Goal: Task Accomplishment & Management: Manage account settings

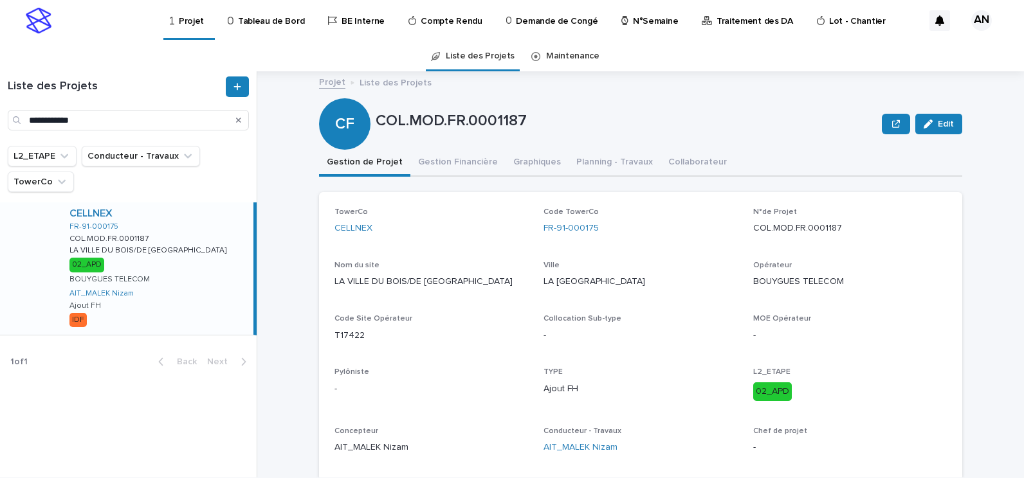
click at [240, 167] on ul "L2_ETAPE Conducteur - Travaux TowerCo" at bounding box center [128, 168] width 246 height 51
click at [235, 122] on div "Search" at bounding box center [238, 120] width 21 height 21
drag, startPoint x: 237, startPoint y: 122, endPoint x: 220, endPoint y: 120, distance: 16.8
click at [237, 122] on icon "Search" at bounding box center [238, 120] width 5 height 5
click at [150, 119] on input "Search" at bounding box center [128, 120] width 241 height 21
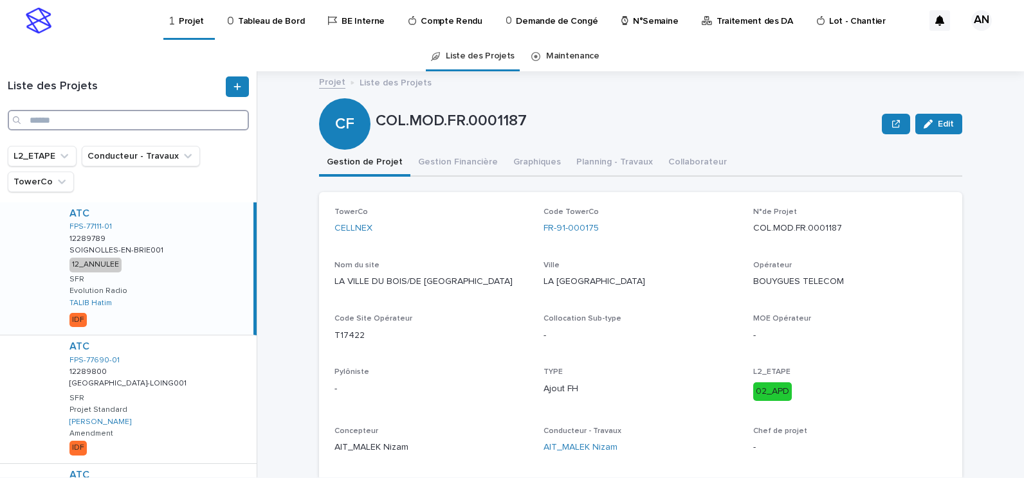
paste input "**********"
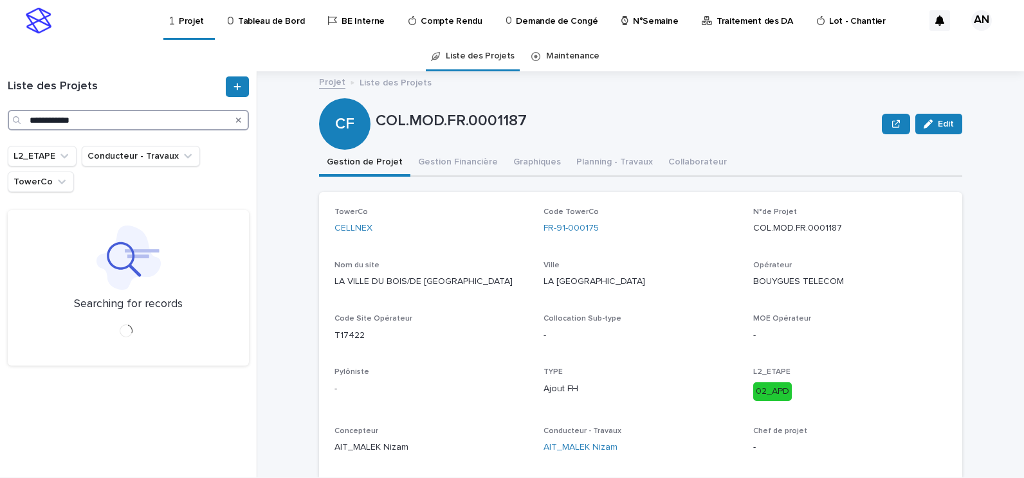
type input "**********"
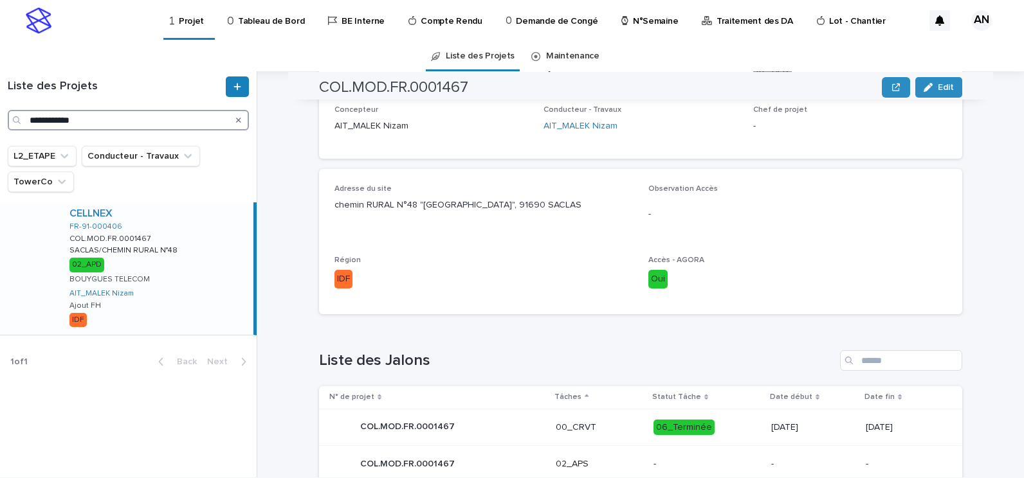
scroll to position [643, 0]
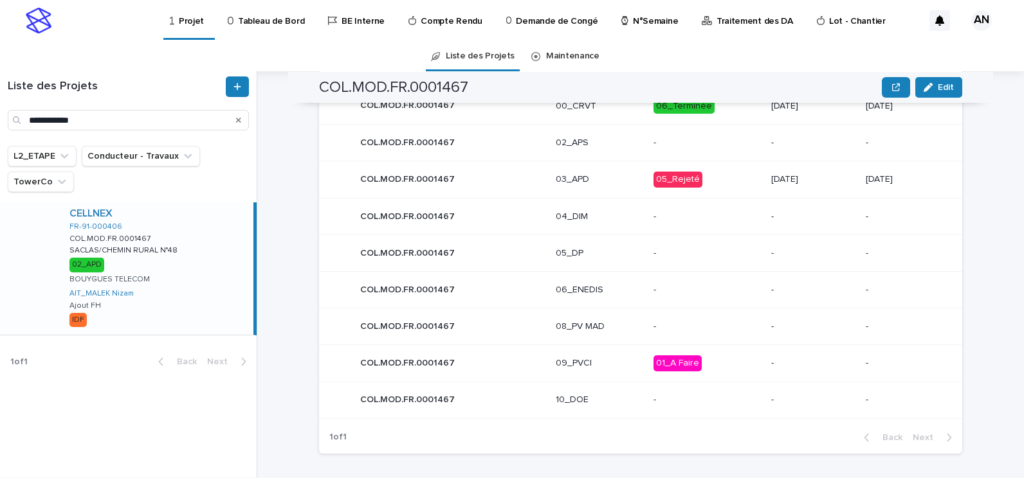
click at [598, 171] on div "03_APD" at bounding box center [599, 179] width 87 height 21
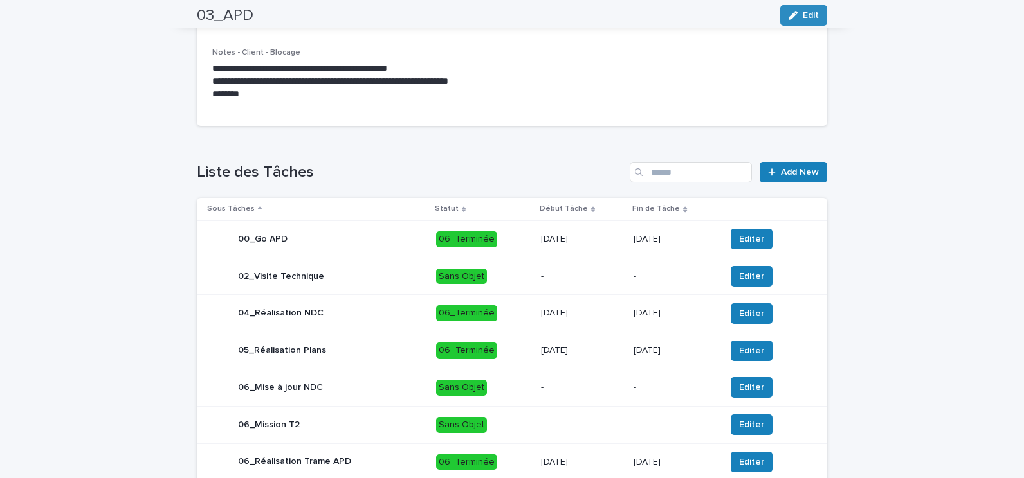
scroll to position [559, 0]
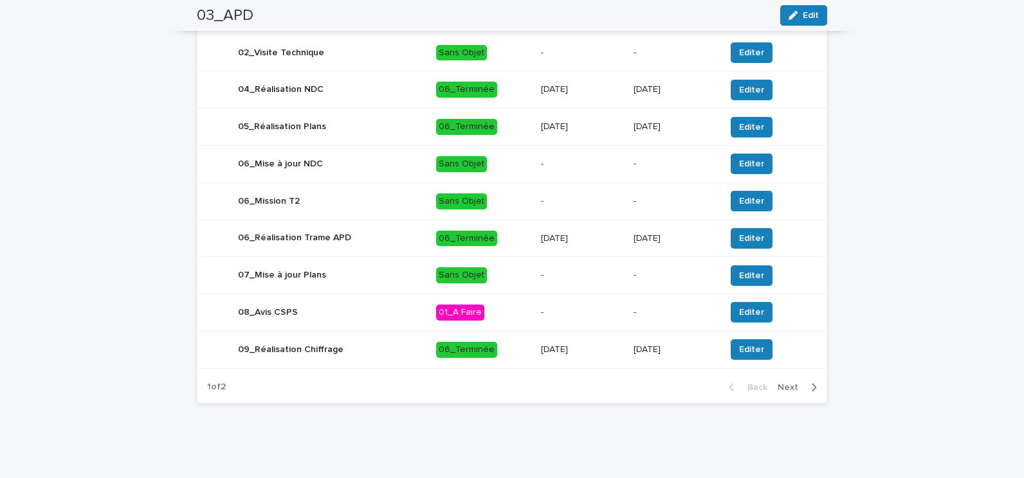
click at [780, 393] on button "Next" at bounding box center [799, 388] width 55 height 12
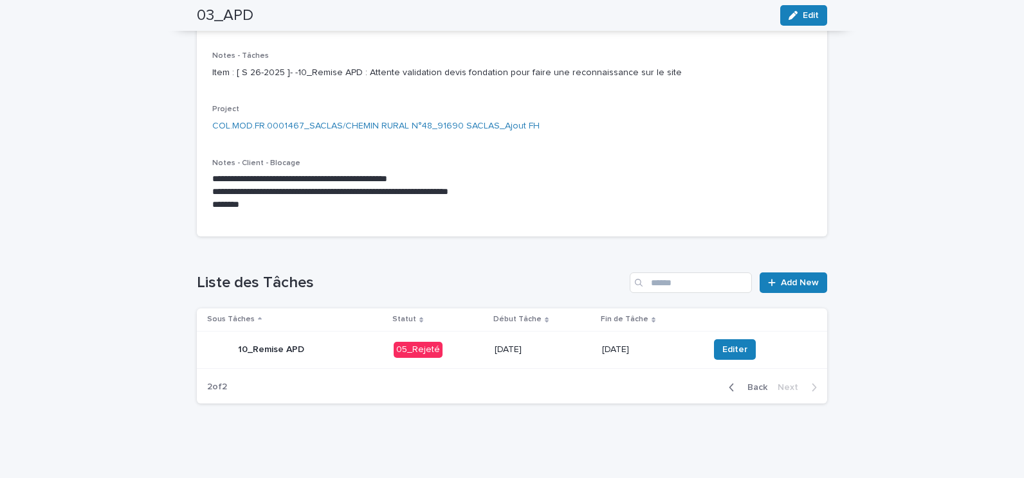
click at [370, 352] on div "10_Remise APD" at bounding box center [295, 350] width 176 height 26
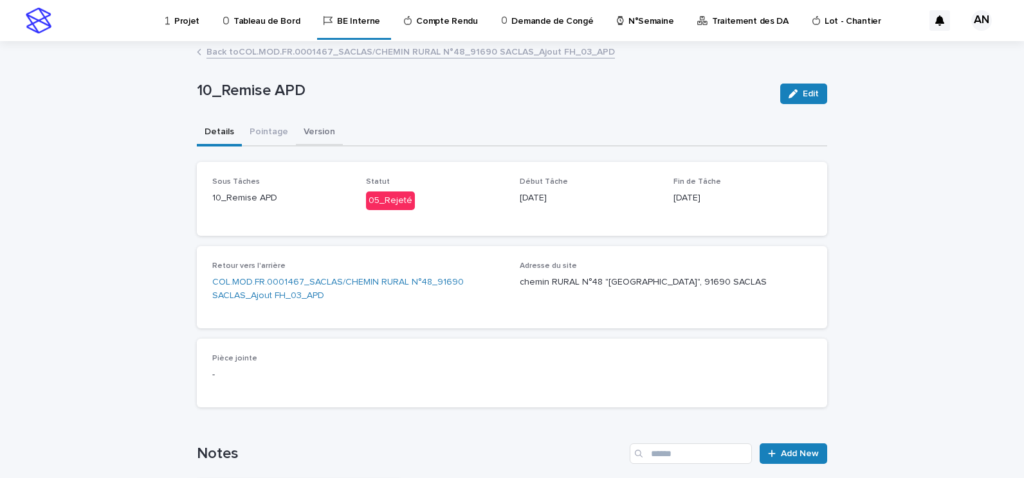
click at [309, 129] on button "Version" at bounding box center [319, 133] width 47 height 27
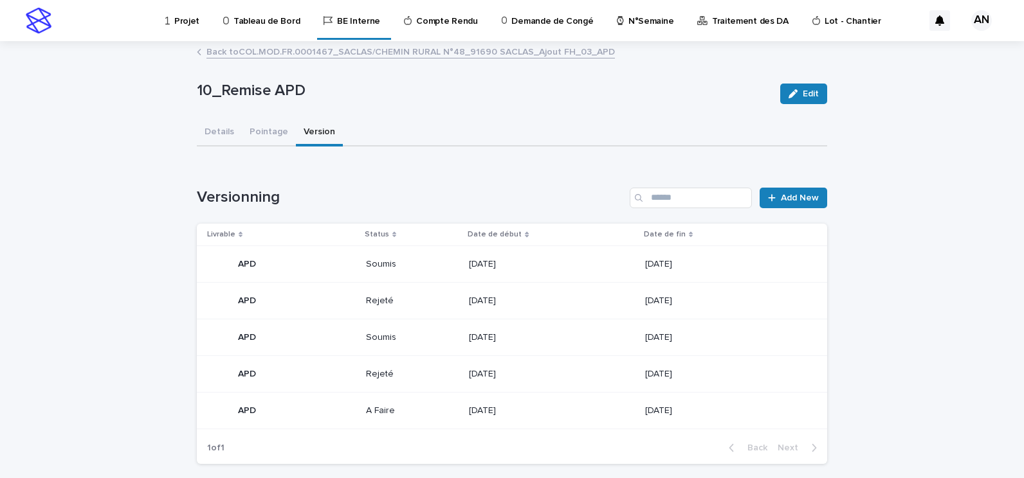
click at [271, 51] on link "Back to COL.MOD.FR.0001467_SACLAS/CHEMIN RURAL N°48_91690 SACLAS_Ajout FH_03_APD" at bounding box center [410, 51] width 408 height 15
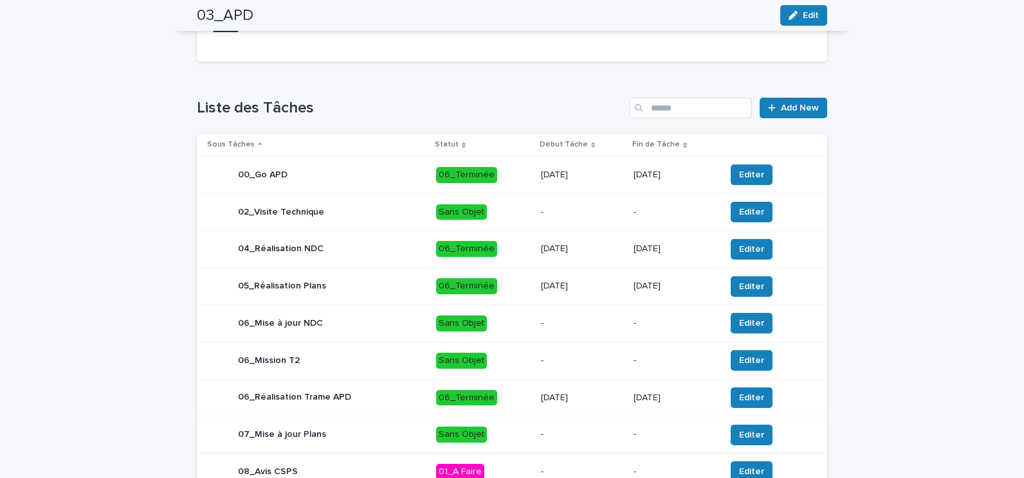
scroll to position [559, 0]
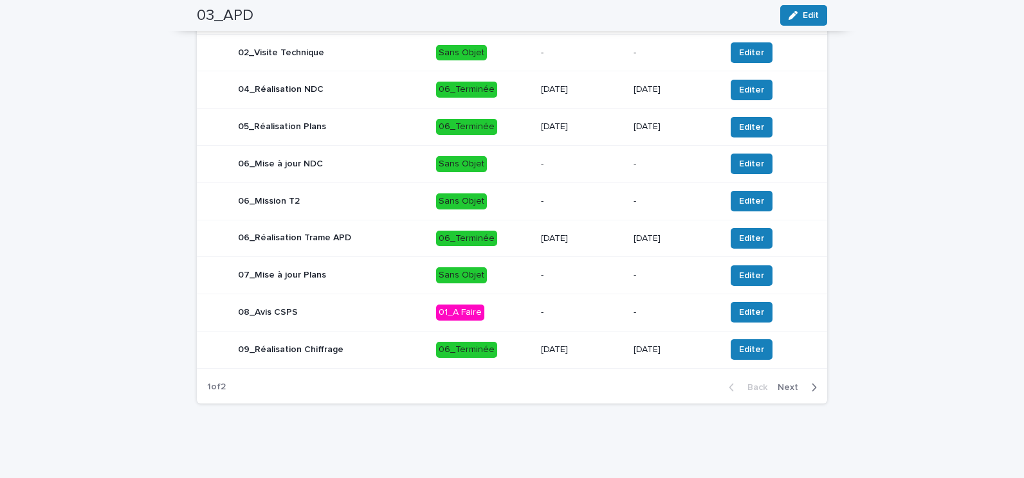
click at [789, 394] on div "Back Next" at bounding box center [772, 388] width 109 height 32
click at [790, 390] on span "Next" at bounding box center [791, 387] width 28 height 9
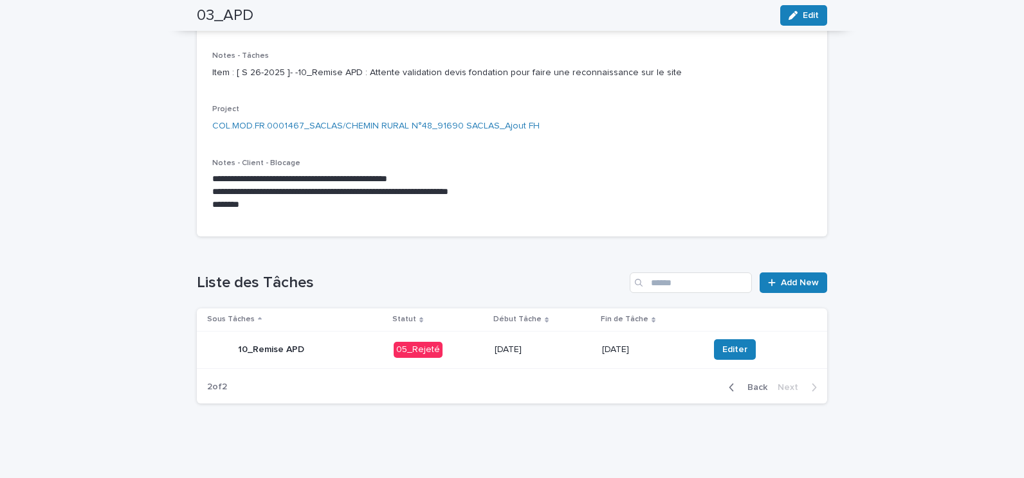
scroll to position [224, 0]
click at [334, 352] on div "10_Remise APD" at bounding box center [295, 350] width 176 height 26
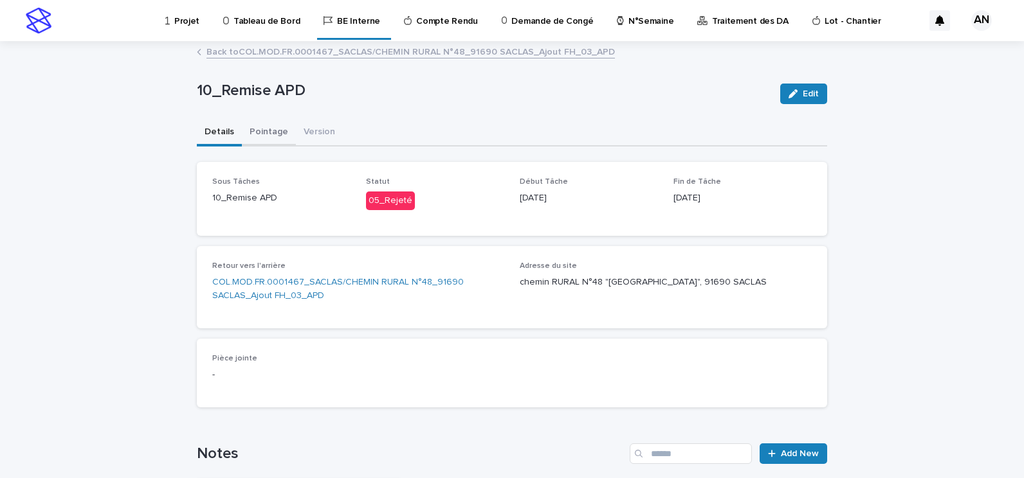
click at [276, 131] on button "Pointage" at bounding box center [269, 133] width 54 height 27
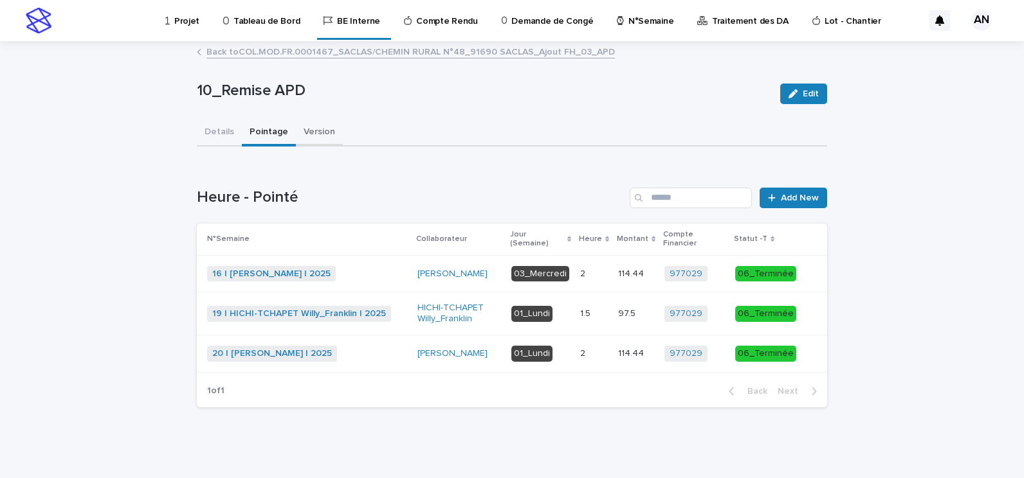
click at [299, 122] on button "Version" at bounding box center [319, 133] width 47 height 27
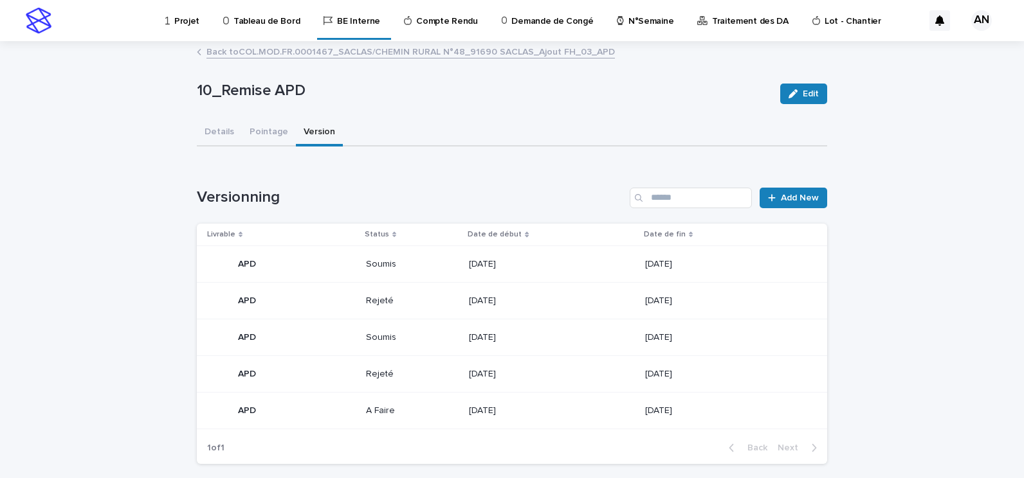
click at [177, 17] on p "Projet" at bounding box center [186, 13] width 25 height 27
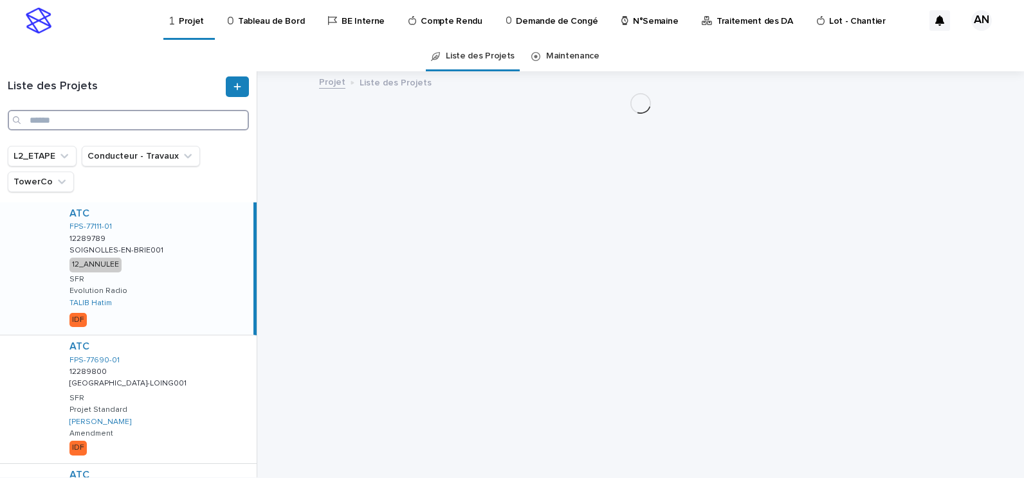
click at [125, 116] on input "Search" at bounding box center [128, 120] width 241 height 21
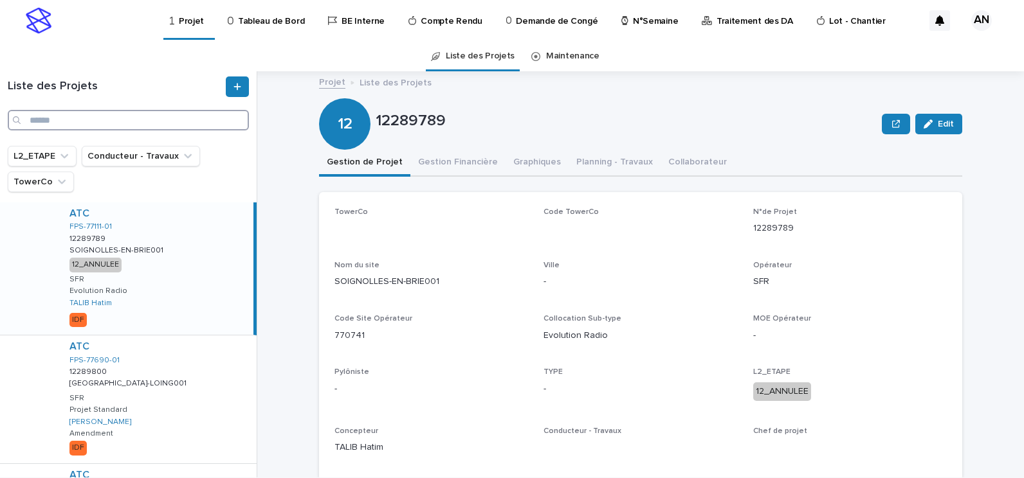
paste input "**********"
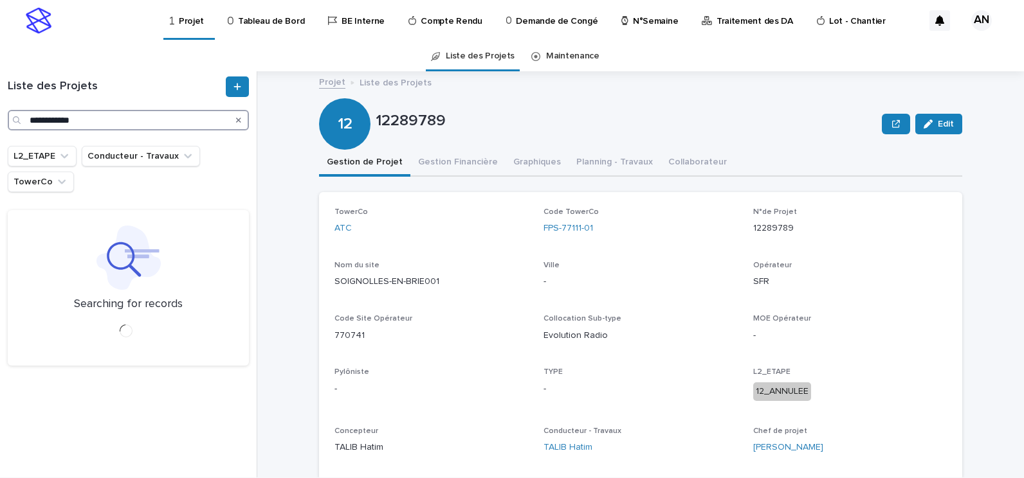
type input "**********"
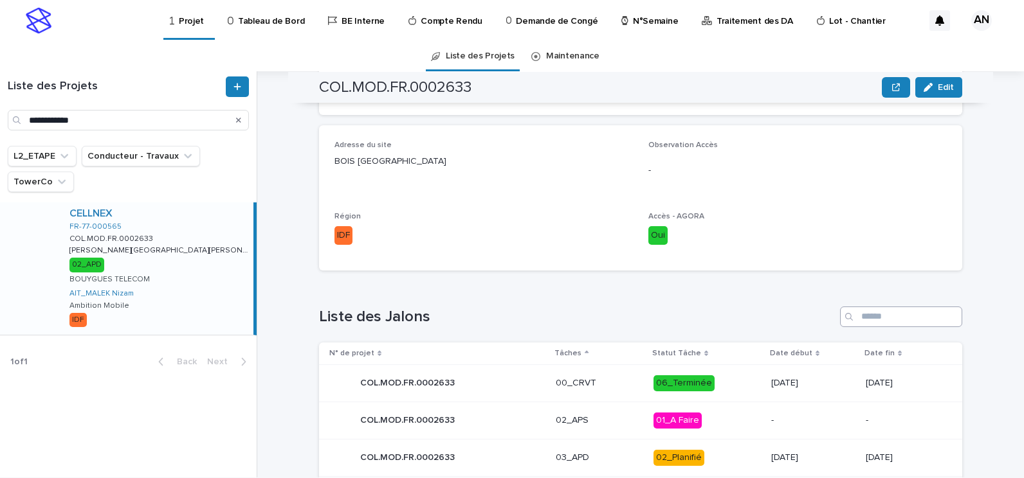
scroll to position [443, 0]
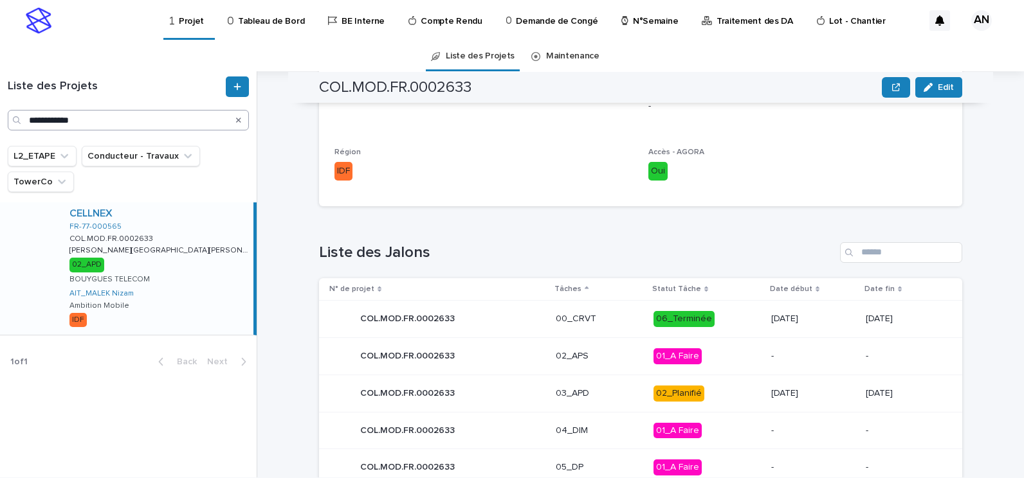
drag, startPoint x: 239, startPoint y: 121, endPoint x: 174, endPoint y: 116, distance: 65.1
click at [239, 121] on icon "Search" at bounding box center [238, 120] width 5 height 5
click at [167, 122] on input "Search" at bounding box center [128, 120] width 241 height 21
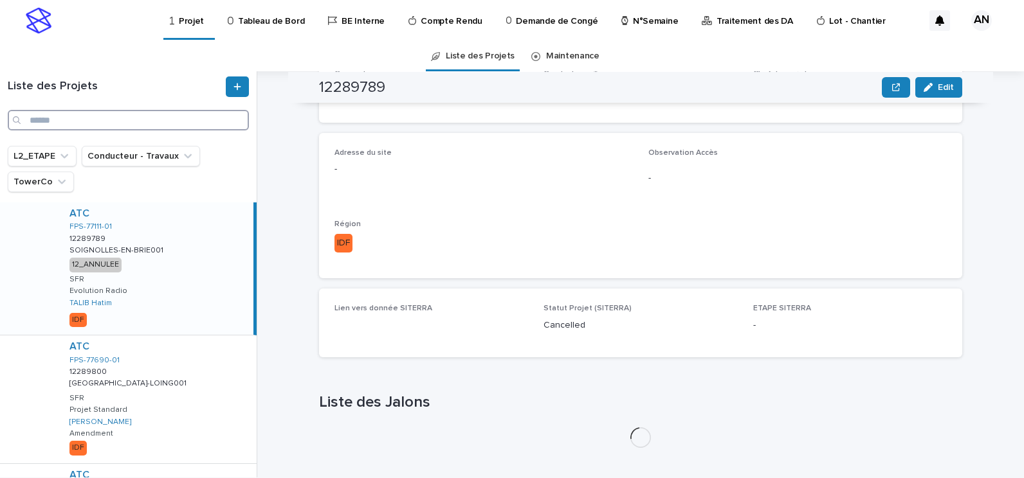
scroll to position [358, 0]
paste input "**********"
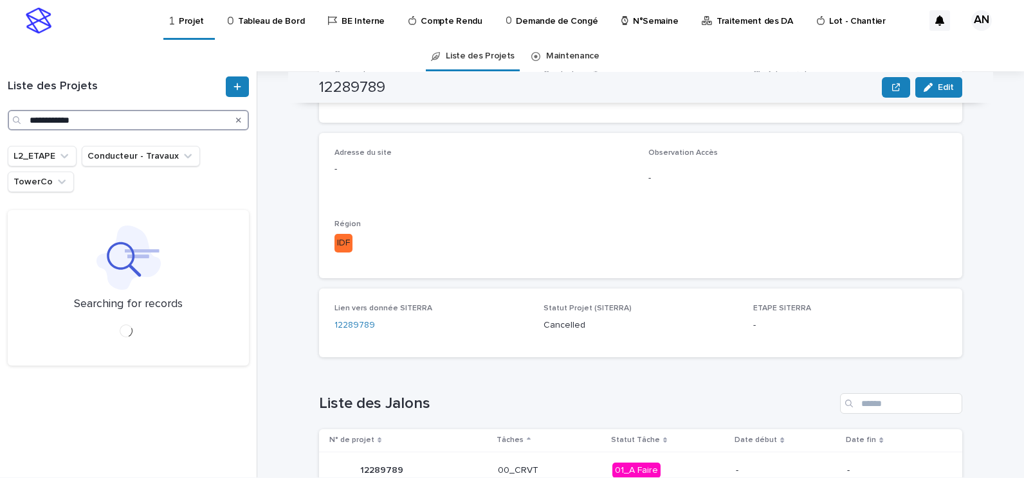
scroll to position [443, 0]
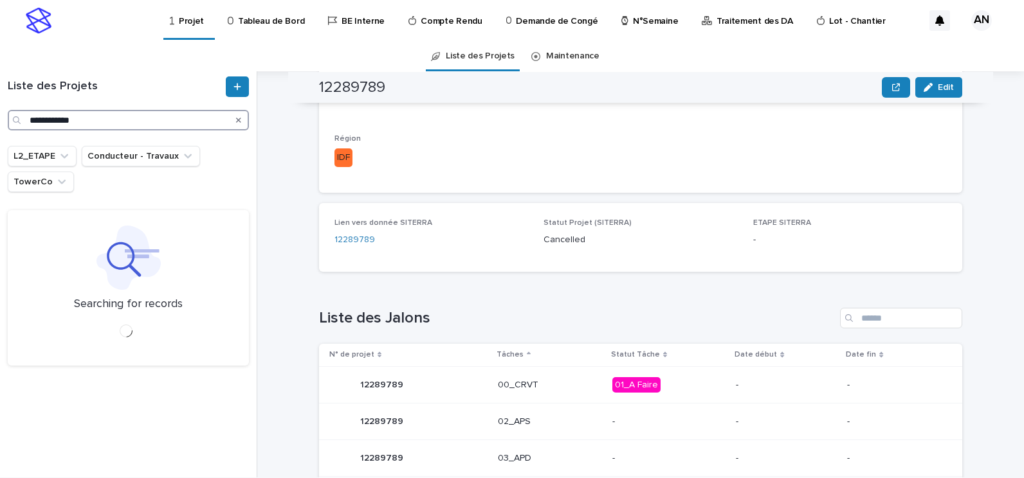
type input "**********"
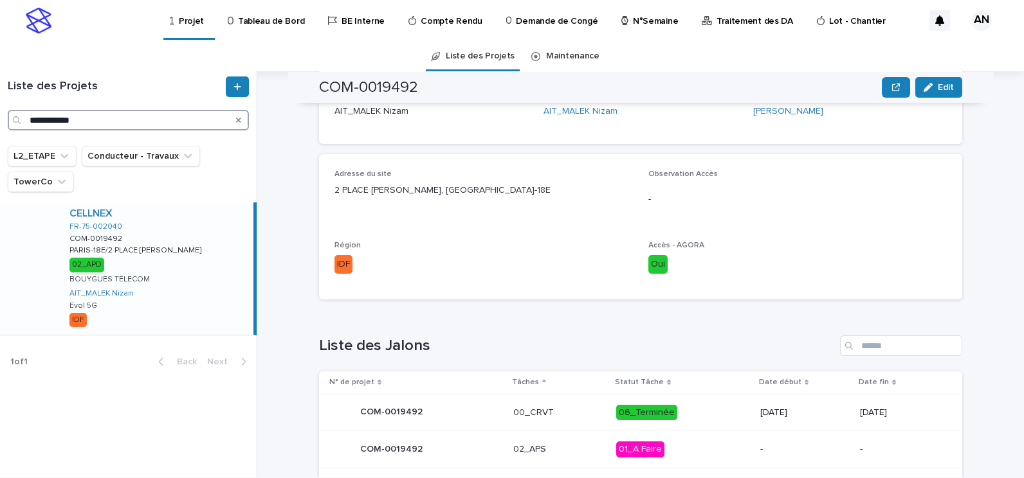
scroll to position [593, 0]
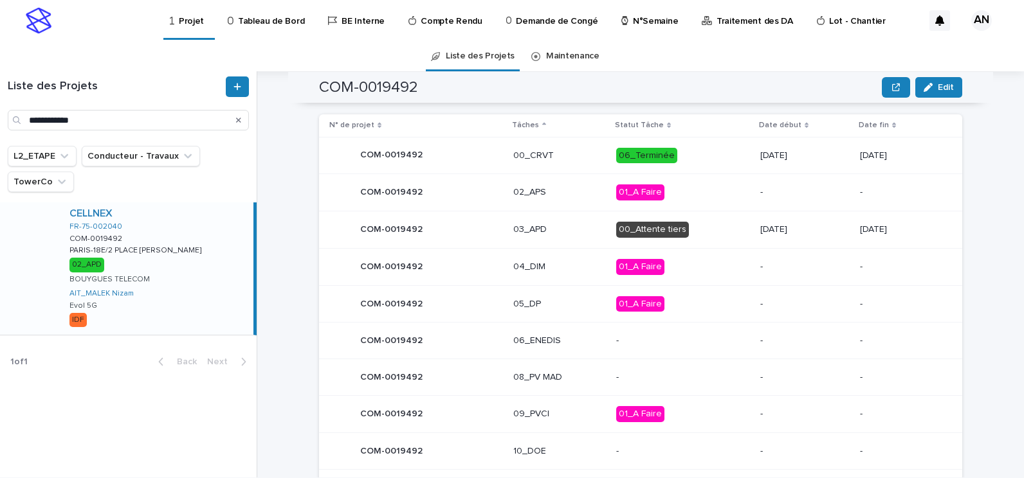
click at [583, 233] on p "03_APD" at bounding box center [559, 229] width 93 height 11
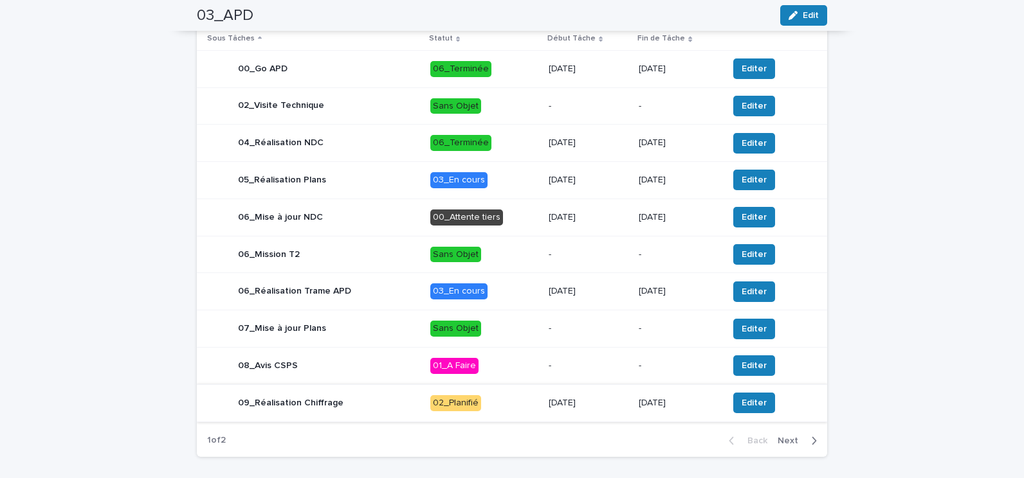
scroll to position [645, 0]
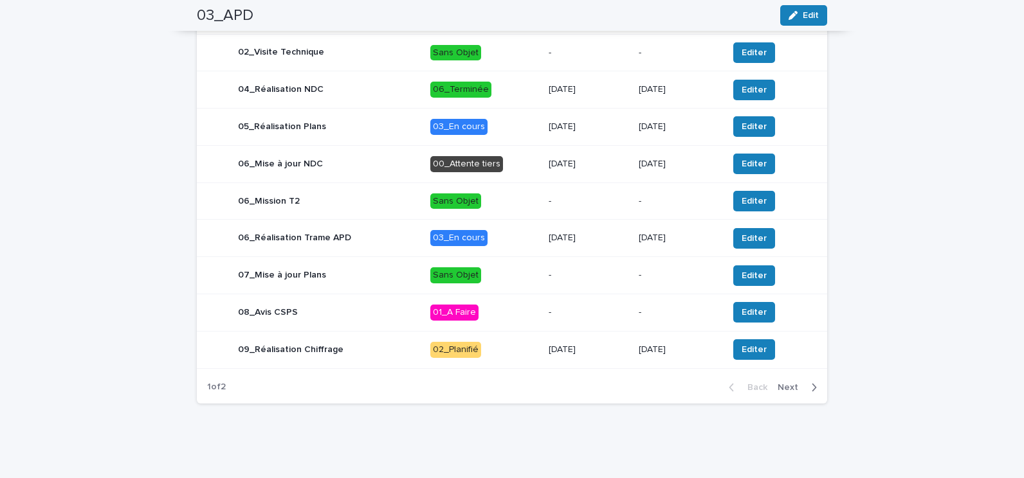
click at [789, 384] on span "Next" at bounding box center [791, 387] width 28 height 9
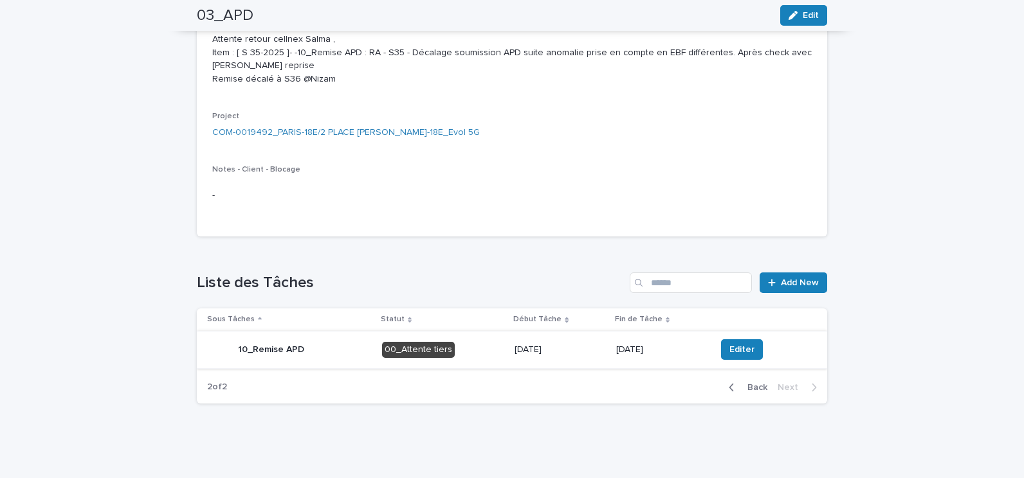
scroll to position [311, 0]
click at [729, 350] on span "Editer" at bounding box center [741, 349] width 25 height 13
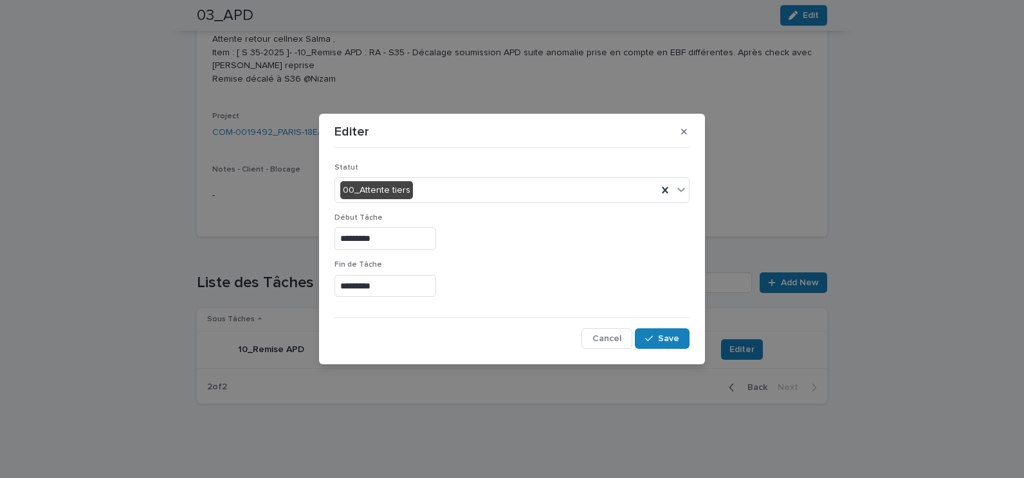
click at [408, 287] on input "*********" at bounding box center [385, 286] width 102 height 23
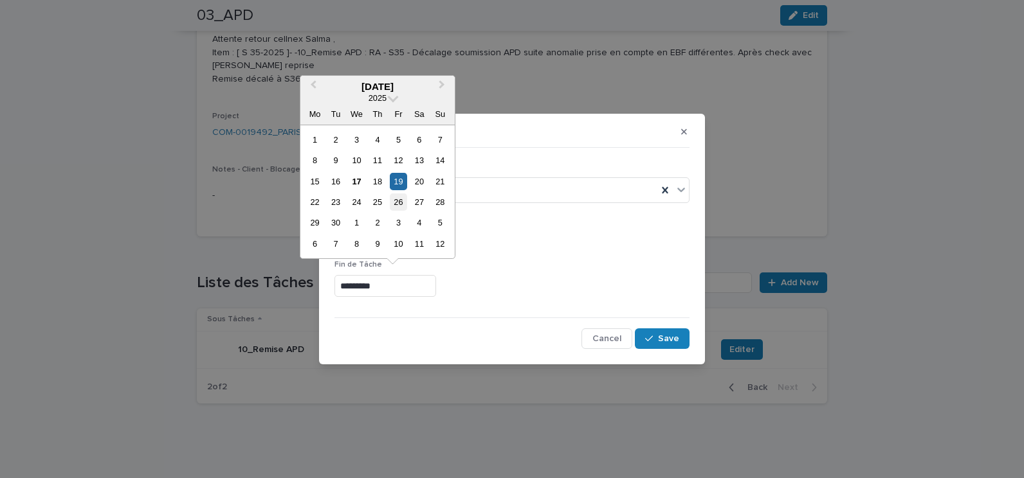
click at [398, 203] on div "26" at bounding box center [398, 202] width 17 height 17
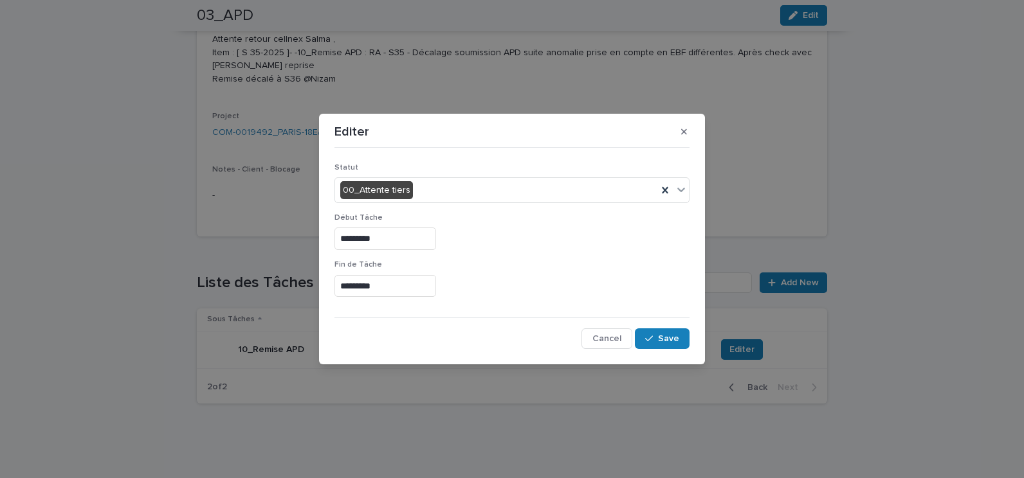
type input "*********"
click at [660, 335] on span "Save" at bounding box center [668, 338] width 21 height 9
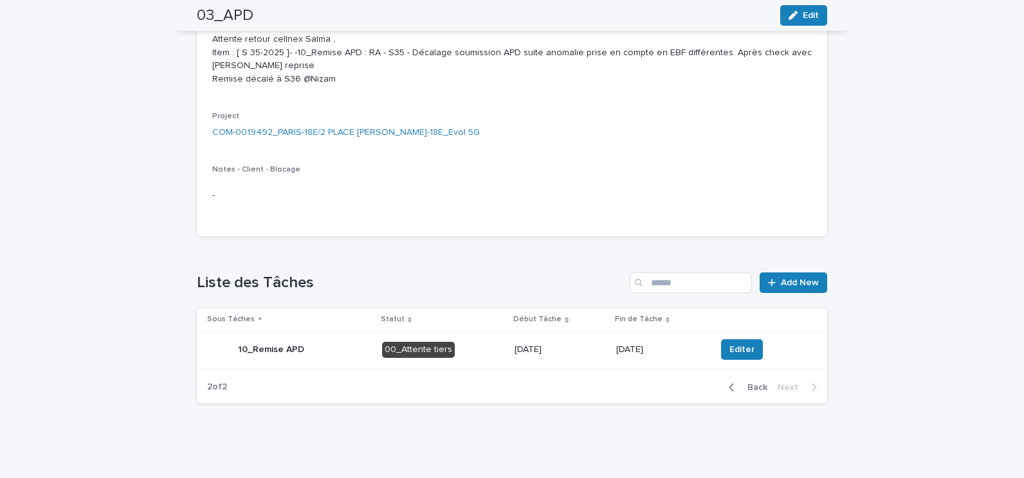
scroll to position [0, 0]
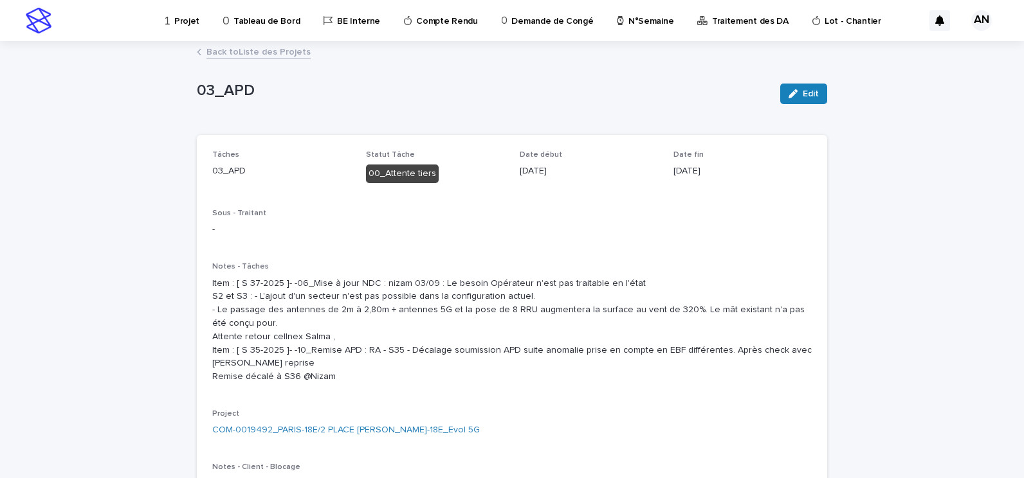
click at [239, 52] on link "Back to Liste des Projets" at bounding box center [258, 51] width 104 height 15
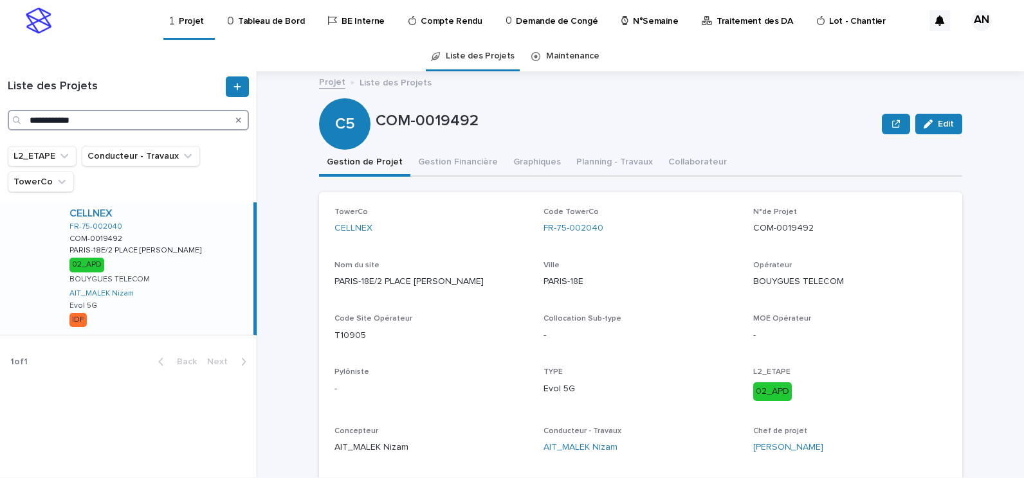
drag, startPoint x: 105, startPoint y: 120, endPoint x: -3, endPoint y: 116, distance: 107.4
click at [0, 116] on html "**********" at bounding box center [512, 239] width 1024 height 478
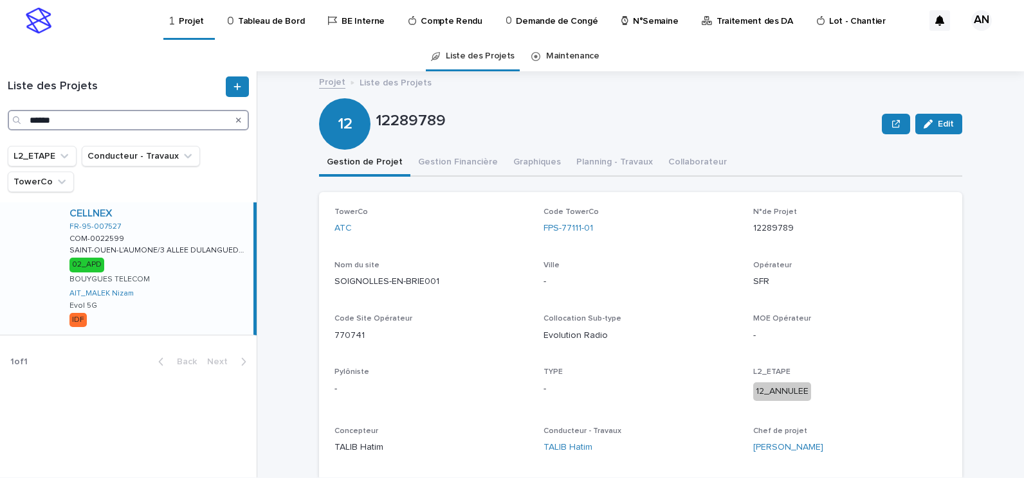
type input "******"
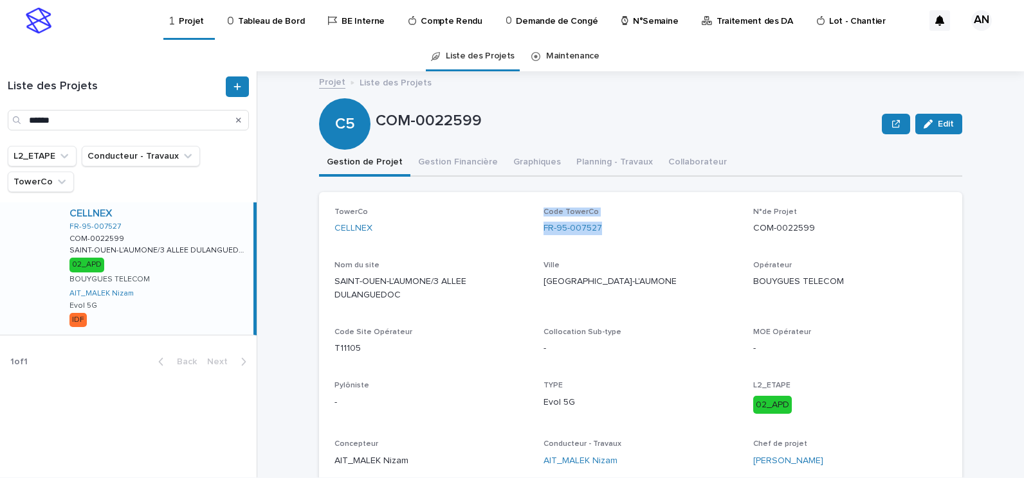
drag, startPoint x: 610, startPoint y: 232, endPoint x: 529, endPoint y: 234, distance: 81.0
click at [529, 234] on div "TowerCo CELLNEX Code TowerCo FR-95-007527 N°de Projet COM-0022599 Nom du site […" at bounding box center [640, 343] width 612 height 271
copy div "Code TowerCo FR-95-007527"
click at [617, 235] on div "FR-95-007527" at bounding box center [640, 229] width 194 height 14
drag, startPoint x: 620, startPoint y: 249, endPoint x: 613, endPoint y: 232, distance: 18.4
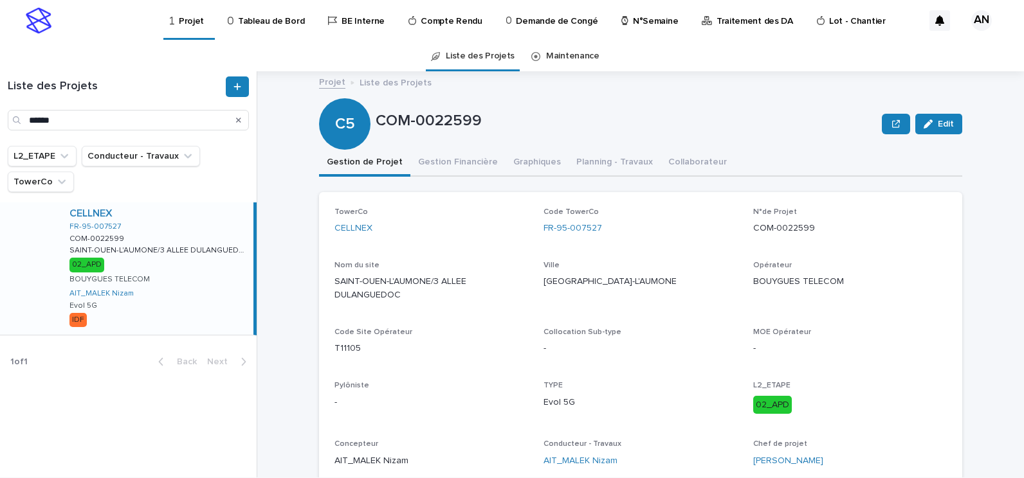
click at [620, 248] on div "TowerCo CELLNEX Code TowerCo FR-95-007527 N°de Projet COM-0022599 Nom du site […" at bounding box center [640, 343] width 612 height 271
drag, startPoint x: 610, startPoint y: 227, endPoint x: 539, endPoint y: 239, distance: 71.0
click at [543, 239] on div "Code TowerCo FR-95-007527" at bounding box center [640, 227] width 194 height 38
copy link "FR-95-007527"
drag, startPoint x: 133, startPoint y: 116, endPoint x: 0, endPoint y: 119, distance: 133.1
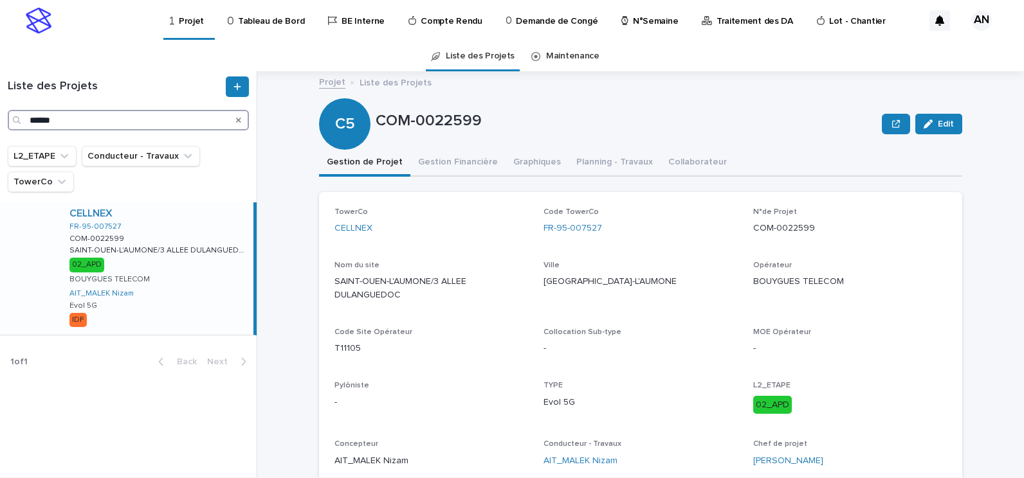
click at [0, 119] on div "Liste des Projets ******" at bounding box center [128, 104] width 257 height 54
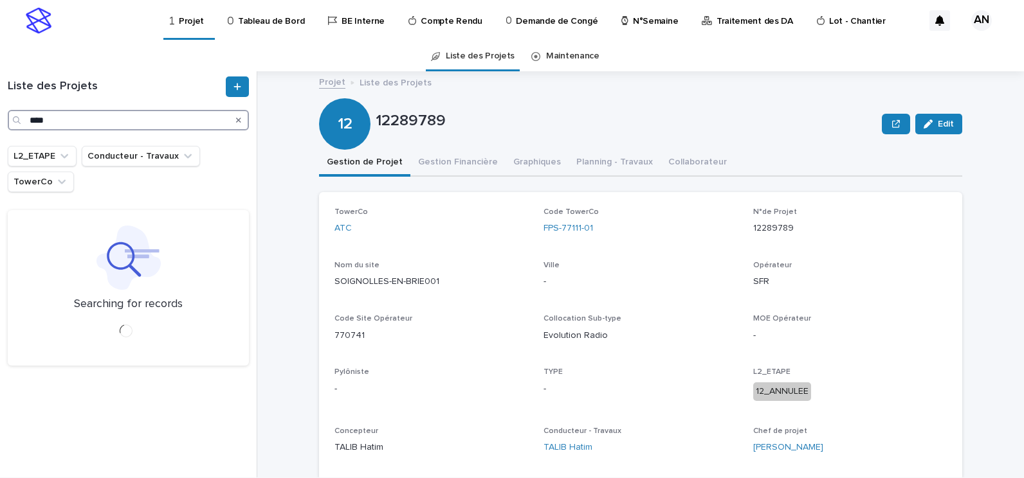
type input "****"
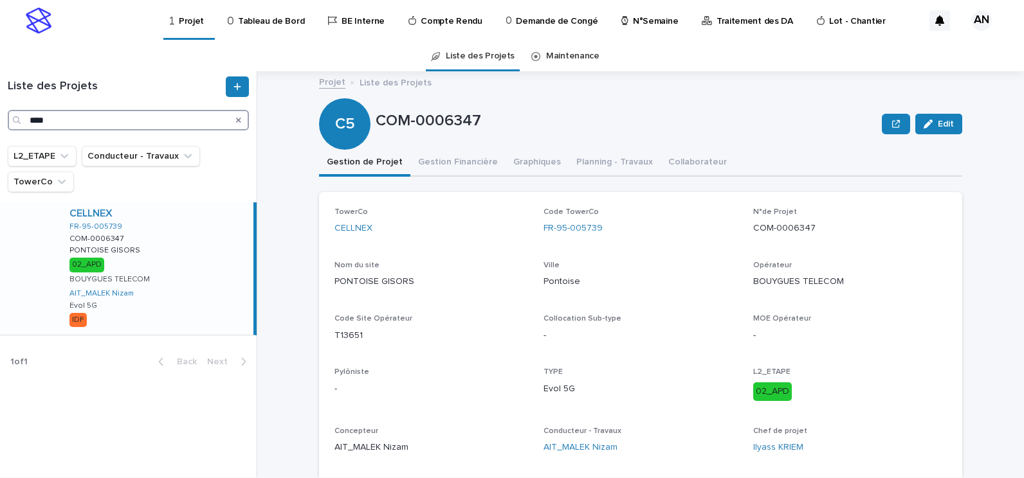
click at [29, 121] on input "****" at bounding box center [128, 120] width 241 height 21
click at [428, 162] on button "Gestion Financière" at bounding box center [457, 163] width 95 height 27
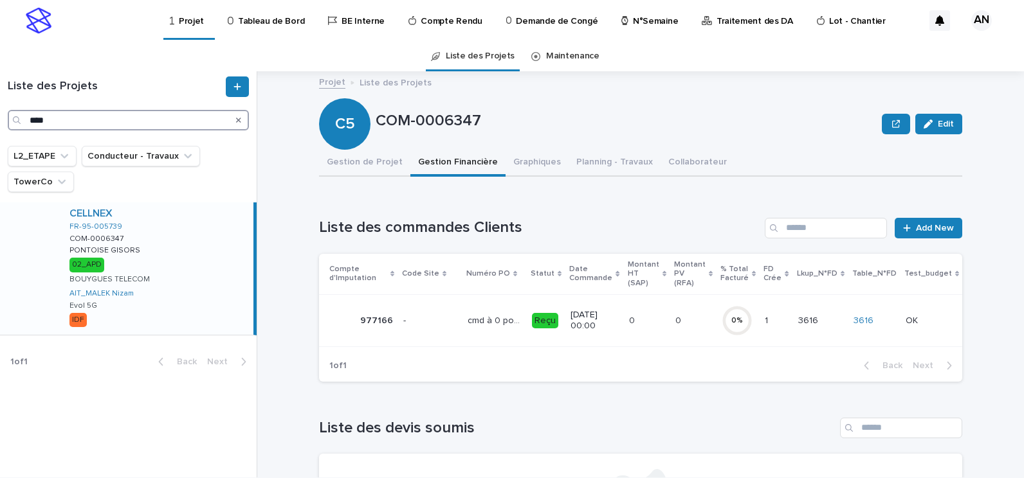
click at [59, 122] on input "****" at bounding box center [128, 120] width 241 height 21
drag, startPoint x: 60, startPoint y: 119, endPoint x: 24, endPoint y: 116, distance: 36.1
click at [24, 116] on div "****" at bounding box center [128, 120] width 241 height 21
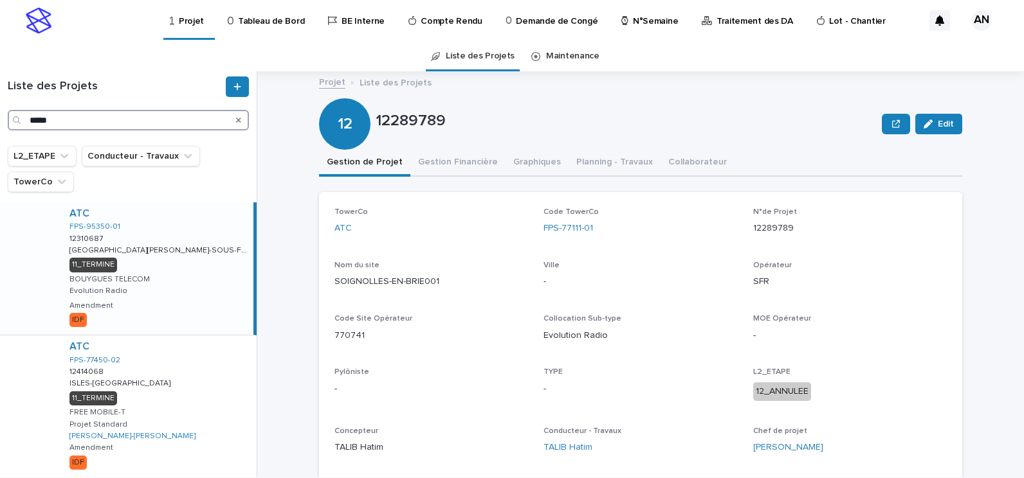
type input "*****"
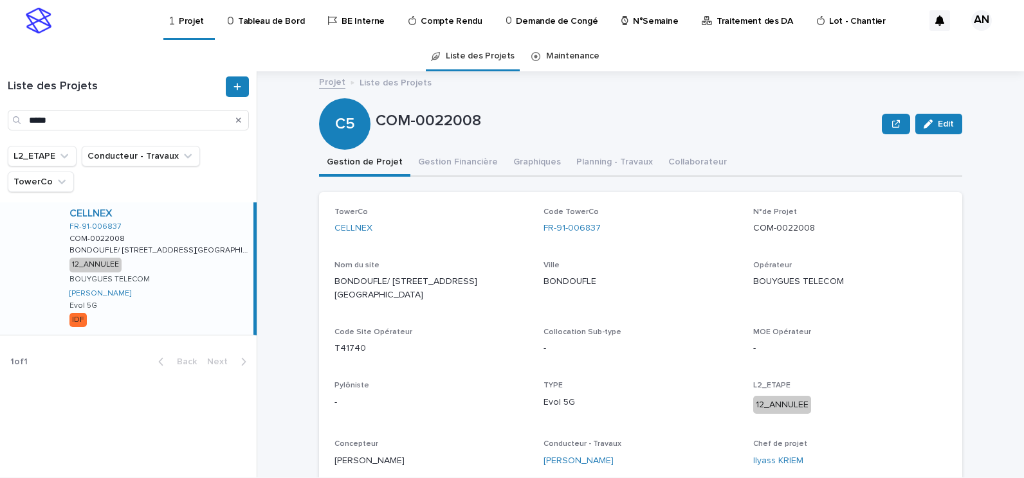
click at [190, 224] on div "CELLNEX FR-91-006837 COM-0022008 COM-0022008 BONDOUFLE/ [STREET_ADDRESS] EFFEIL…" at bounding box center [156, 269] width 194 height 132
drag, startPoint x: 611, startPoint y: 226, endPoint x: 532, endPoint y: 232, distance: 79.3
click at [532, 232] on div "TowerCo CELLNEX Code TowerCo FR-91-006837 N°de Projet COM-0022008 Nom du site B…" at bounding box center [640, 343] width 612 height 271
copy link "FR-91-006837"
drag, startPoint x: 70, startPoint y: 123, endPoint x: 23, endPoint y: 122, distance: 47.0
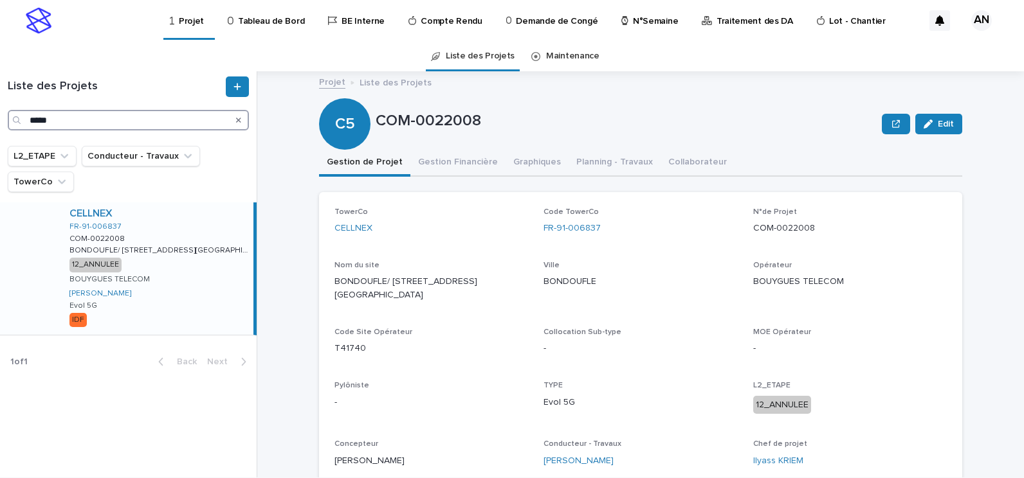
click at [23, 122] on div "*****" at bounding box center [128, 120] width 241 height 21
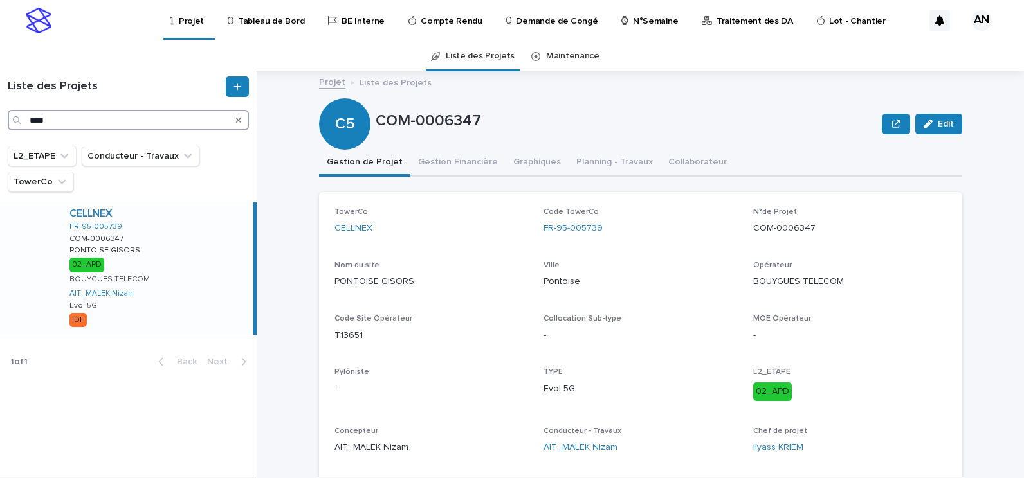
type input "****"
drag, startPoint x: 613, startPoint y: 228, endPoint x: 539, endPoint y: 239, distance: 75.5
click at [543, 239] on div "Code TowerCo FR-95-005739" at bounding box center [640, 227] width 194 height 38
copy link "FR-95-005739"
click at [451, 163] on button "Gestion Financière" at bounding box center [457, 163] width 95 height 27
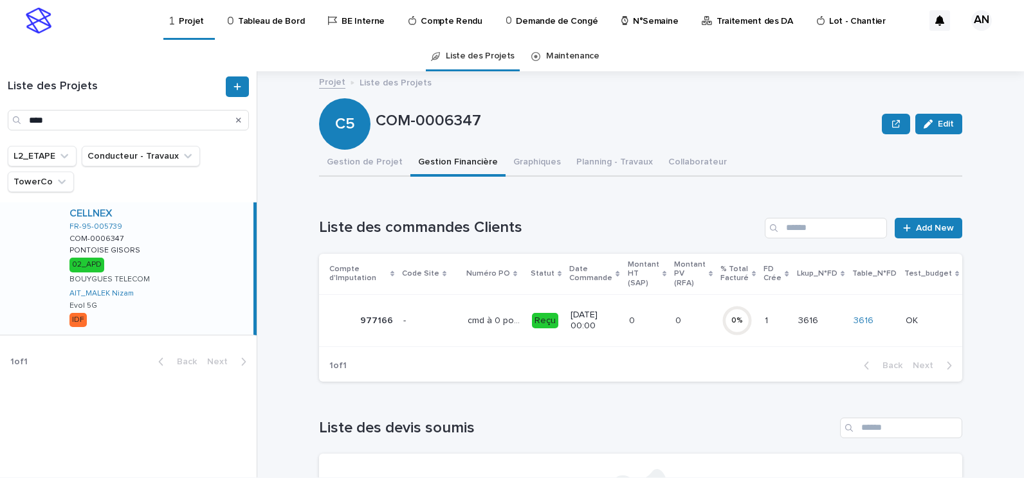
click at [467, 323] on p "cmd à 0 po tvx" at bounding box center [495, 320] width 57 height 14
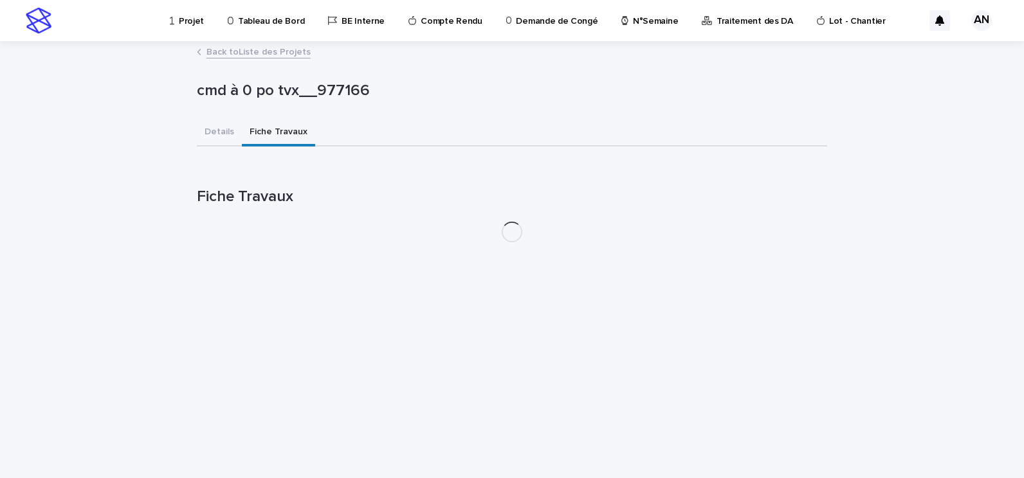
click at [262, 125] on button "Fiche Travaux" at bounding box center [278, 133] width 73 height 27
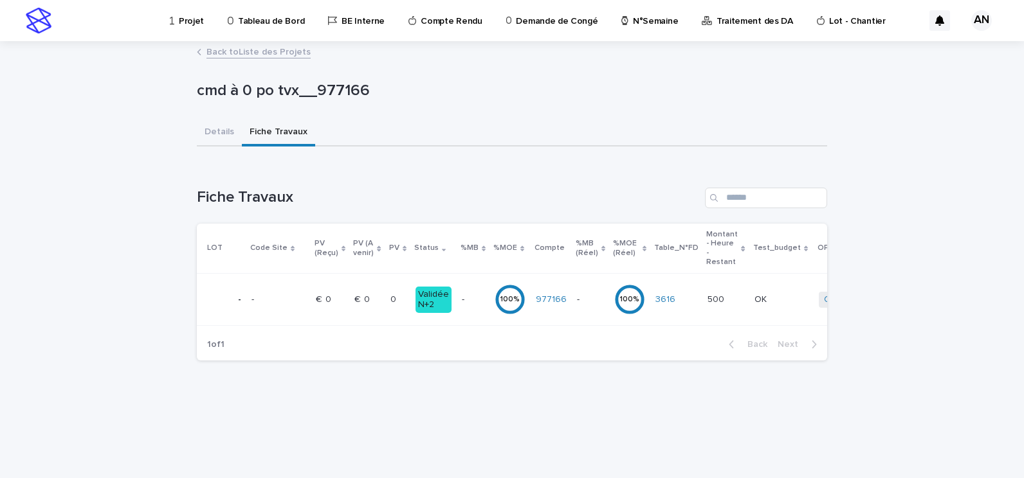
click at [385, 302] on td "0 0" at bounding box center [397, 300] width 25 height 52
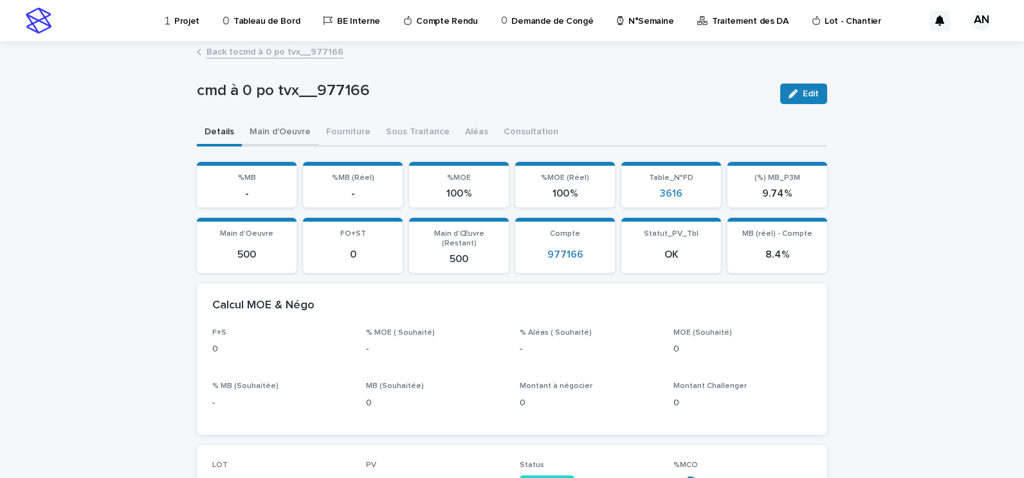
click at [273, 134] on button "Main d'Oeuvre" at bounding box center [280, 133] width 77 height 27
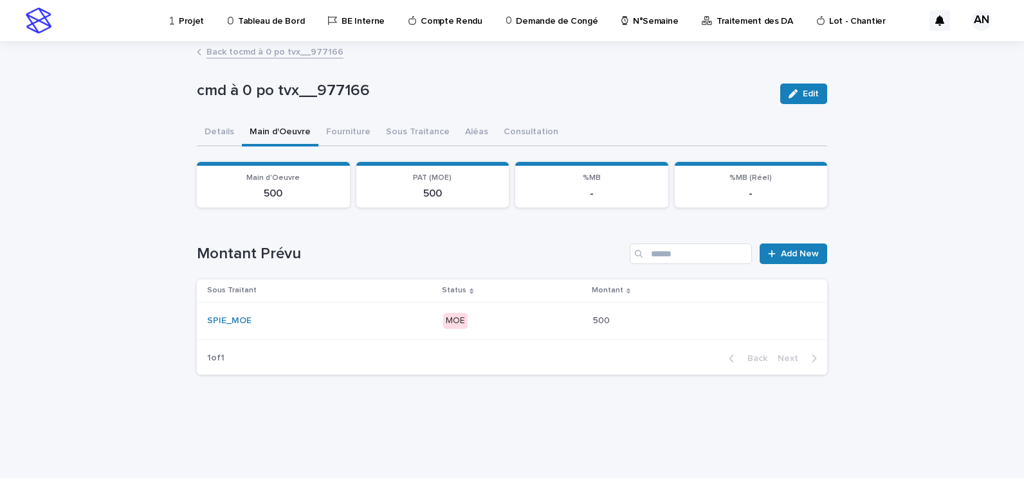
click at [276, 45] on link "Back to cmd à 0 po tvx__977166" at bounding box center [274, 51] width 137 height 15
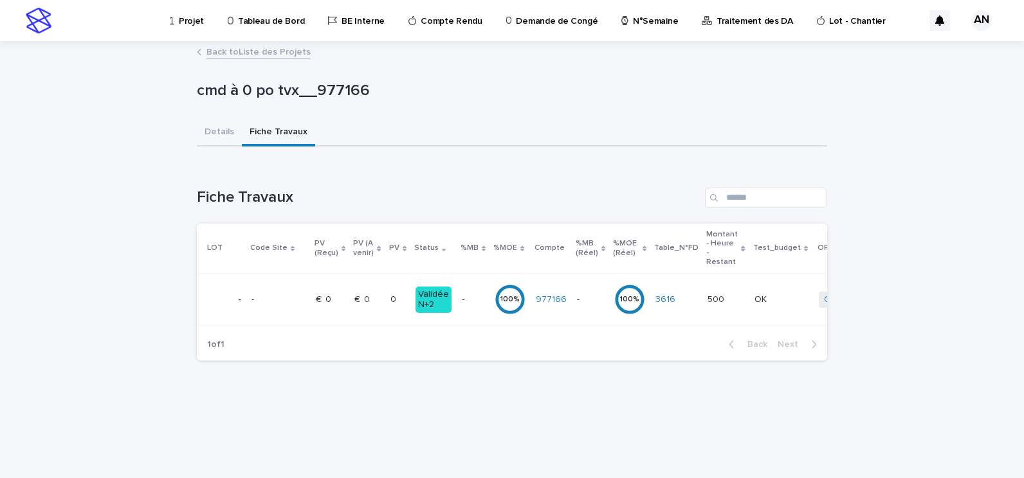
click at [271, 51] on link "Back to Liste des Projets" at bounding box center [258, 51] width 104 height 15
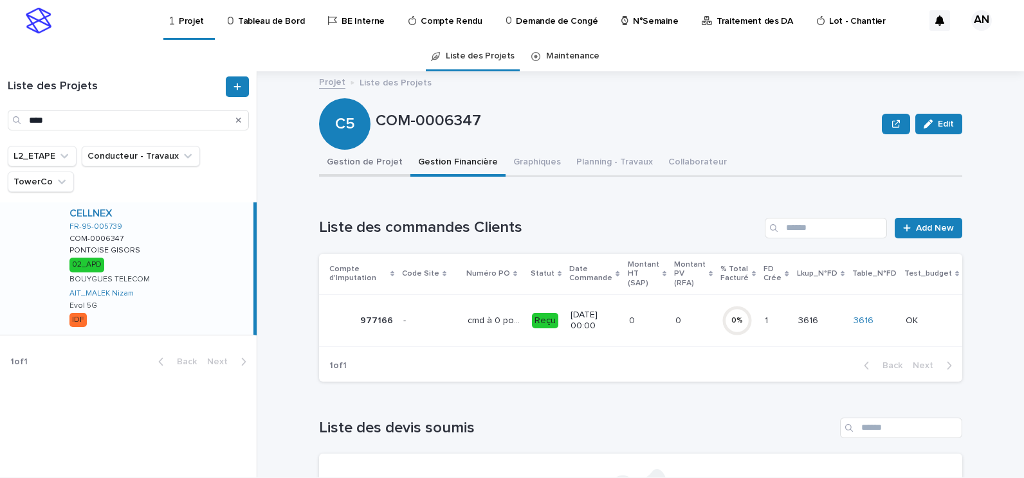
click at [373, 157] on button "Gestion de Projet" at bounding box center [364, 163] width 91 height 27
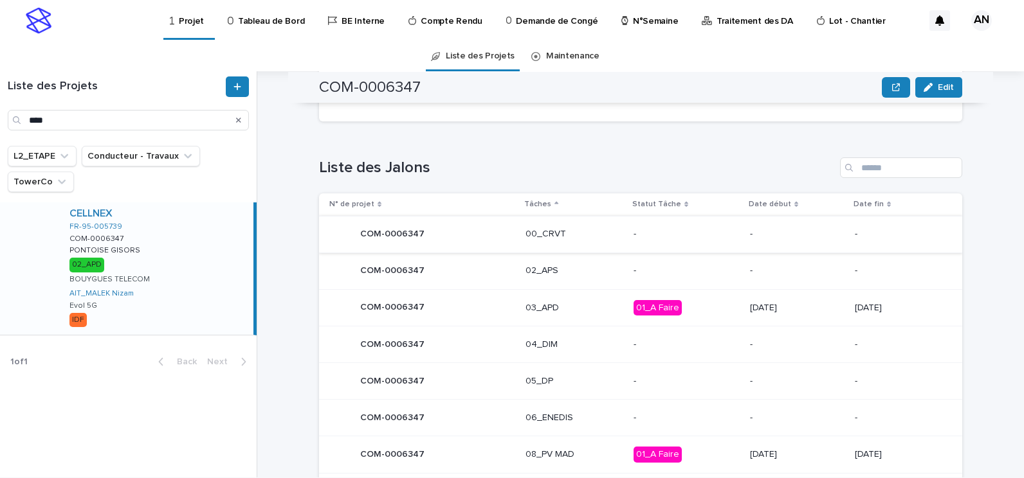
scroll to position [643, 0]
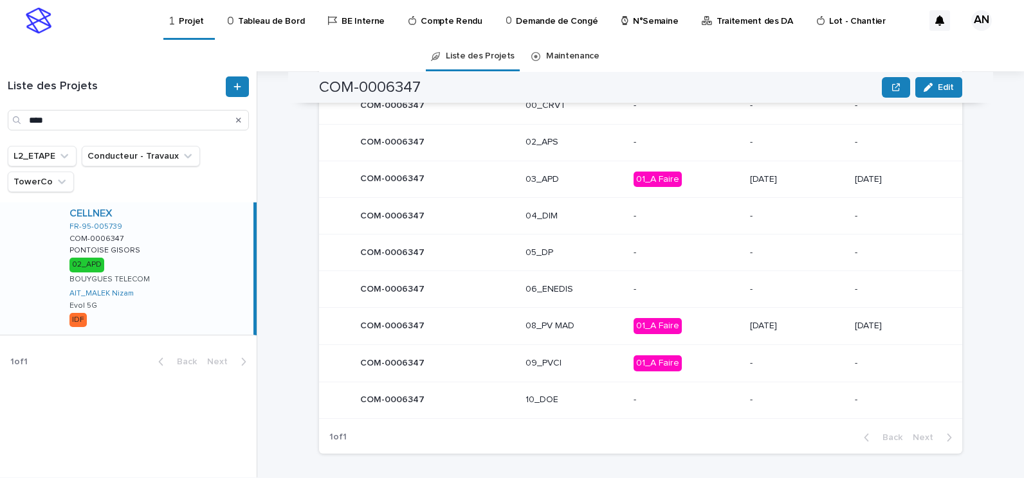
click at [566, 186] on div "03_APD" at bounding box center [574, 179] width 98 height 21
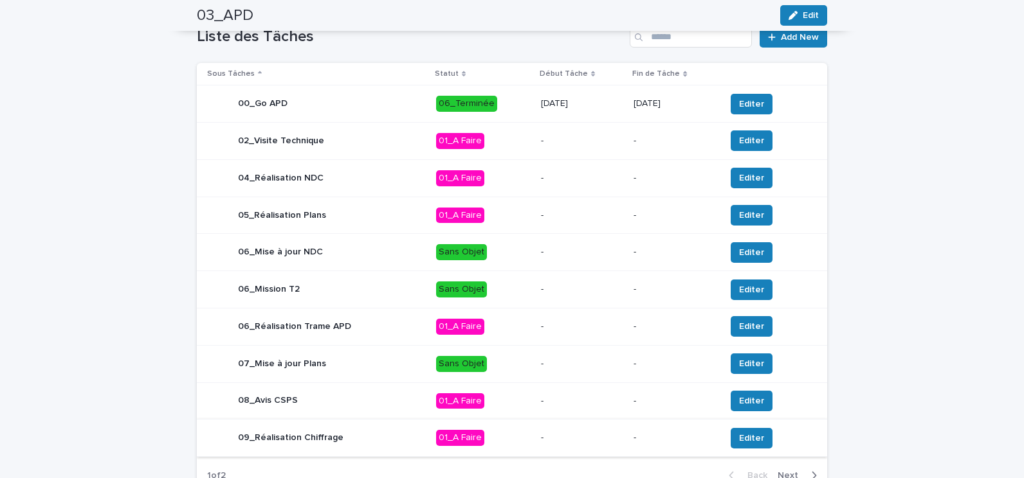
scroll to position [514, 0]
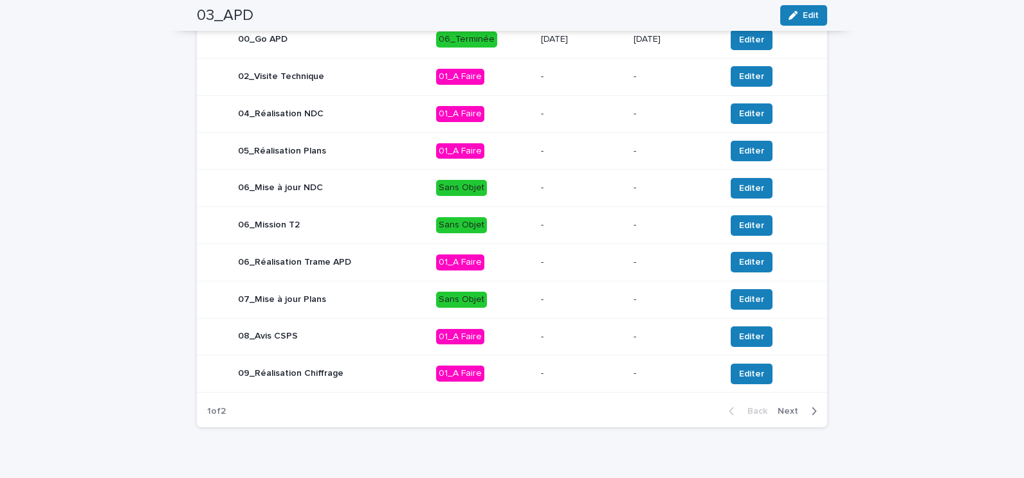
click at [790, 412] on span "Next" at bounding box center [791, 411] width 28 height 9
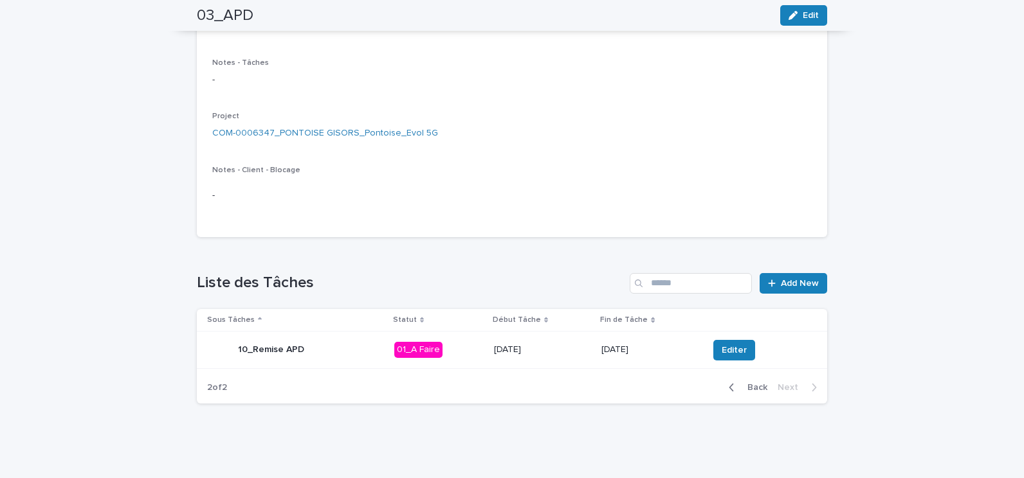
scroll to position [204, 0]
click at [751, 390] on span "Back" at bounding box center [753, 387] width 28 height 9
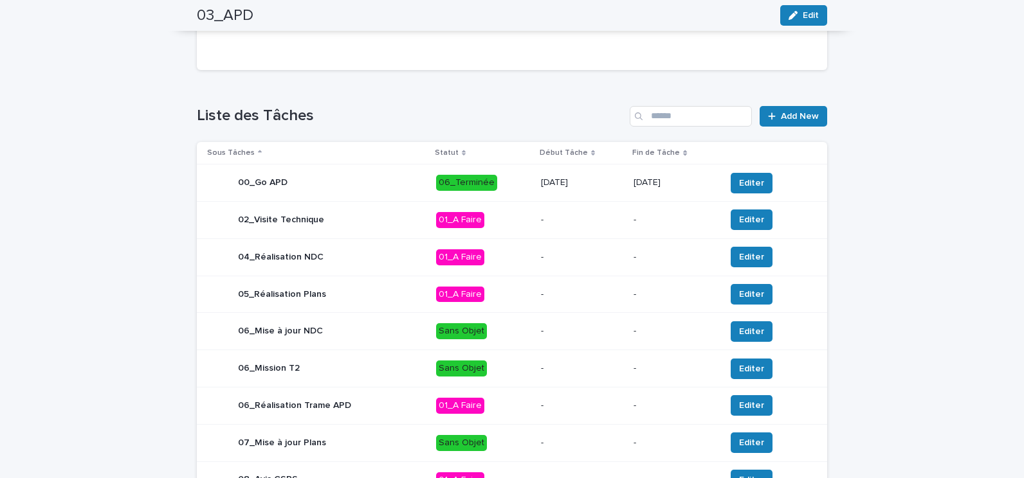
scroll to position [538, 0]
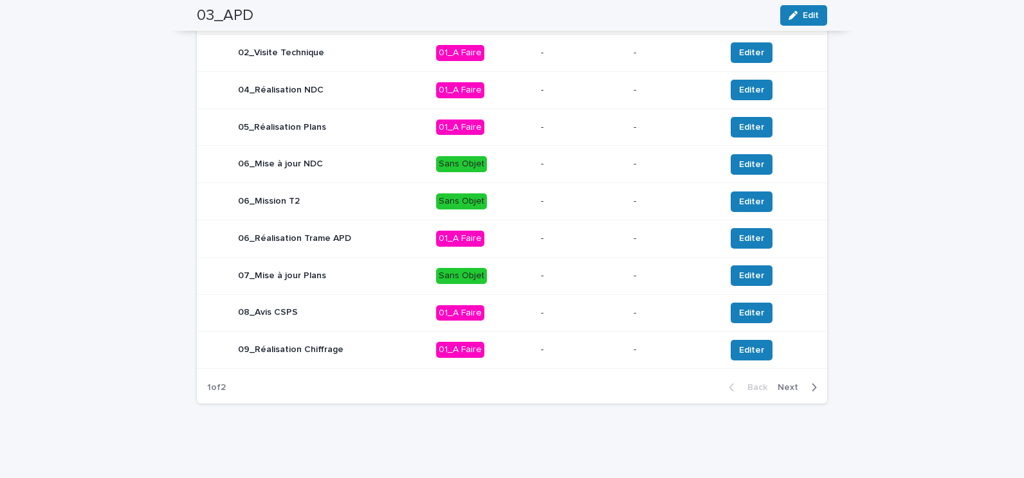
click at [395, 358] on div "09_Réalisation Chiffrage" at bounding box center [316, 351] width 219 height 26
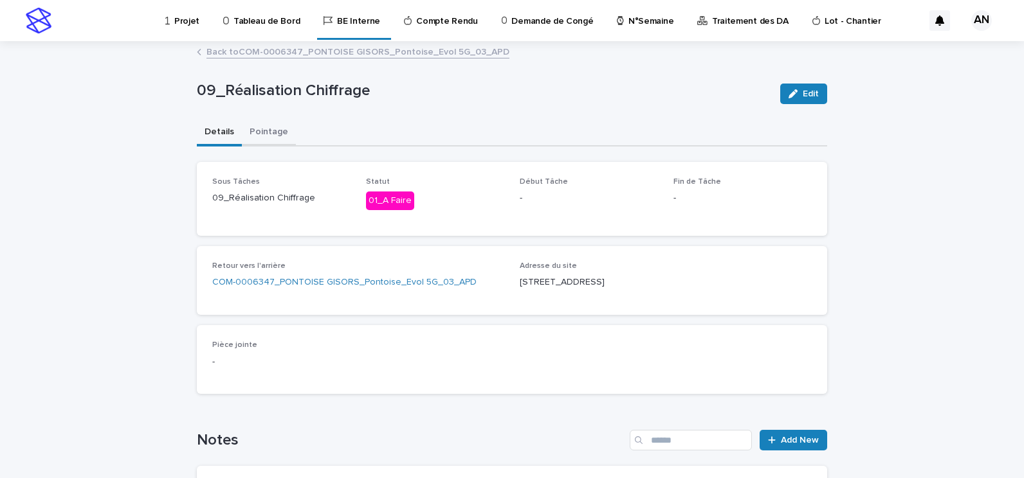
click at [258, 127] on button "Pointage" at bounding box center [269, 133] width 54 height 27
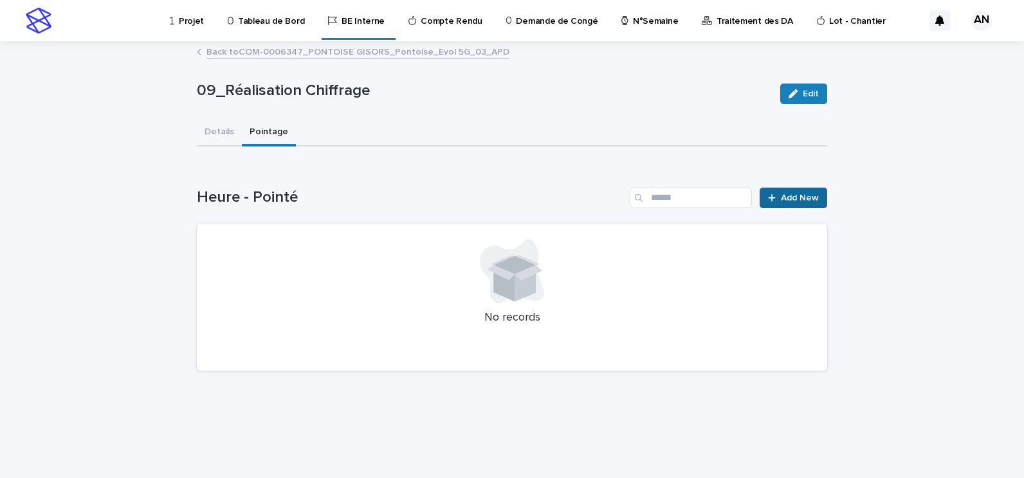
click at [795, 196] on span "Add New" at bounding box center [800, 198] width 38 height 9
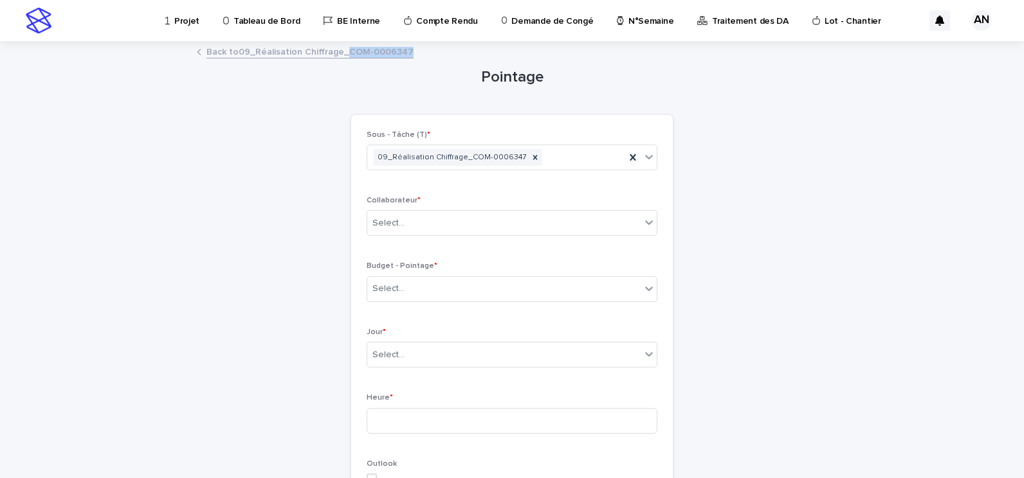
drag, startPoint x: 397, startPoint y: 51, endPoint x: 341, endPoint y: 55, distance: 56.7
click at [341, 55] on div "Back to 09_Réalisation Chiffrage_COM-0006347" at bounding box center [511, 53] width 643 height 18
copy link "COM-0006347"
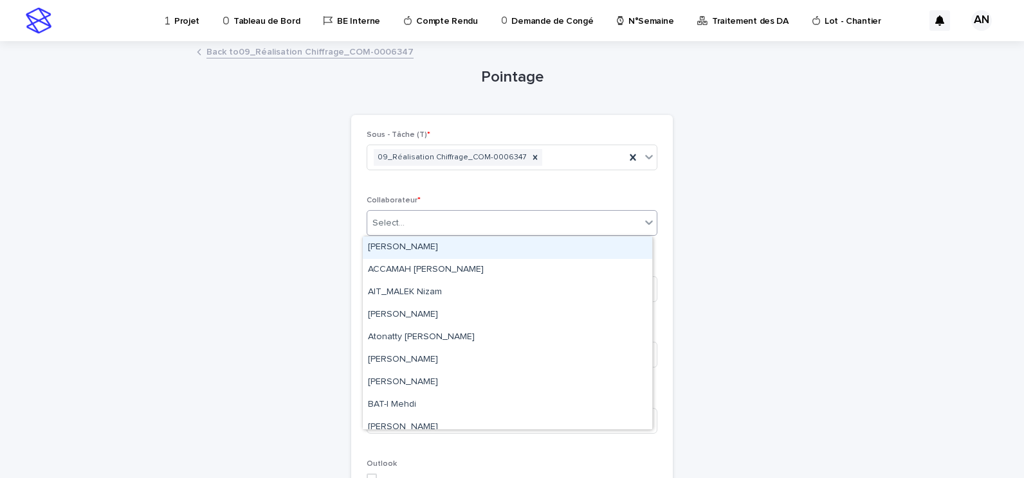
click at [432, 224] on div "Select..." at bounding box center [503, 223] width 273 height 21
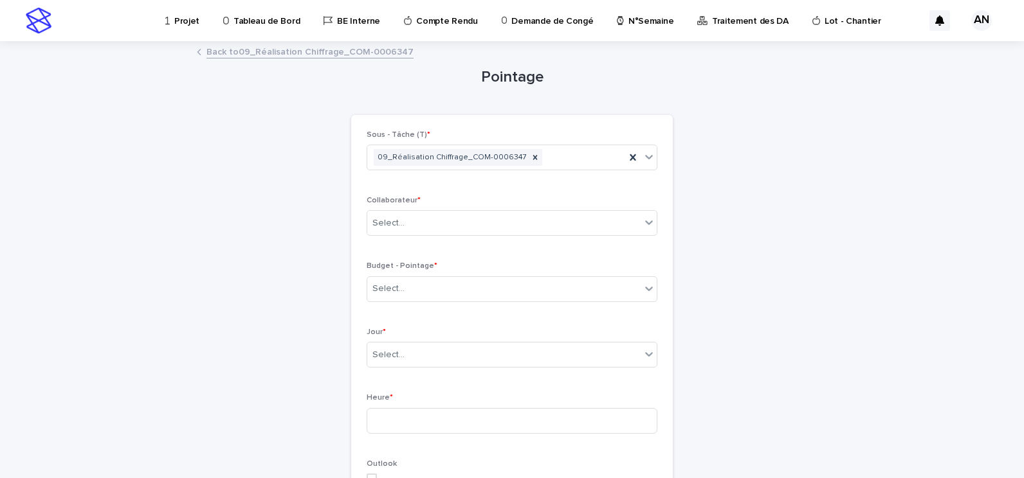
click at [980, 275] on div "Loading... Saving… Loading... Saving… Pointage Loading... Saving… Loading... Sa…" at bounding box center [512, 466] width 1024 height 849
click at [478, 287] on div "Select..." at bounding box center [503, 288] width 273 height 21
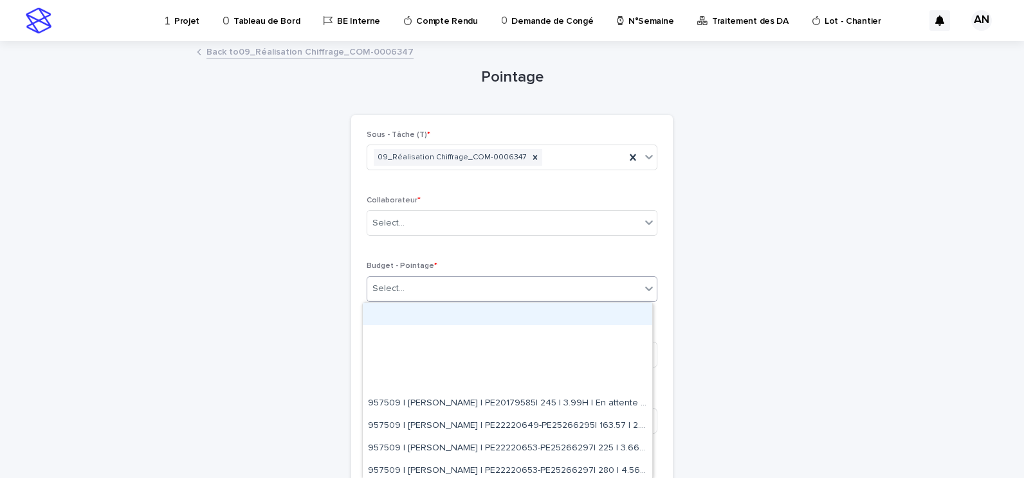
paste input "**********"
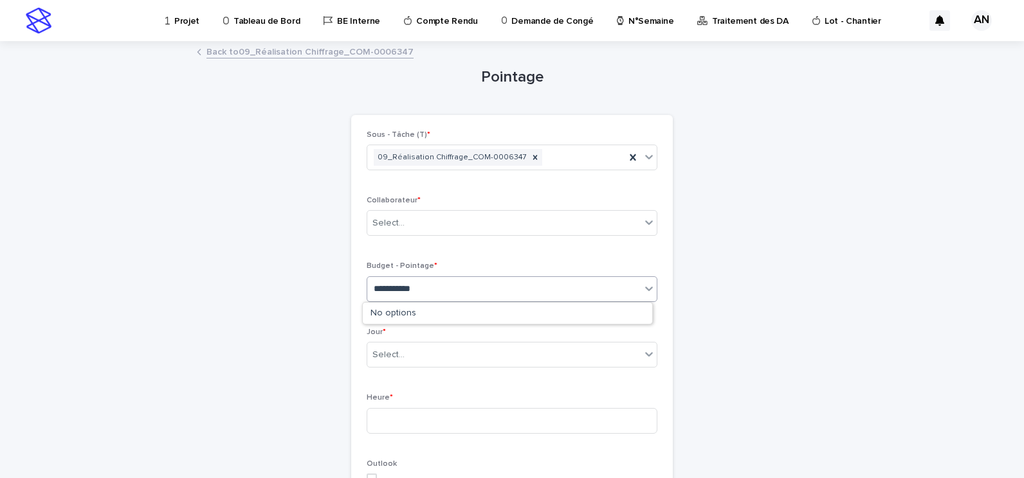
type input "**********"
click at [847, 244] on div "Loading... Saving… Loading... Saving… Pointage Loading... Saving… Loading... Sa…" at bounding box center [512, 466] width 1024 height 849
click at [255, 53] on link "Back to 09_Réalisation Chiffrage_COM-0006347" at bounding box center [309, 51] width 207 height 15
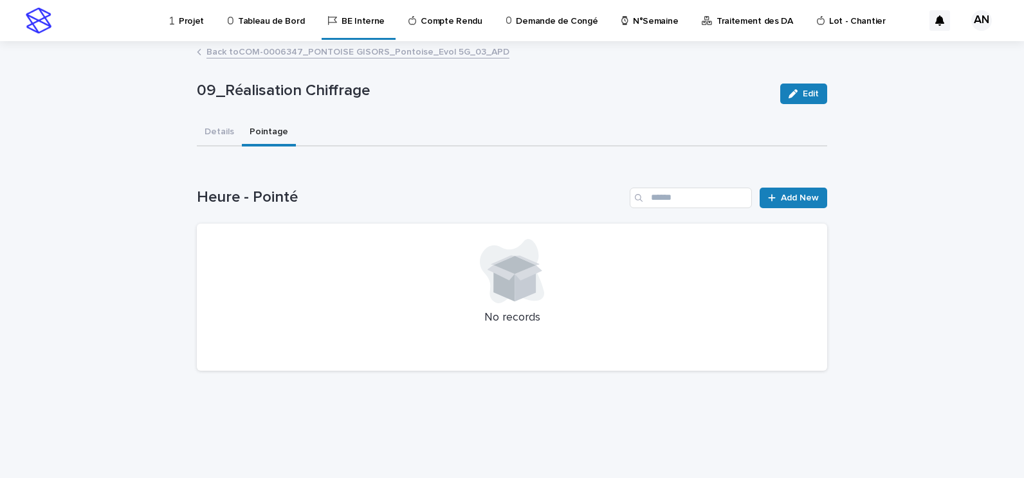
click at [253, 54] on link "Back to COM-0006347_PONTOISE GISORS_Pontoise_Evol 5G_03_APD" at bounding box center [357, 51] width 303 height 15
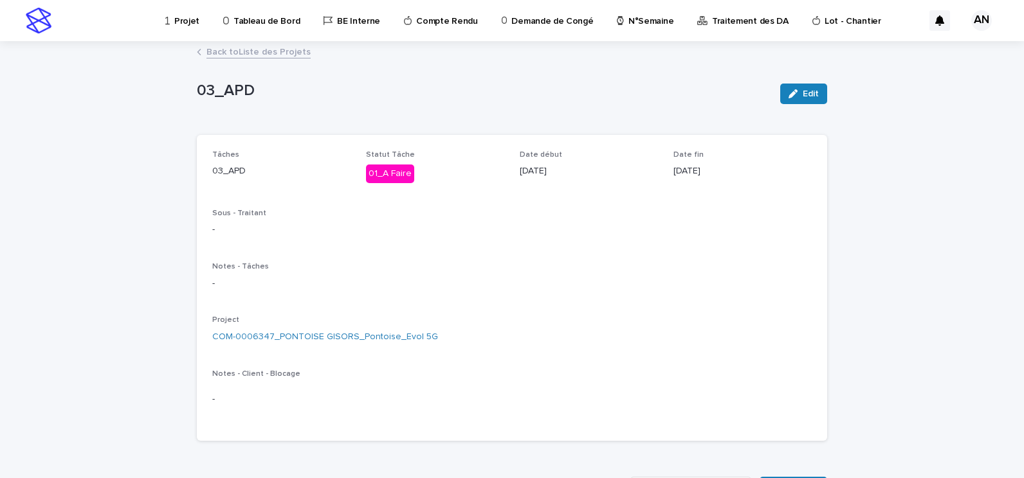
click at [253, 55] on link "Back to Liste des Projets" at bounding box center [258, 51] width 104 height 15
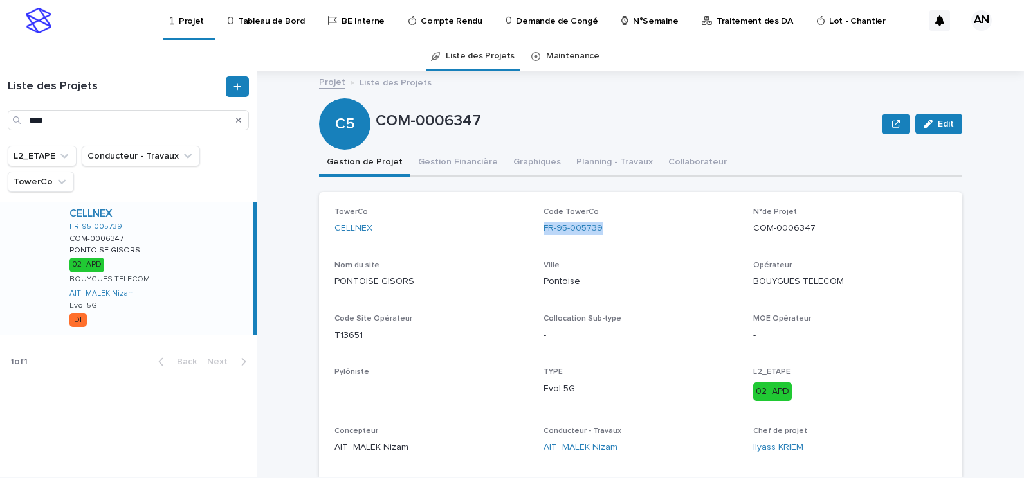
drag, startPoint x: 601, startPoint y: 228, endPoint x: 532, endPoint y: 233, distance: 68.4
click at [532, 233] on div "TowerCo CELLNEX Code TowerCo FR-95-005739 N°de Projet COM-0006347 Nom du site P…" at bounding box center [640, 336] width 612 height 257
copy link "FR-95-005739"
drag, startPoint x: 88, startPoint y: 121, endPoint x: 25, endPoint y: 113, distance: 63.6
click at [25, 113] on div "****" at bounding box center [128, 120] width 241 height 21
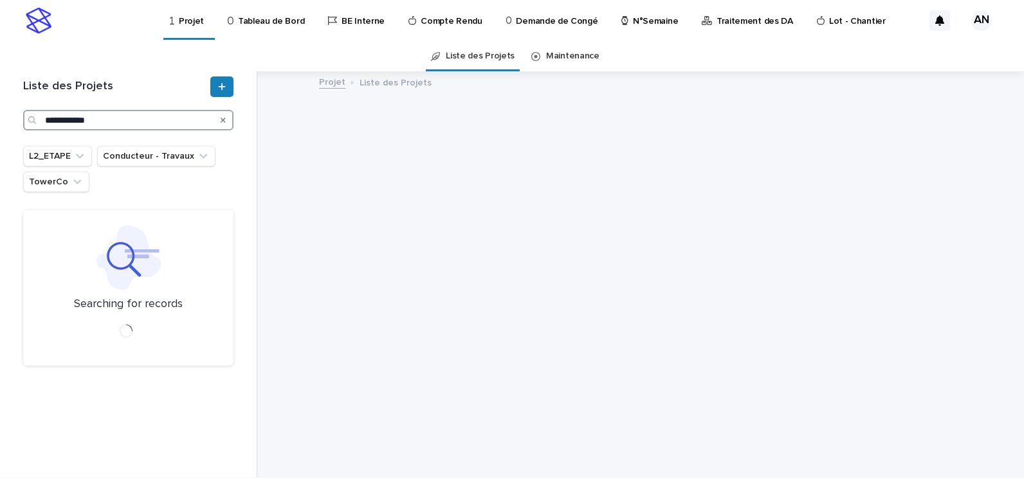
type input "**********"
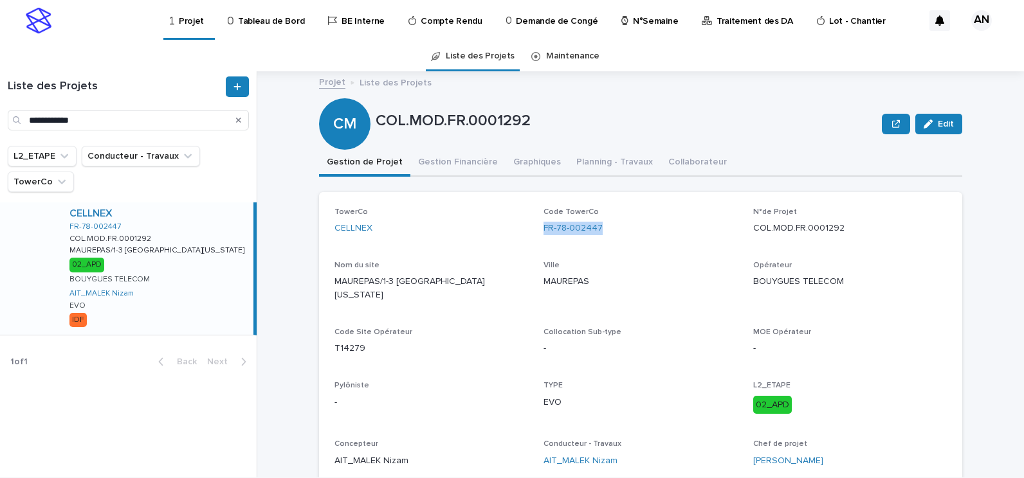
drag, startPoint x: 613, startPoint y: 222, endPoint x: 536, endPoint y: 232, distance: 77.8
click at [536, 232] on div "TowerCo CELLNEX Code TowerCo FR-78-002447 N°de Projet COL.MOD.FR.0001292 Nom du…" at bounding box center [640, 343] width 612 height 271
copy link "FR-78-002447"
click at [454, 161] on button "Gestion Financière" at bounding box center [457, 163] width 95 height 27
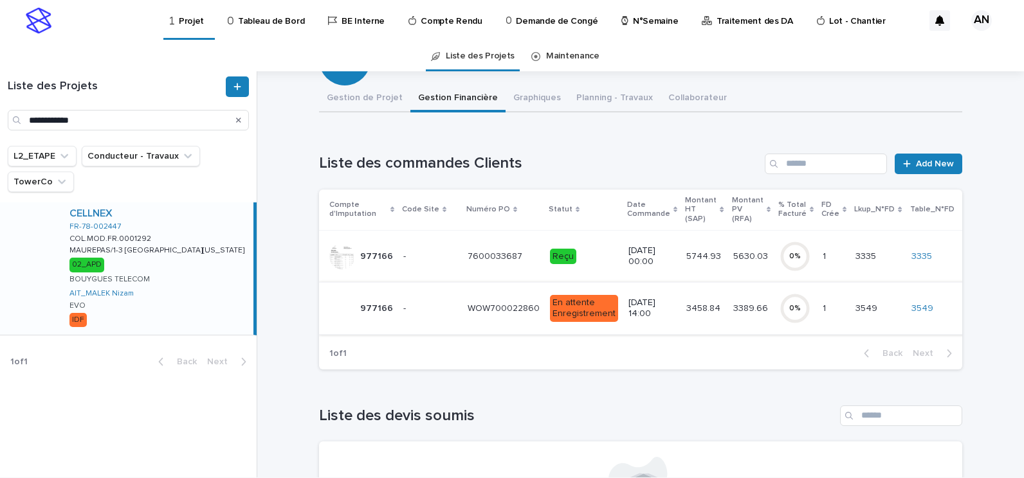
scroll to position [129, 0]
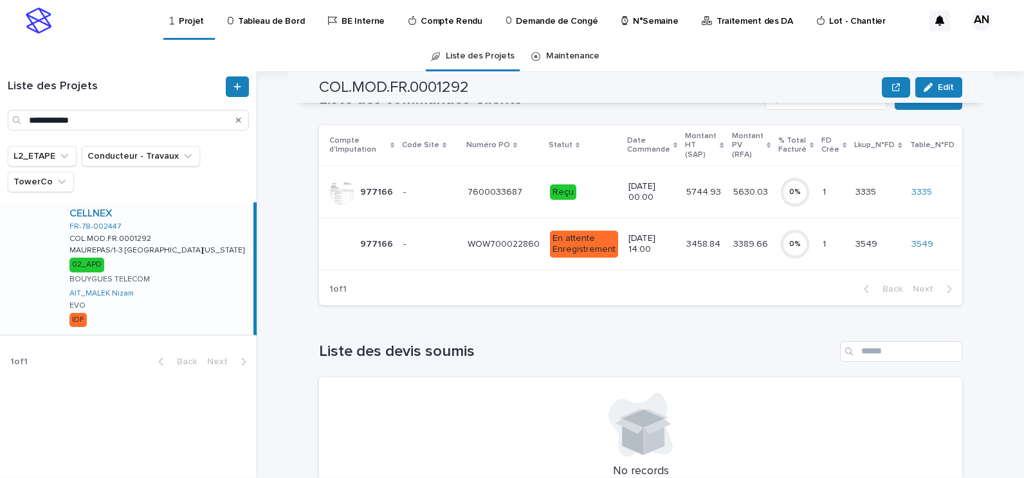
click at [467, 243] on p "WOW700022860" at bounding box center [504, 244] width 75 height 14
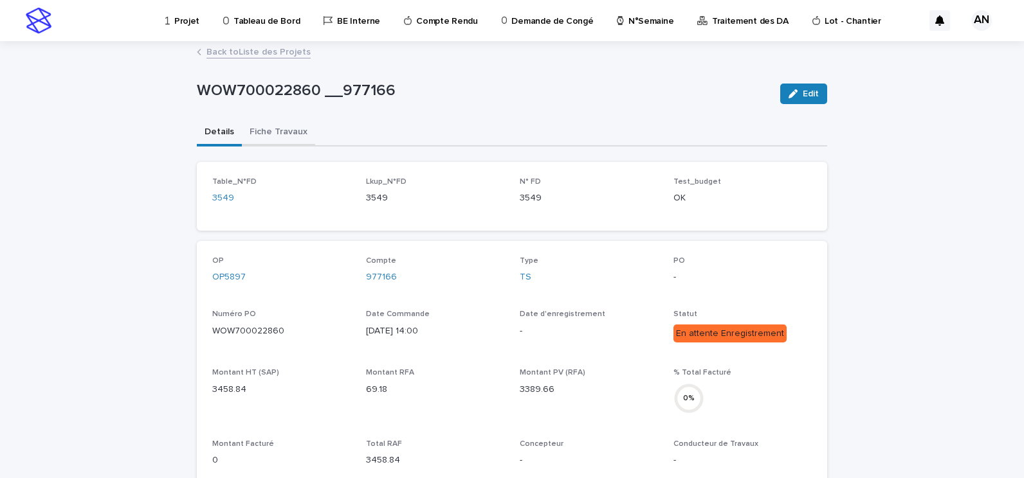
click at [280, 132] on button "Fiche Travaux" at bounding box center [278, 133] width 73 height 27
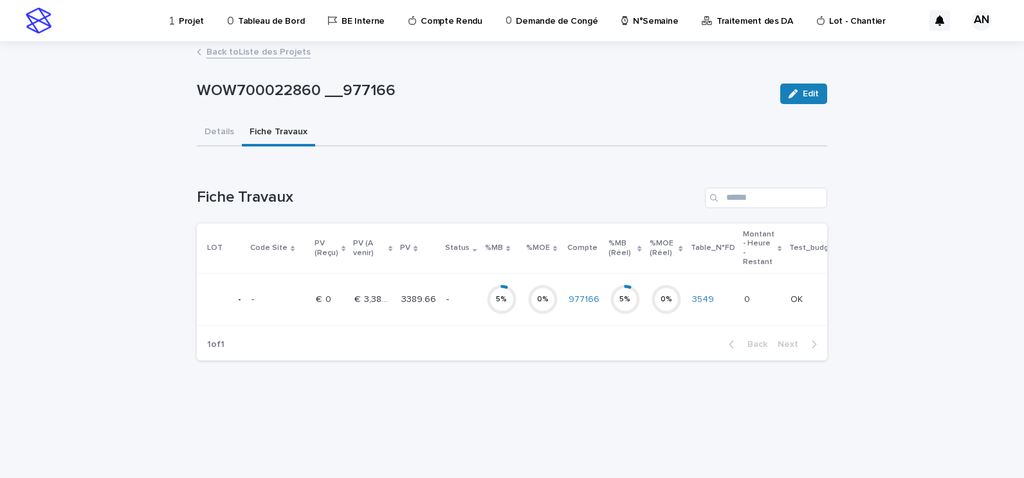
click at [425, 302] on p "3389.66" at bounding box center [419, 299] width 37 height 14
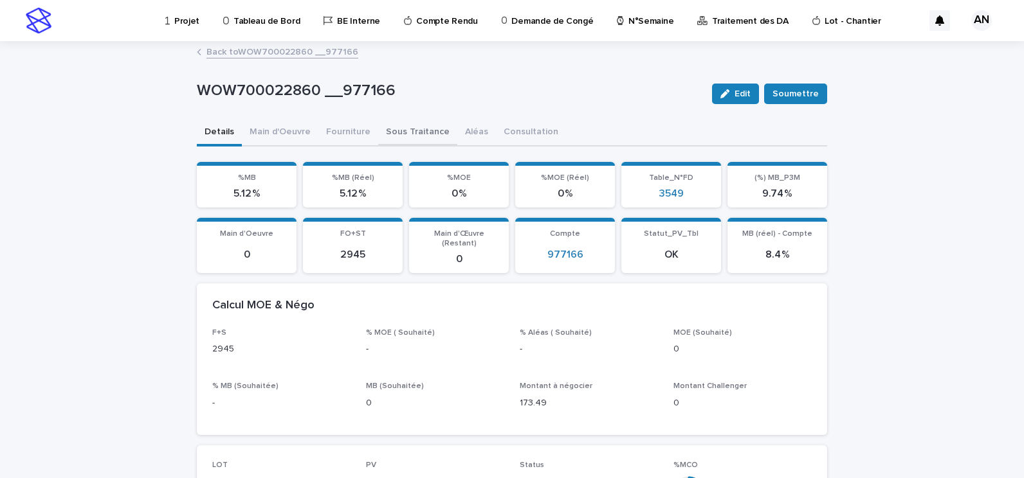
click at [397, 135] on button "Sous Traitance" at bounding box center [417, 133] width 79 height 27
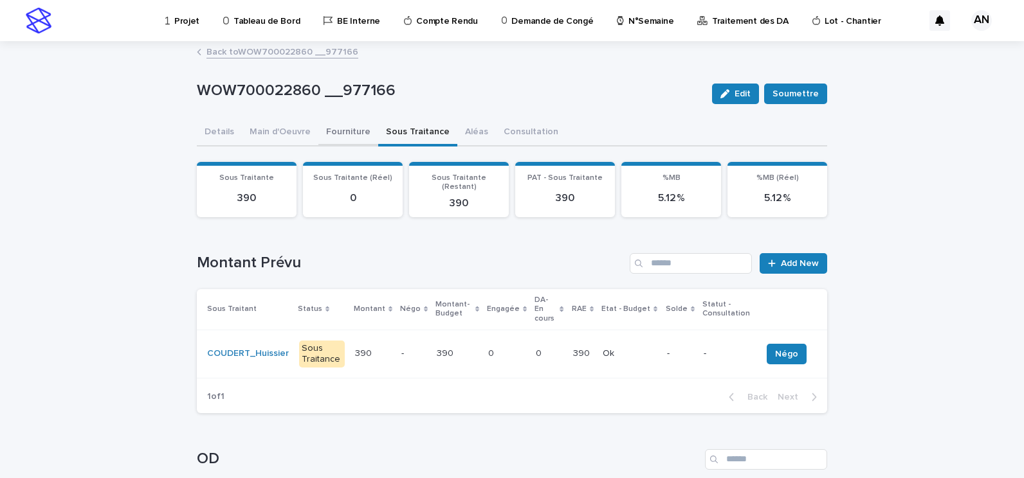
click at [338, 140] on button "Fourniture" at bounding box center [348, 133] width 60 height 27
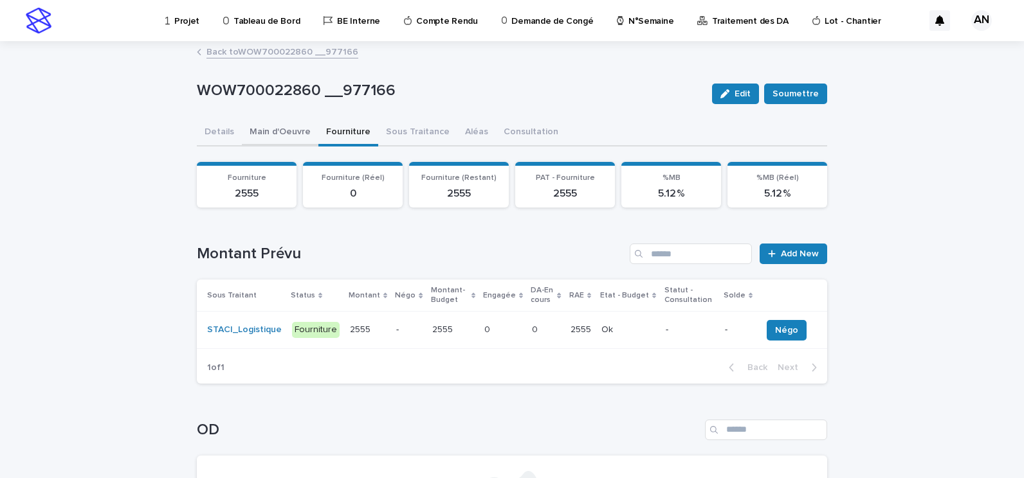
click at [270, 138] on button "Main d'Oeuvre" at bounding box center [280, 133] width 77 height 27
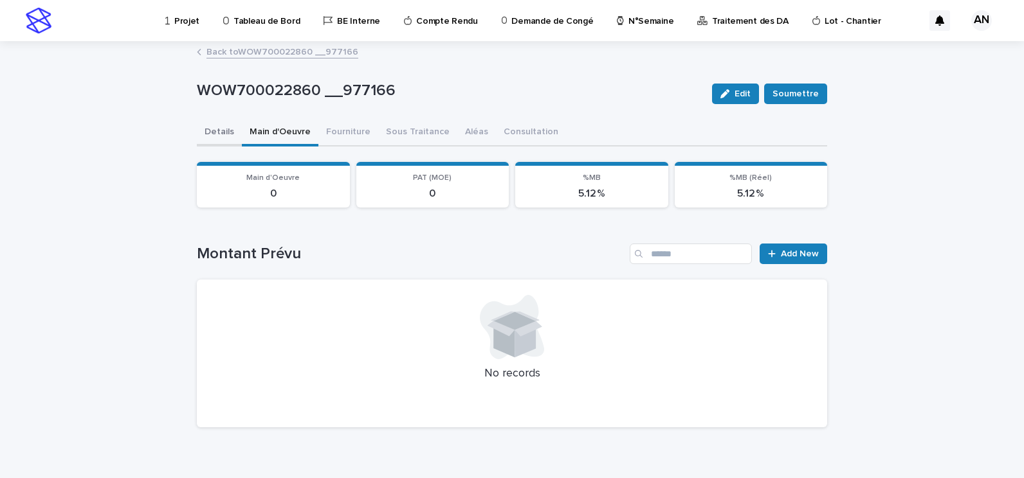
click at [226, 141] on button "Details" at bounding box center [219, 133] width 45 height 27
click at [261, 137] on button "Main d'Oeuvre" at bounding box center [280, 133] width 77 height 27
click at [174, 24] on p "Projet" at bounding box center [186, 13] width 25 height 27
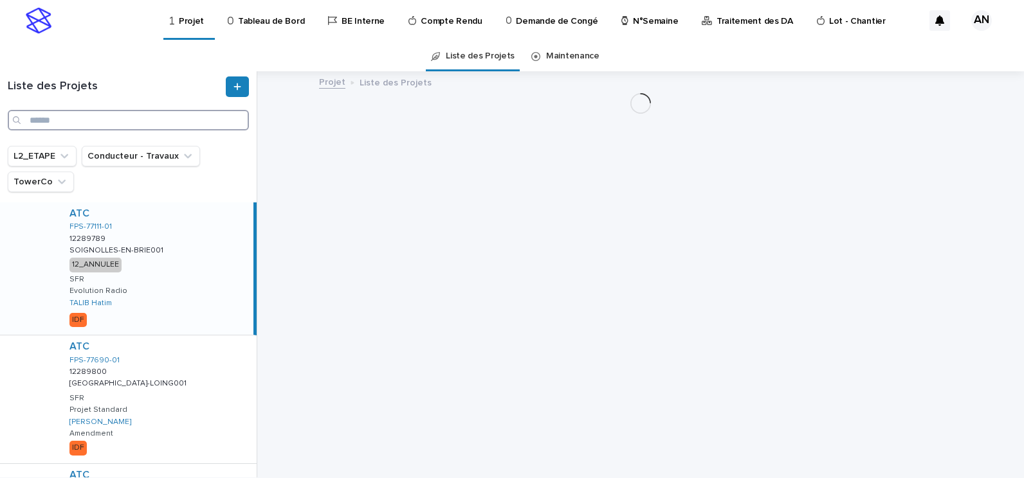
click at [88, 122] on input "Search" at bounding box center [128, 120] width 241 height 21
paste input "**********"
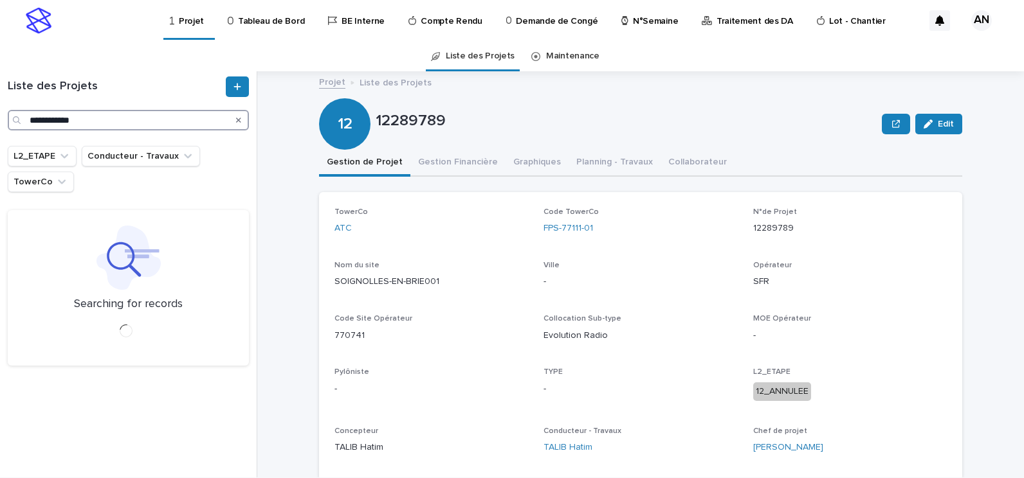
type input "**********"
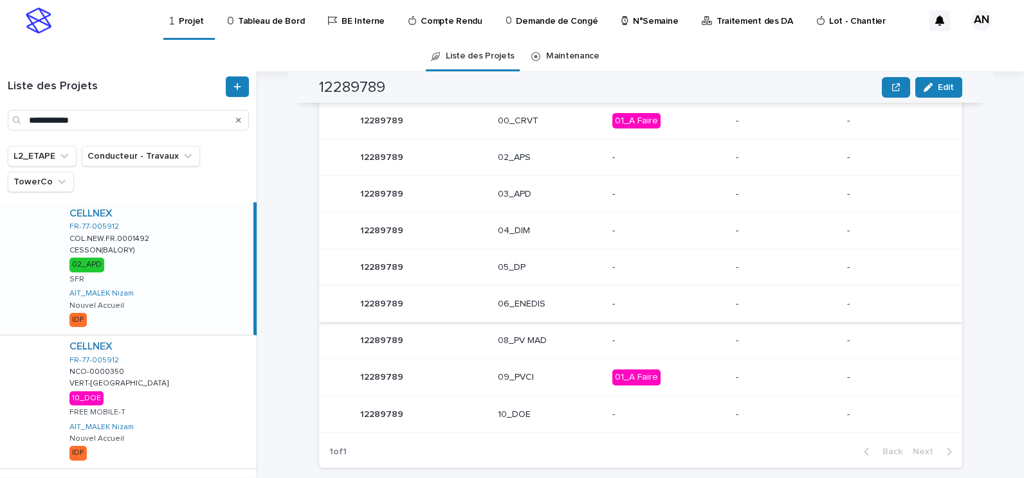
scroll to position [579, 0]
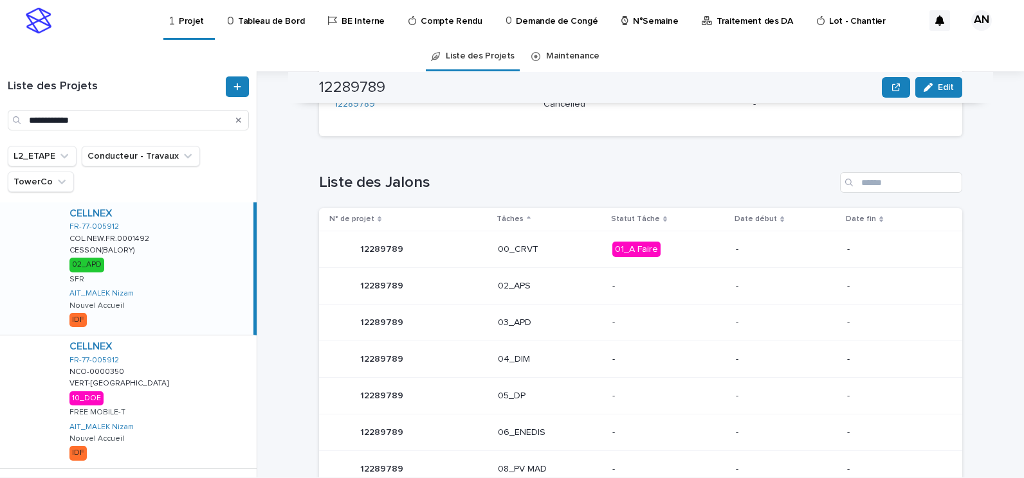
click at [192, 291] on div "CELLNEX FR-77-005912 COL.NEW.FR.0001492 COL.NEW.FR.0001492 CESSON(BALORY) CESSO…" at bounding box center [156, 269] width 194 height 132
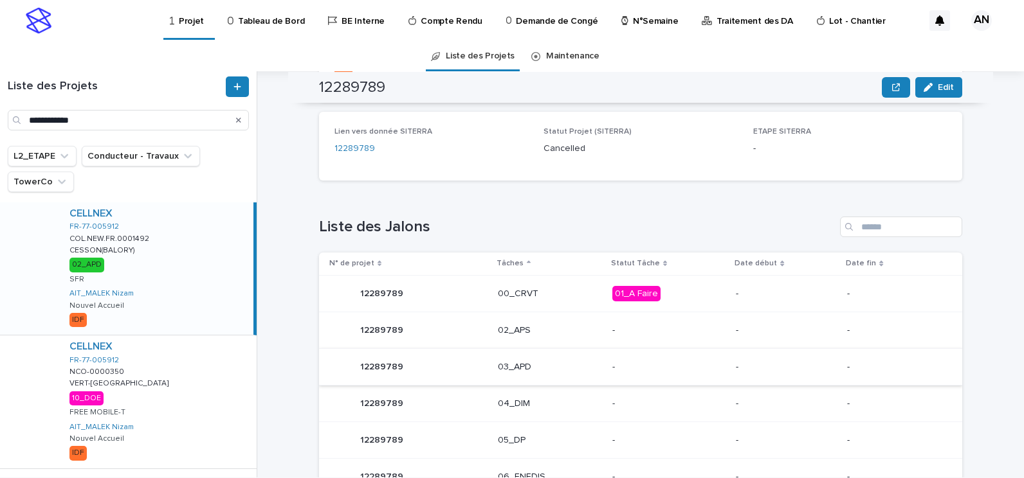
scroll to position [470, 0]
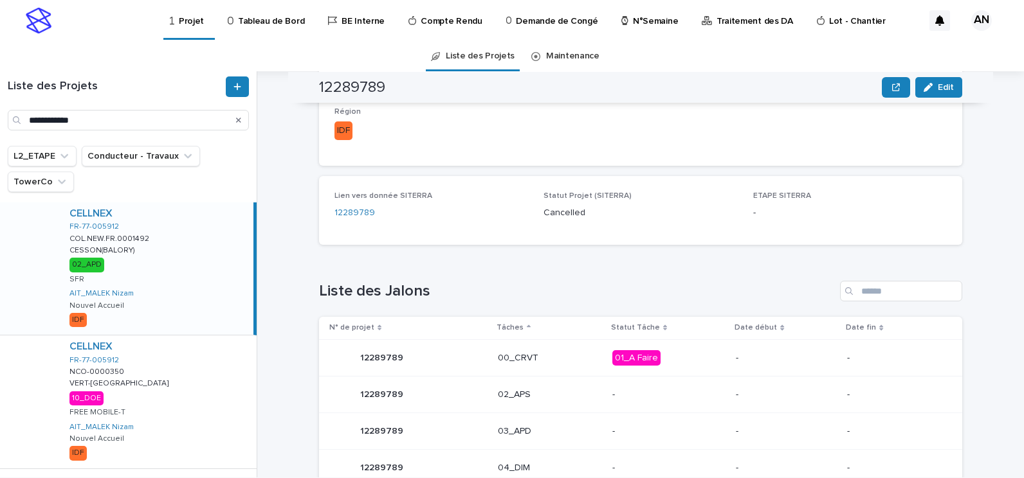
click at [190, 281] on div "CELLNEX FR-77-005912 COL.NEW.FR.0001492 COL.NEW.FR.0001492 CESSON(BALORY) CESSO…" at bounding box center [156, 269] width 194 height 132
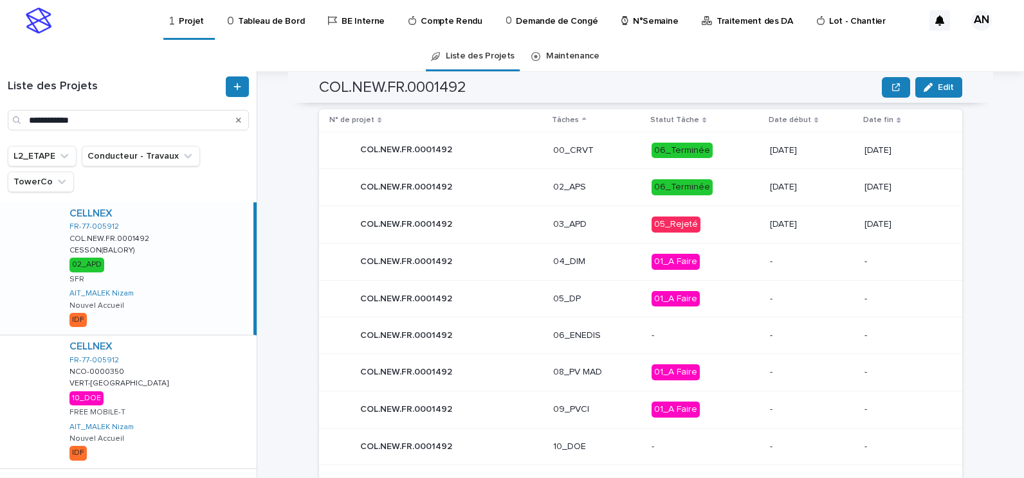
click at [199, 276] on div "CELLNEX FR-77-005912 COL.NEW.FR.0001492 COL.NEW.FR.0001492 CESSON(BALORY) CESSO…" at bounding box center [156, 269] width 194 height 132
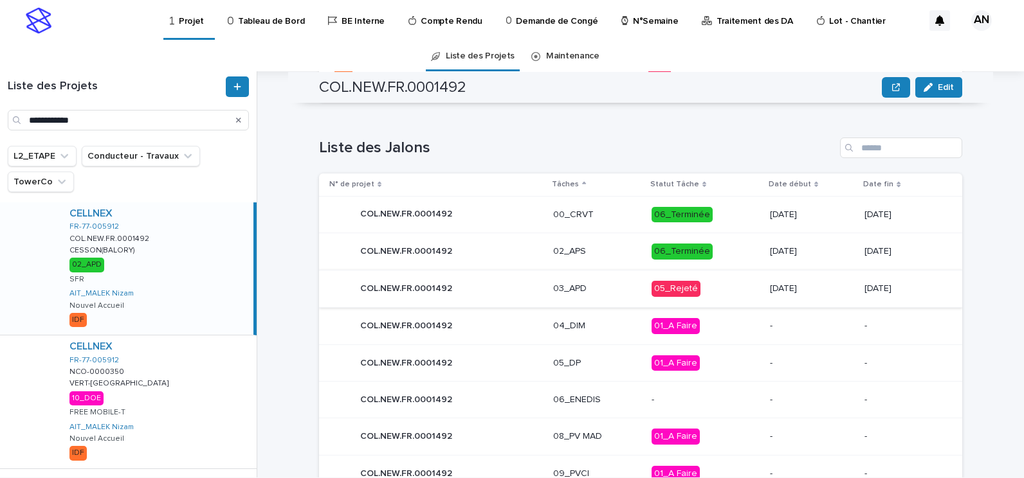
scroll to position [599, 0]
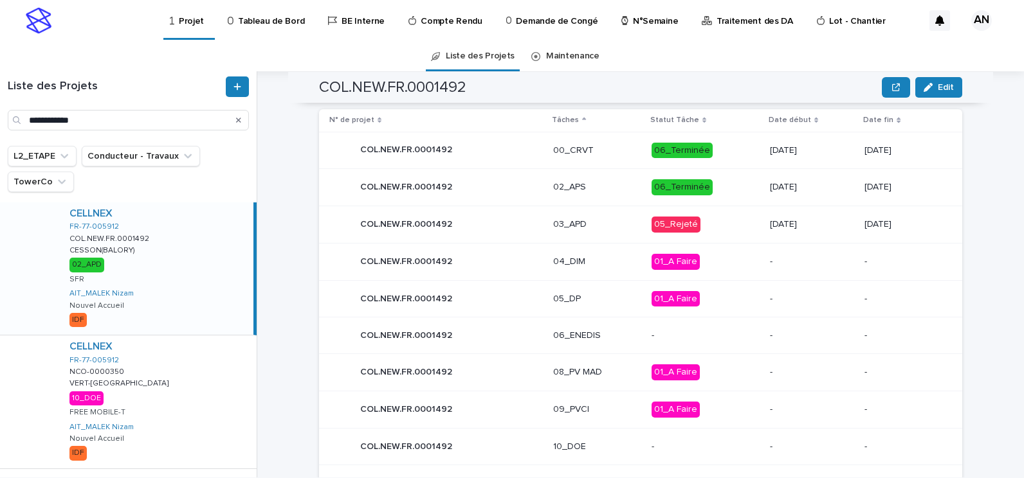
click at [596, 230] on p "03_APD" at bounding box center [596, 224] width 87 height 11
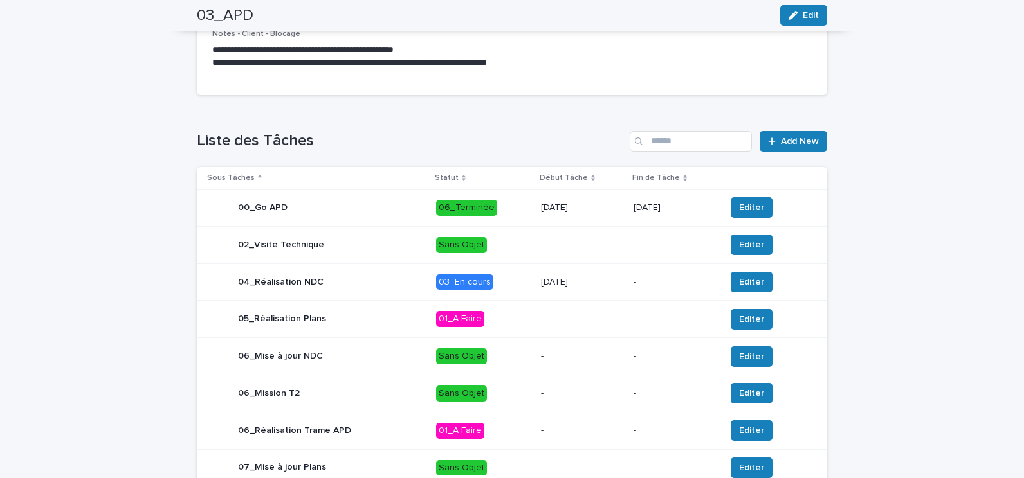
scroll to position [546, 0]
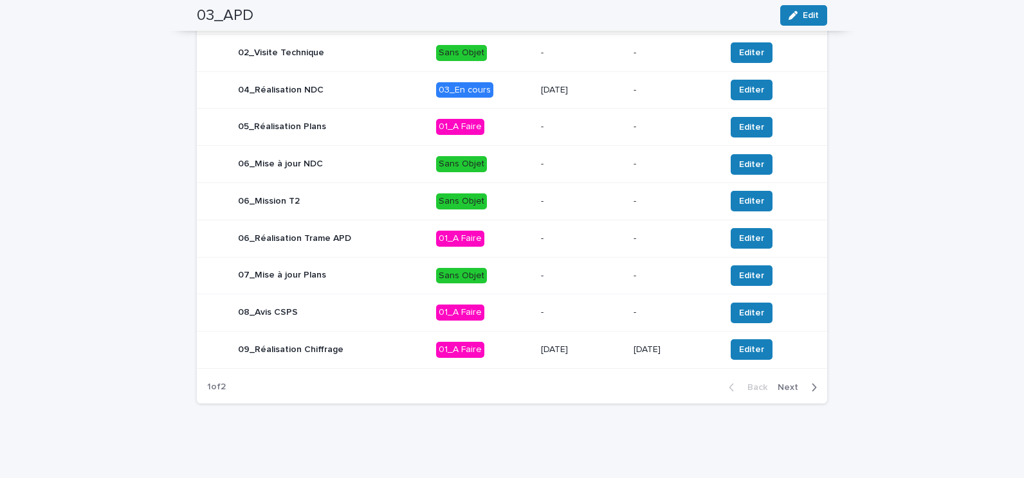
click at [508, 355] on p "01_A Faire" at bounding box center [483, 350] width 95 height 16
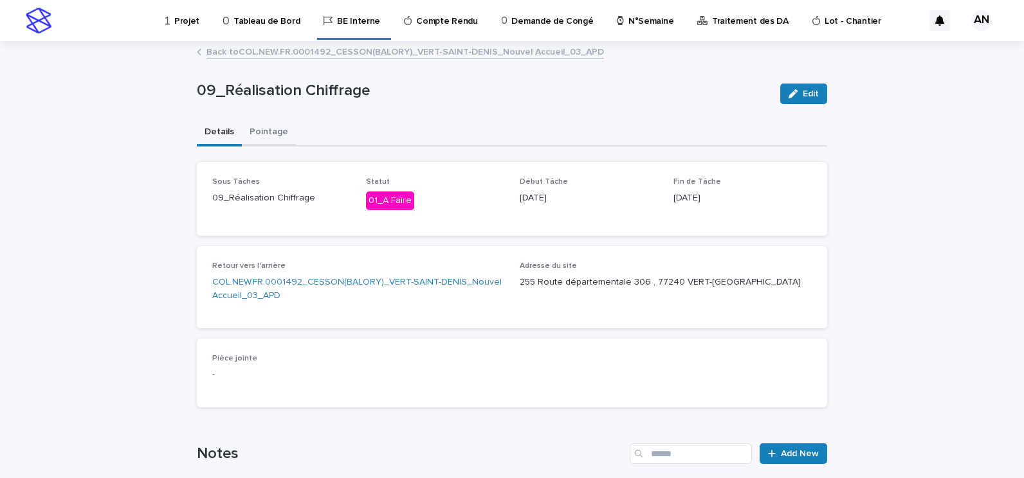
click at [258, 130] on button "Pointage" at bounding box center [269, 133] width 54 height 27
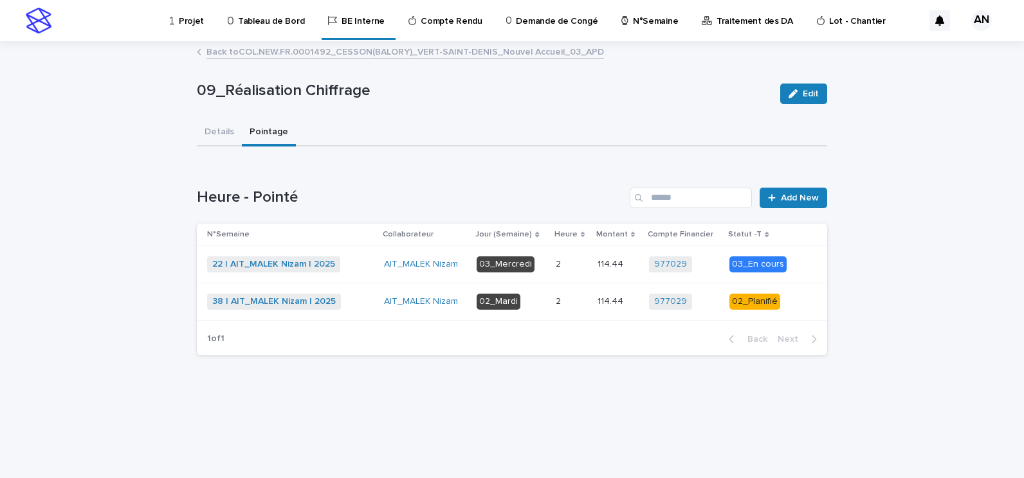
click at [356, 302] on div "38 | AIT_MALEK Nizam | 2025 + 0" at bounding box center [290, 302] width 167 height 16
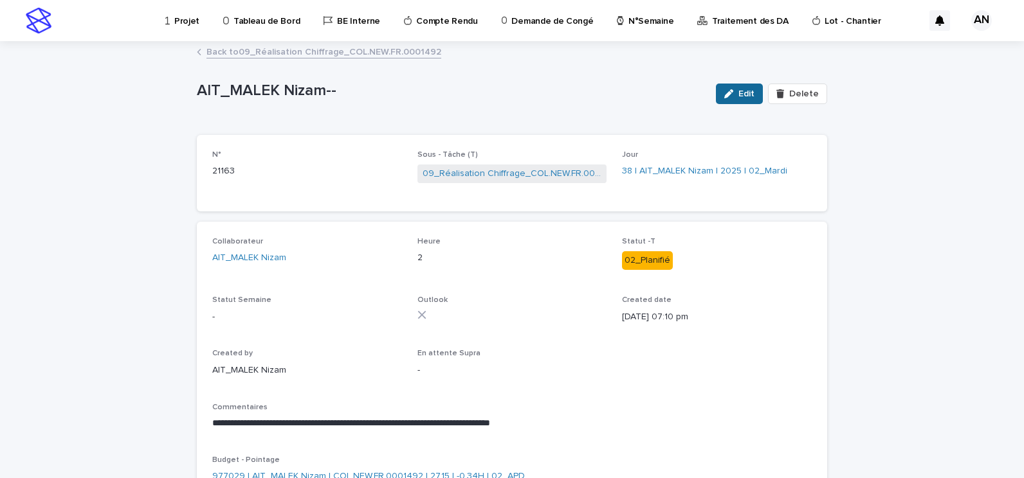
click at [741, 97] on span "Edit" at bounding box center [746, 93] width 16 height 9
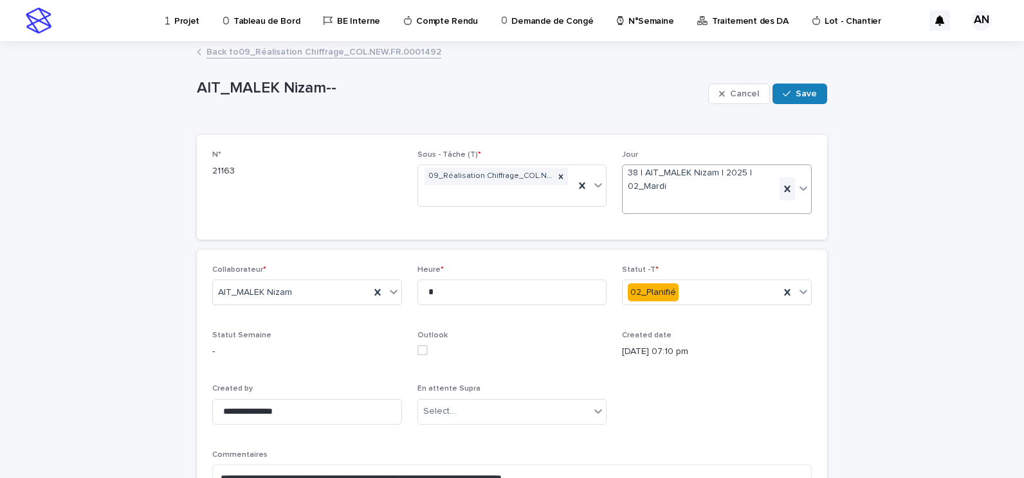
click at [784, 190] on icon at bounding box center [787, 189] width 6 height 6
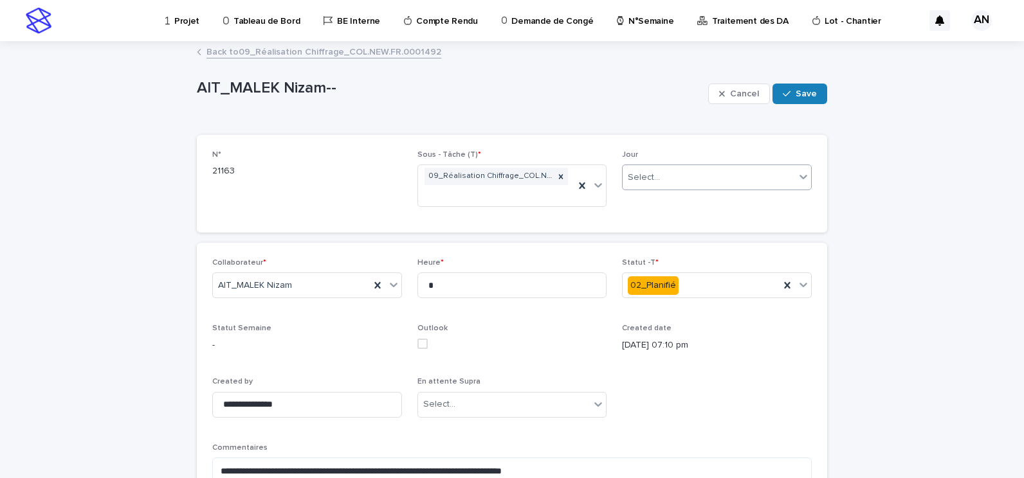
click at [795, 181] on div at bounding box center [802, 176] width 15 height 23
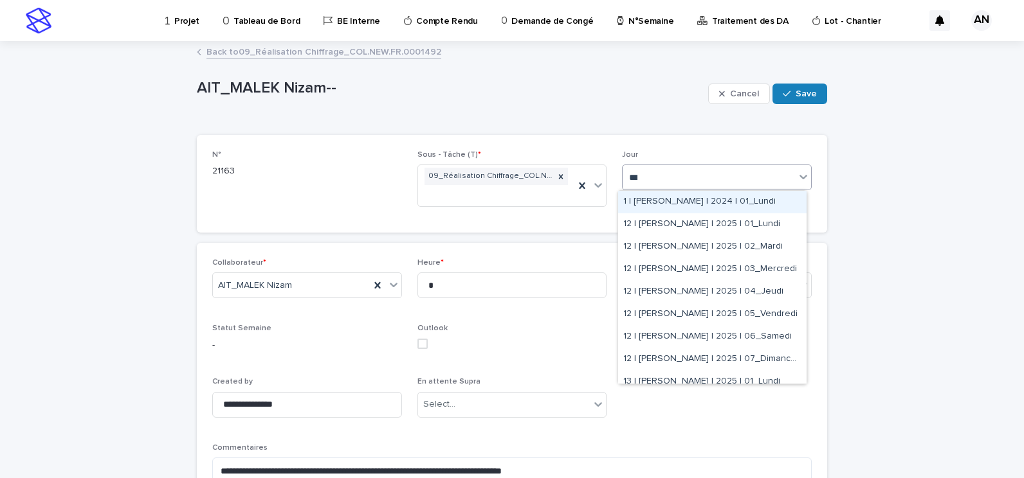
type input "****"
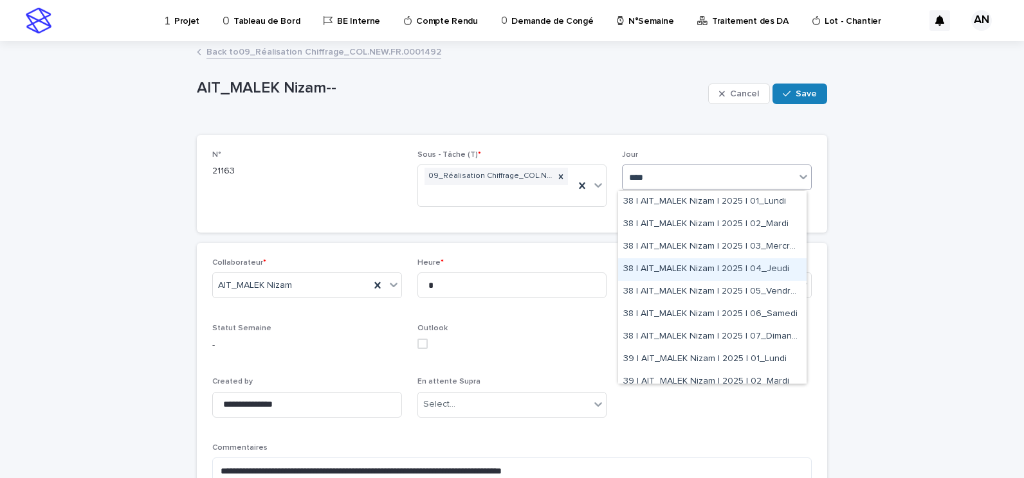
click at [696, 267] on div "38 | AIT_MALEK Nizam | 2025 | 04_Jeudi" at bounding box center [712, 269] width 188 height 23
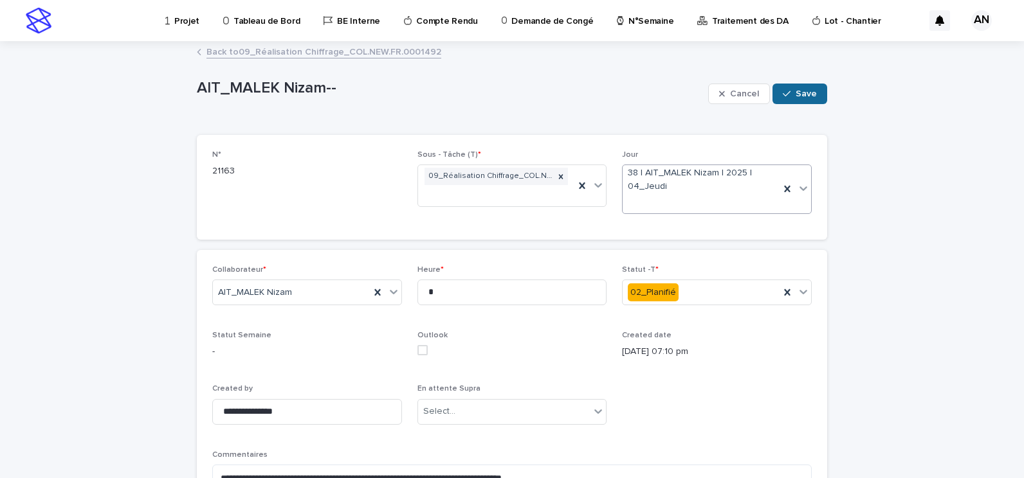
click at [795, 93] on span "Save" at bounding box center [805, 93] width 21 height 9
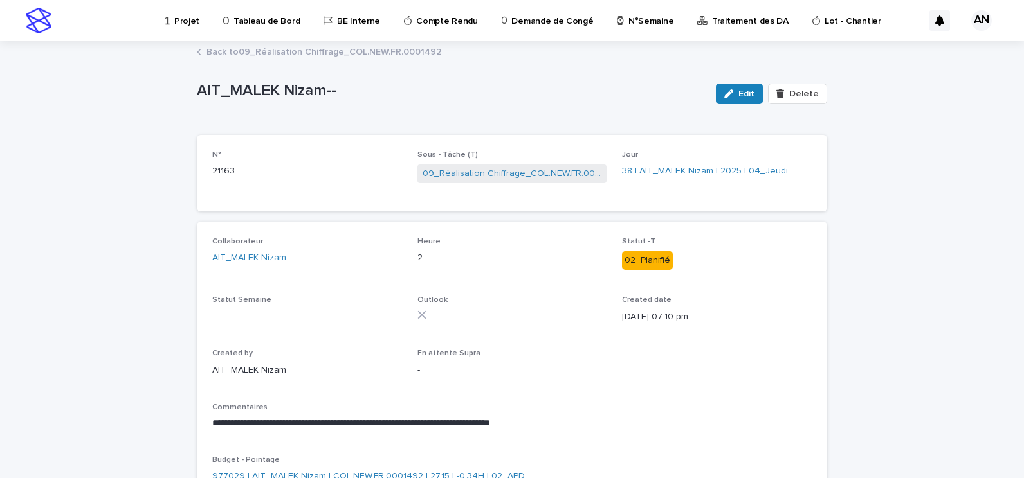
click at [181, 17] on p "Projet" at bounding box center [186, 13] width 25 height 27
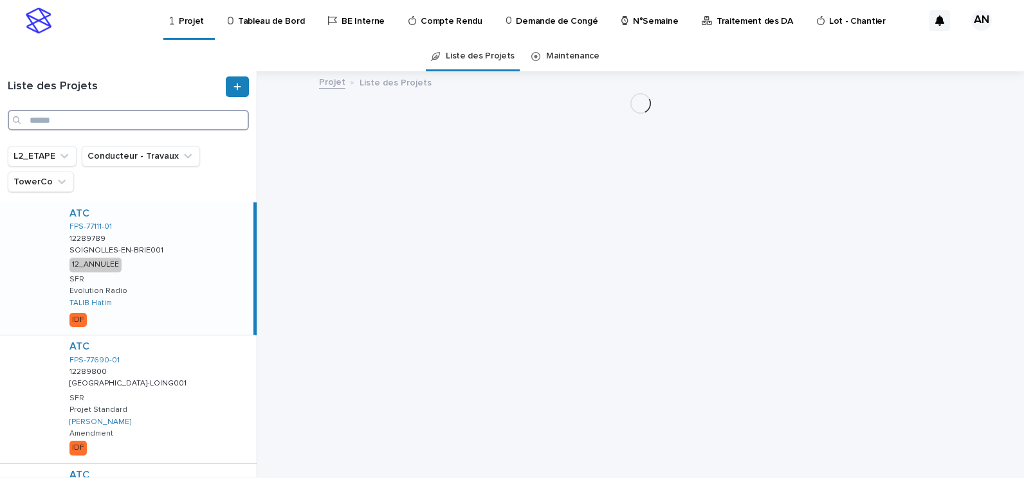
click at [150, 123] on input "Search" at bounding box center [128, 120] width 241 height 21
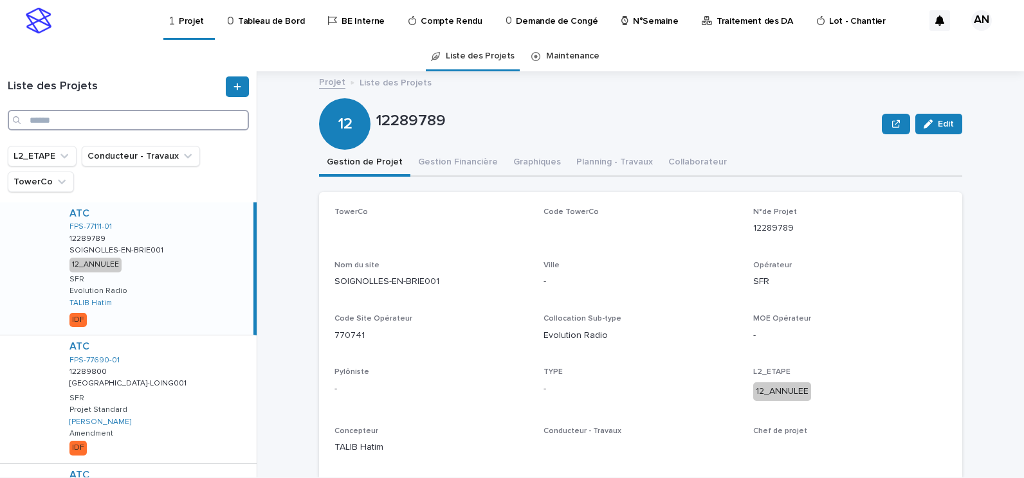
paste input "**********"
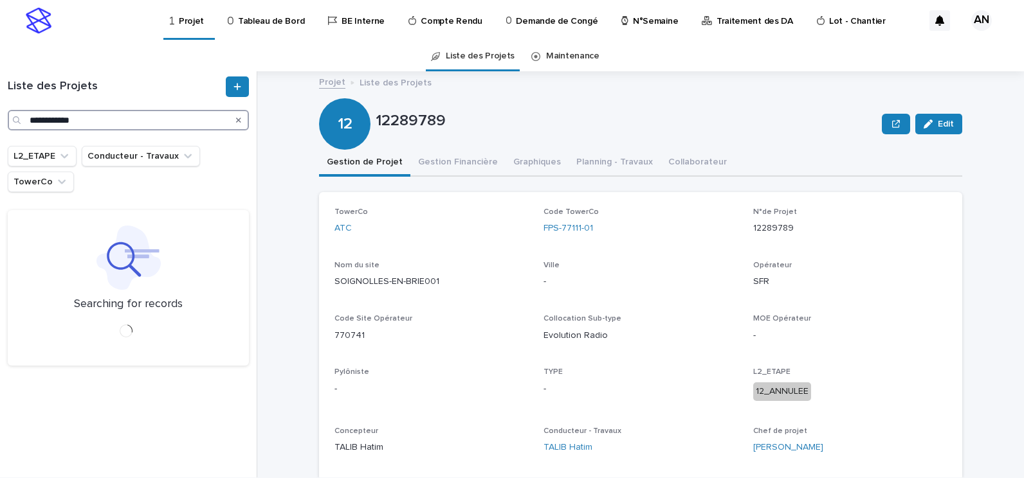
type input "**********"
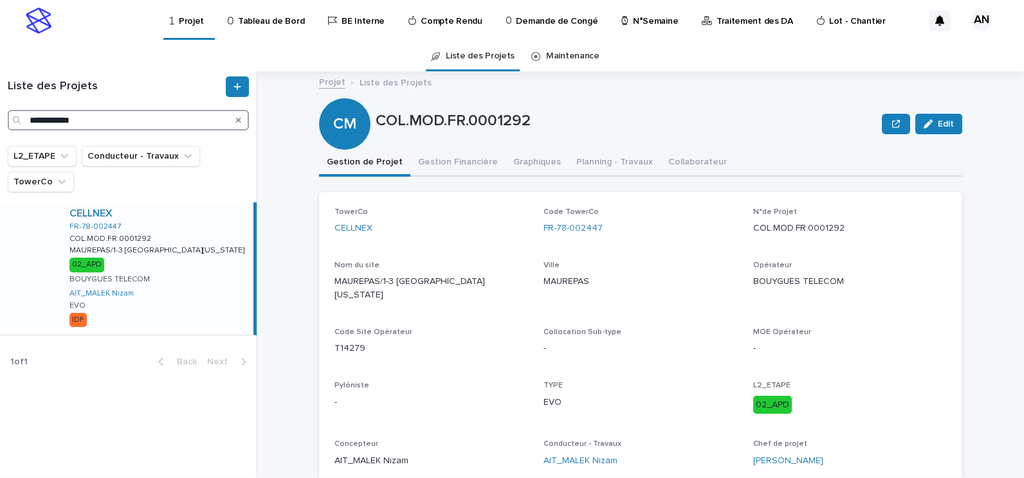
scroll to position [64, 0]
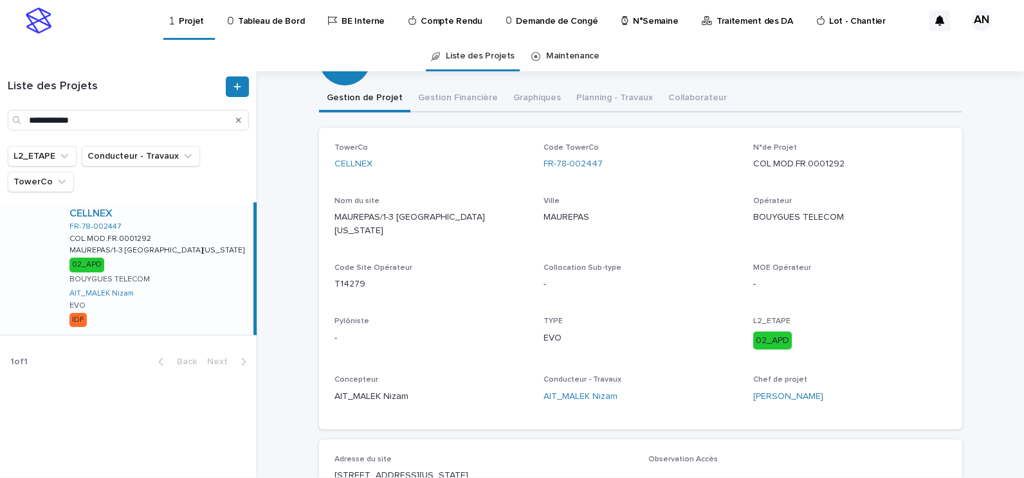
click at [989, 132] on div "Projet Liste des Projets COL.MOD.FR.0001292 Edit CM COL.MOD.FR.0001292 Edit Sor…" at bounding box center [648, 274] width 751 height 406
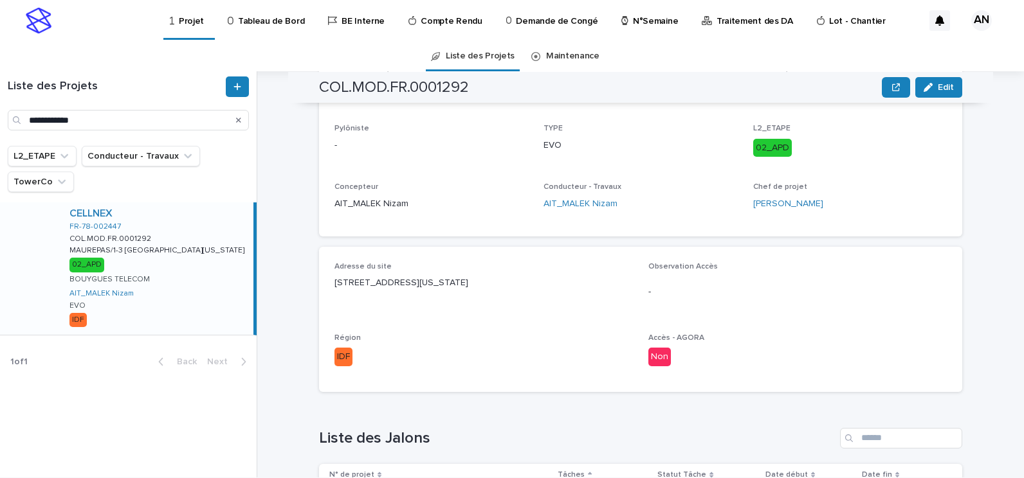
scroll to position [0, 0]
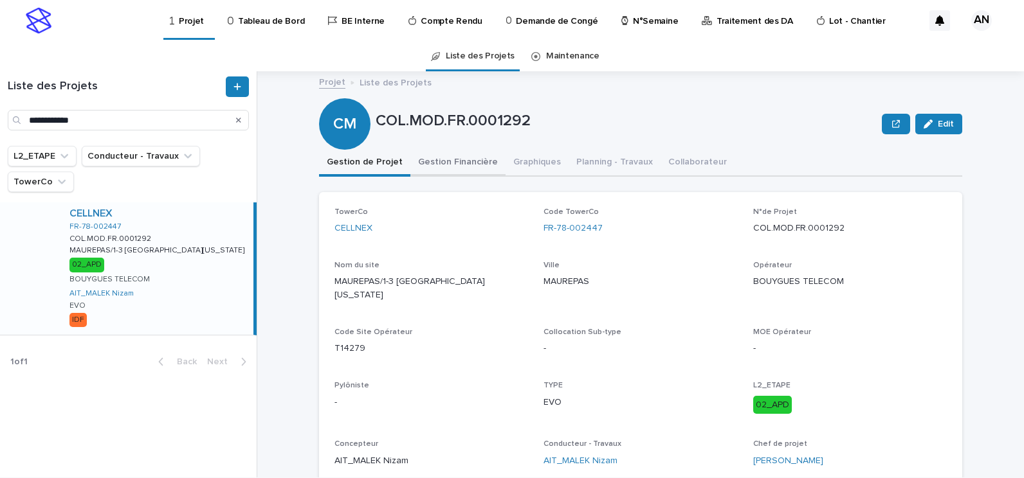
click at [430, 170] on button "Gestion Financière" at bounding box center [457, 163] width 95 height 27
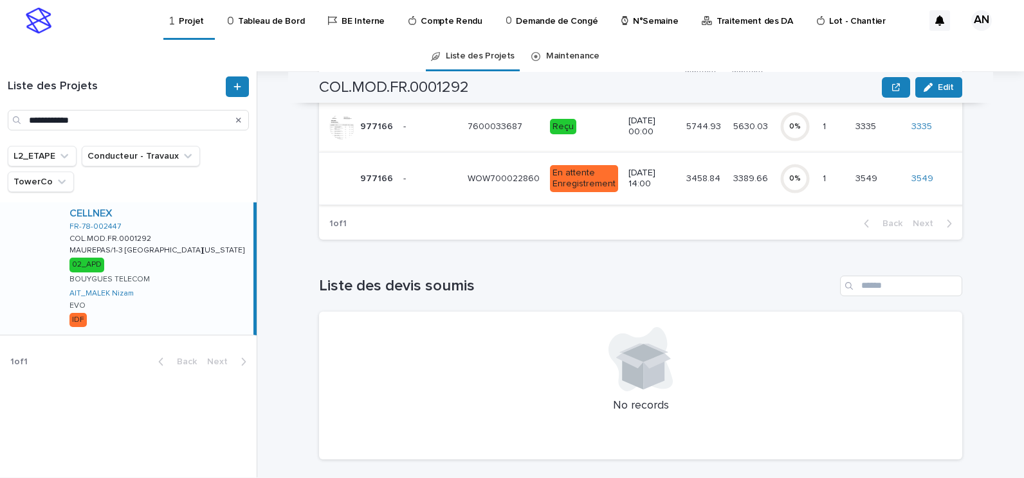
scroll to position [130, 0]
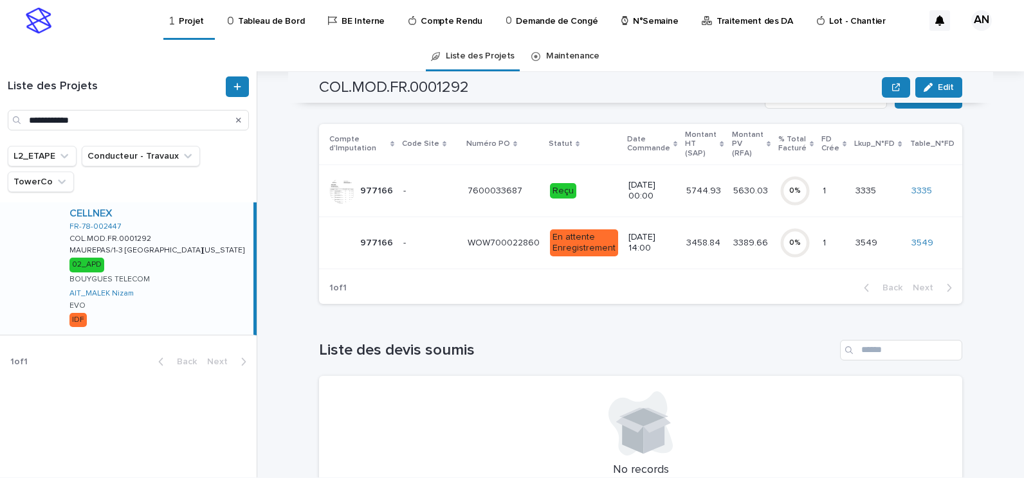
click at [467, 201] on div "7600033687 7600033687" at bounding box center [503, 191] width 72 height 21
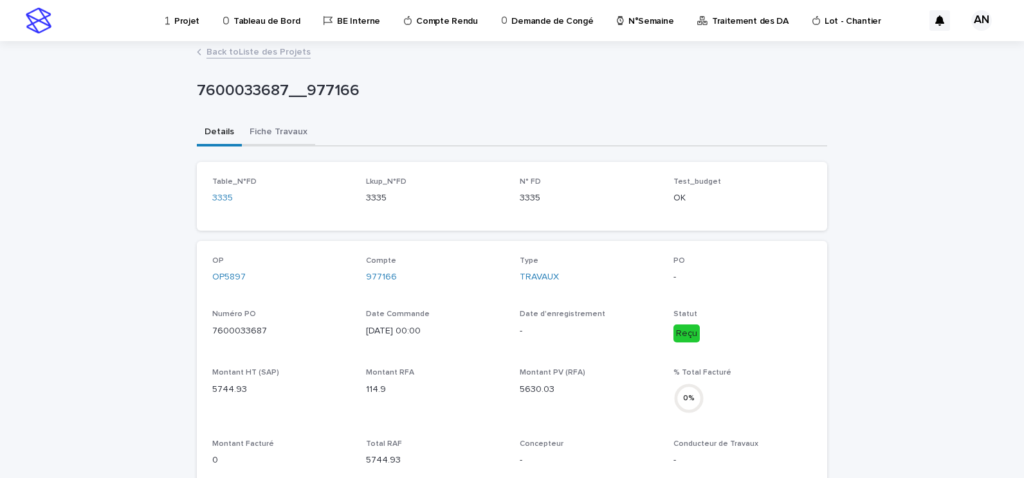
click at [284, 128] on button "Fiche Travaux" at bounding box center [278, 133] width 73 height 27
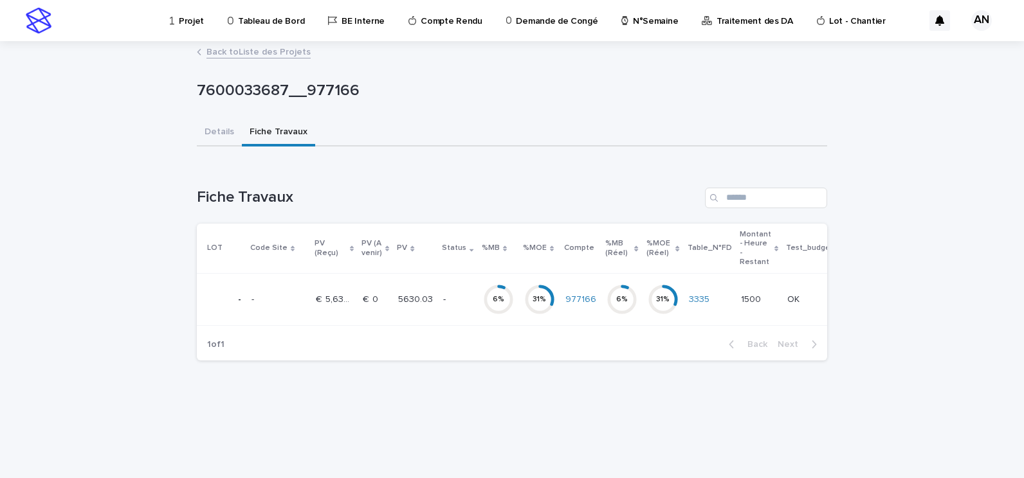
click at [423, 305] on div "5630.03 5630.03" at bounding box center [415, 299] width 35 height 21
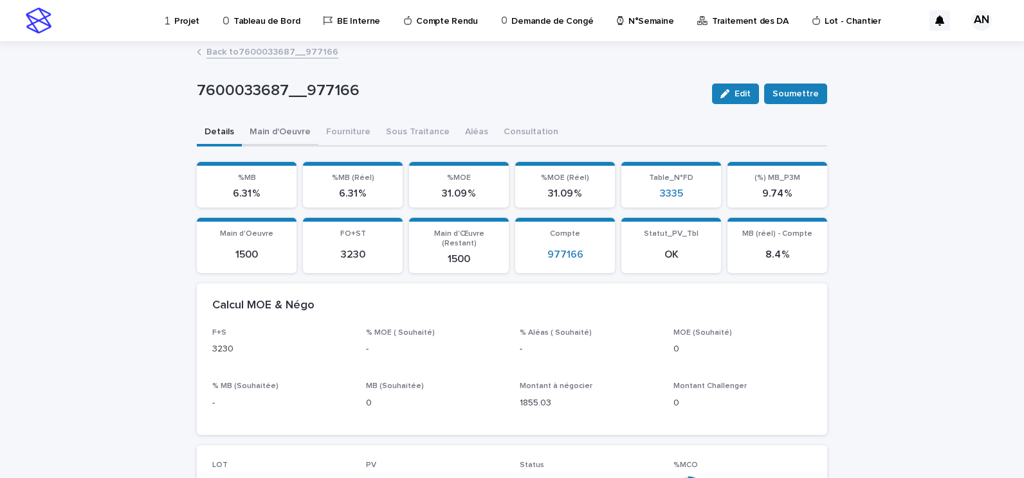
click at [268, 140] on button "Main d'Oeuvre" at bounding box center [280, 133] width 77 height 27
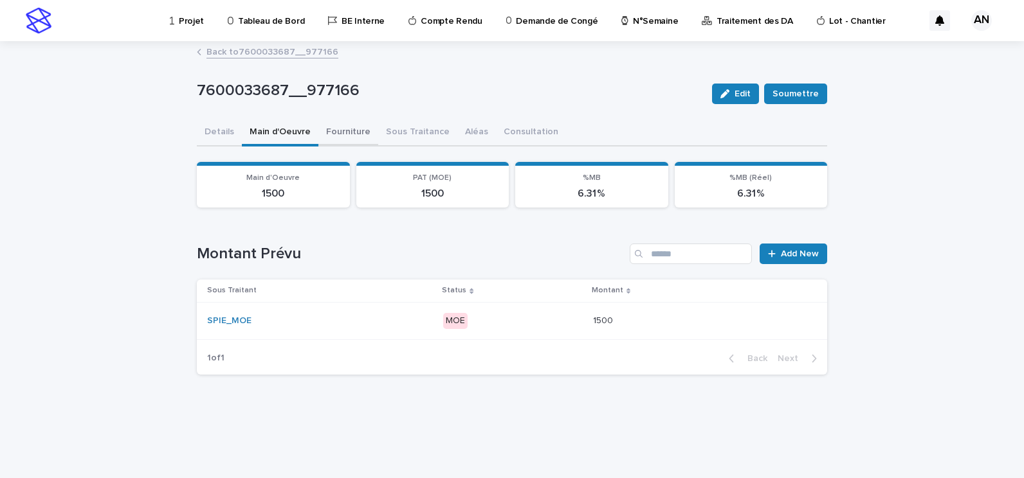
click at [346, 137] on button "Fourniture" at bounding box center [348, 133] width 60 height 27
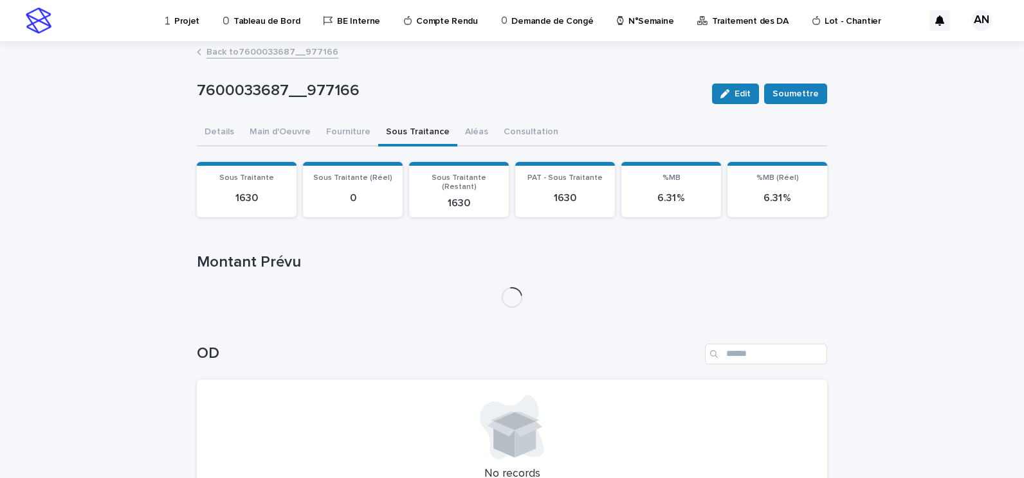
click at [394, 132] on button "Sous Traitance" at bounding box center [417, 133] width 79 height 27
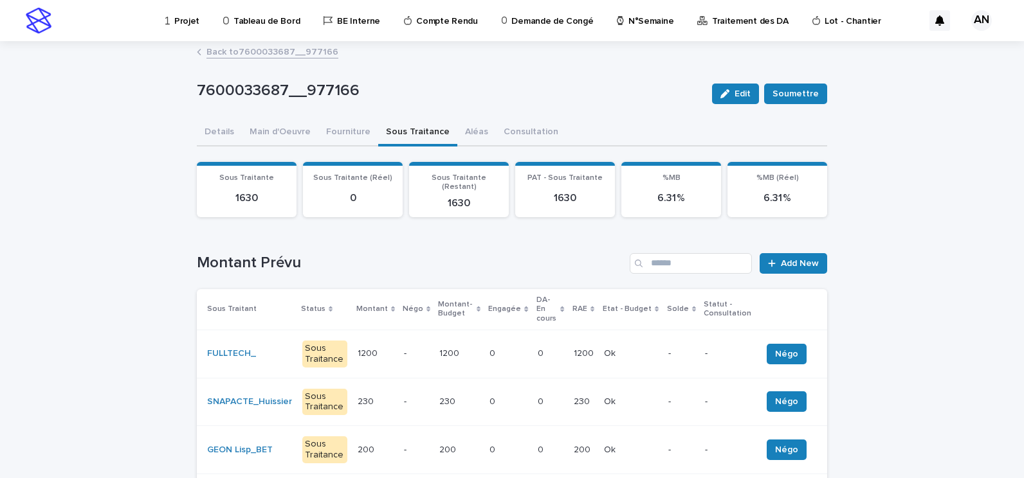
scroll to position [64, 0]
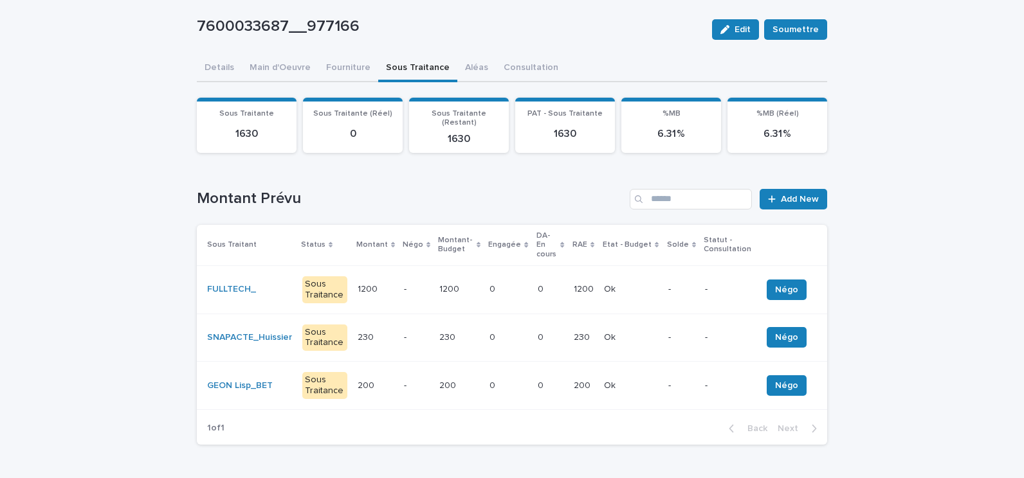
click at [329, 75] on div "7600033687__977166 Edit Soumettre 7600033687__977166 Edit [PERSON_NAME] Sorry, …" at bounding box center [512, 326] width 630 height 697
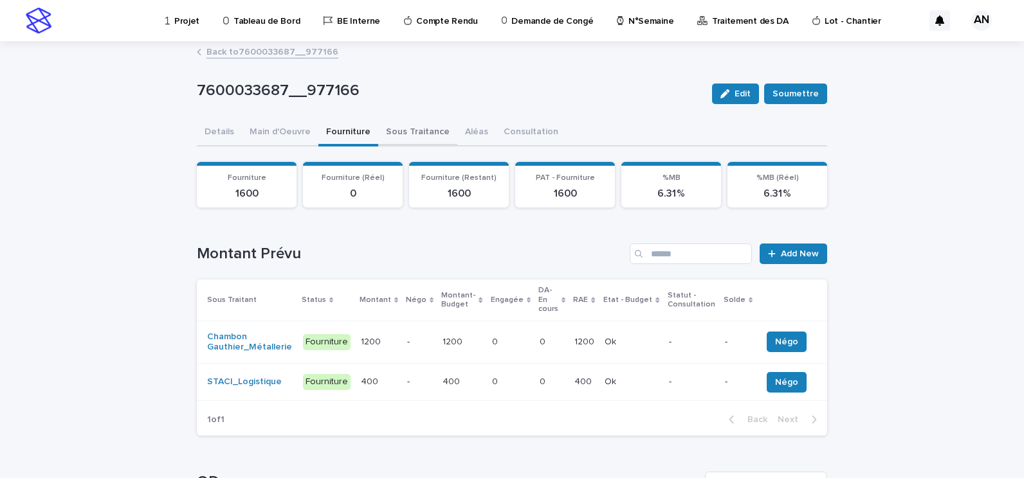
click at [393, 131] on button "Sous Traitance" at bounding box center [417, 133] width 79 height 27
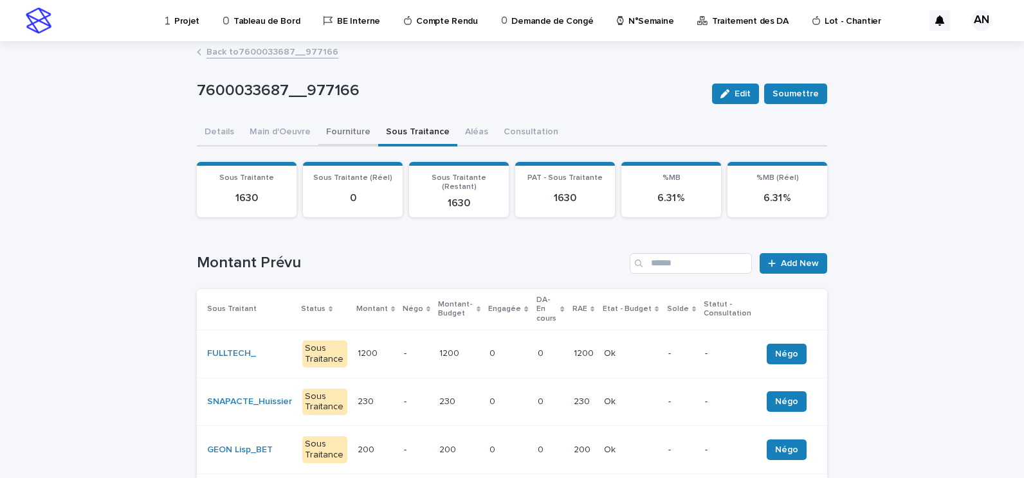
click at [338, 134] on button "Fourniture" at bounding box center [348, 133] width 60 height 27
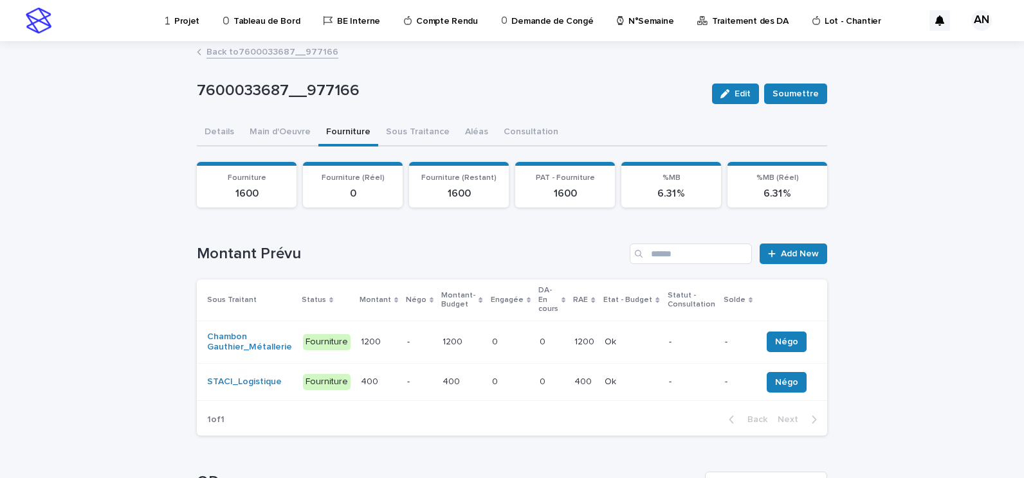
click at [473, 337] on p at bounding box center [461, 342] width 39 height 11
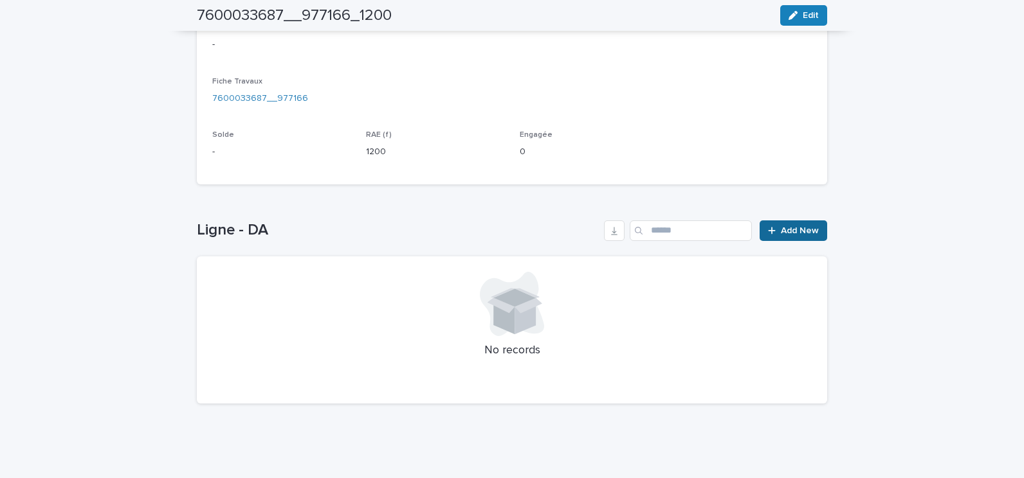
click at [786, 233] on span "Add New" at bounding box center [800, 230] width 38 height 9
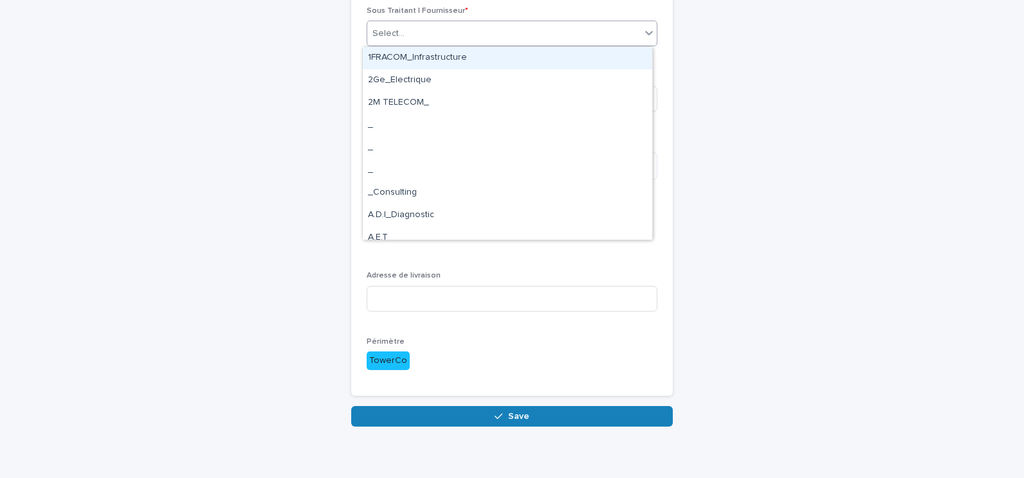
click at [505, 38] on div "Select..." at bounding box center [503, 33] width 273 height 21
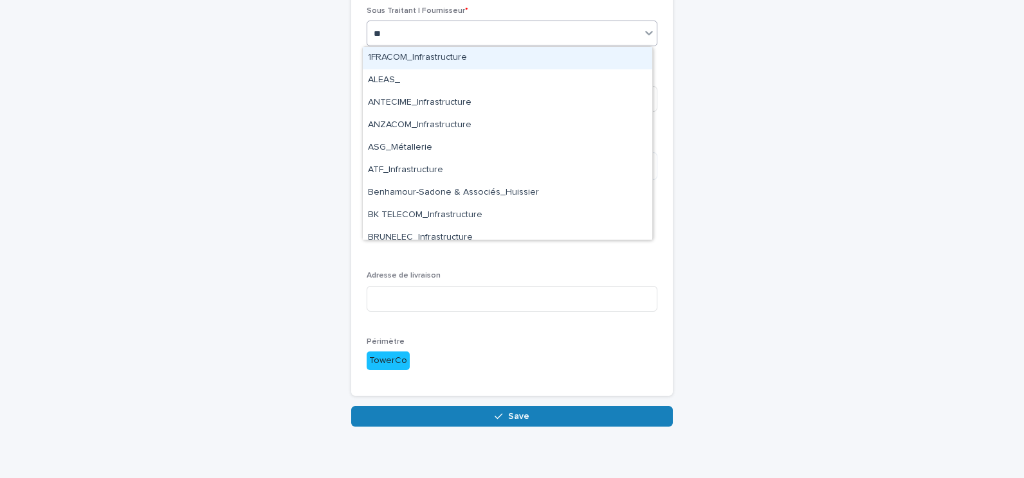
type input "***"
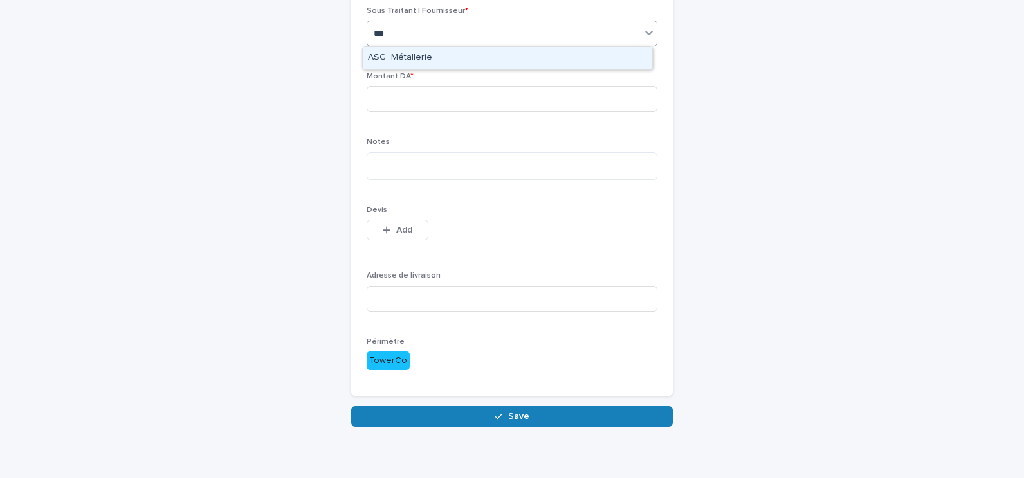
click at [484, 65] on div "ASG_Métallerie" at bounding box center [507, 58] width 289 height 23
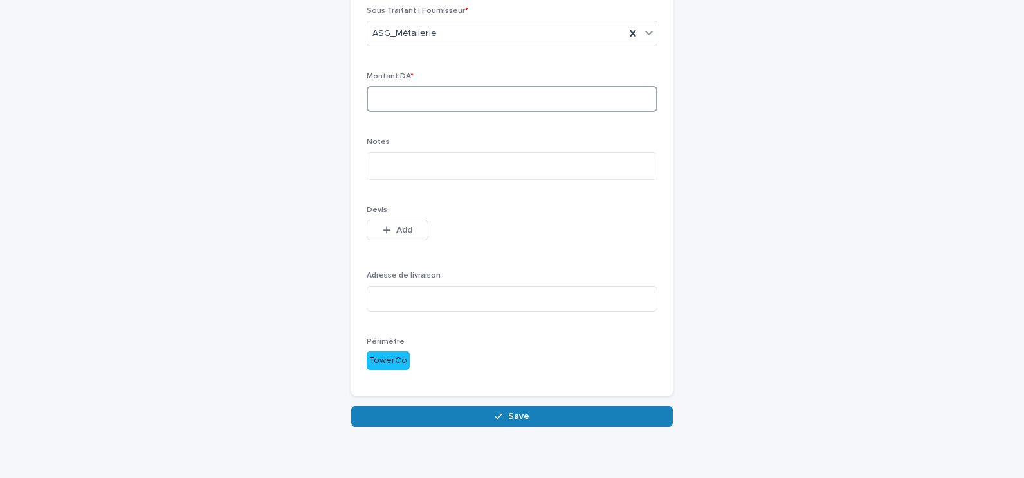
click at [438, 102] on input at bounding box center [512, 99] width 291 height 26
type input "*******"
click at [450, 169] on textarea at bounding box center [512, 166] width 291 height 28
click at [542, 166] on textarea at bounding box center [512, 166] width 291 height 28
type textarea "**********"
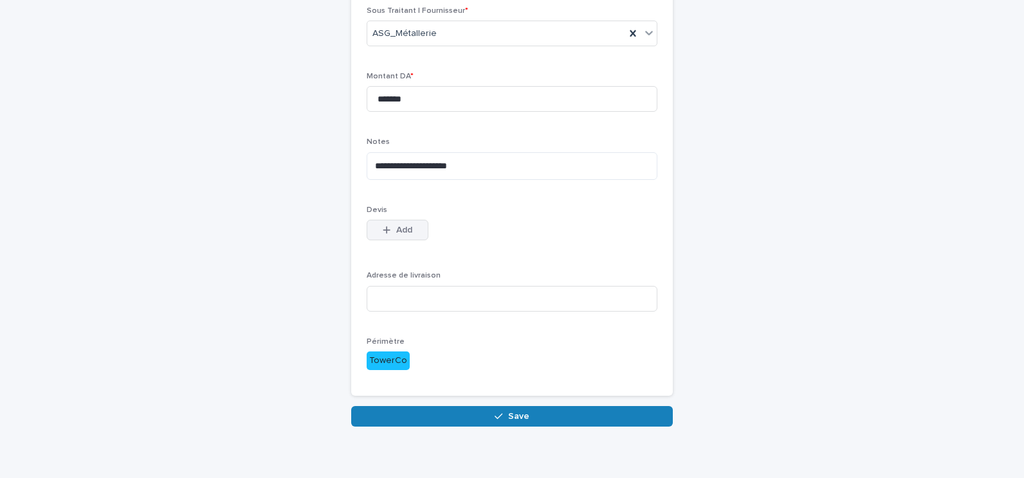
click at [403, 227] on span "Add" at bounding box center [404, 230] width 16 height 9
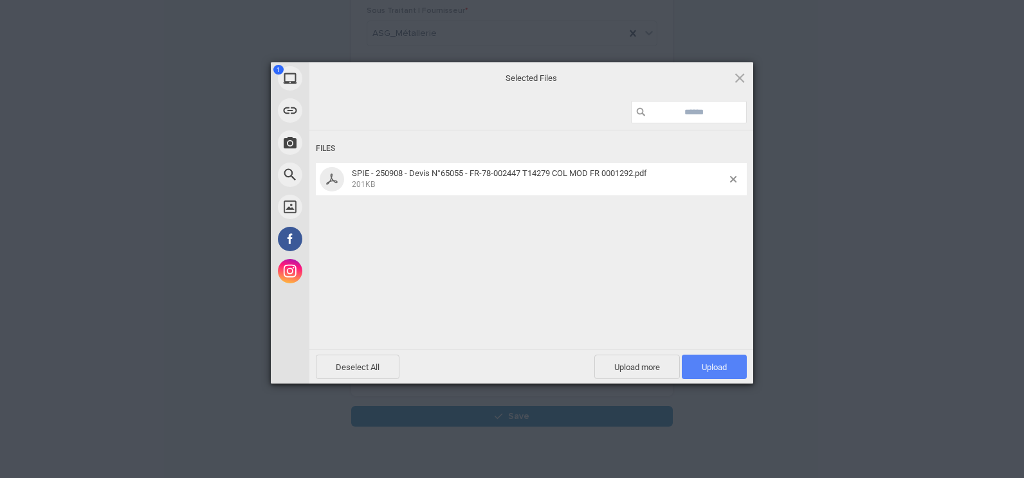
click at [705, 368] on span "Upload 1" at bounding box center [714, 368] width 25 height 10
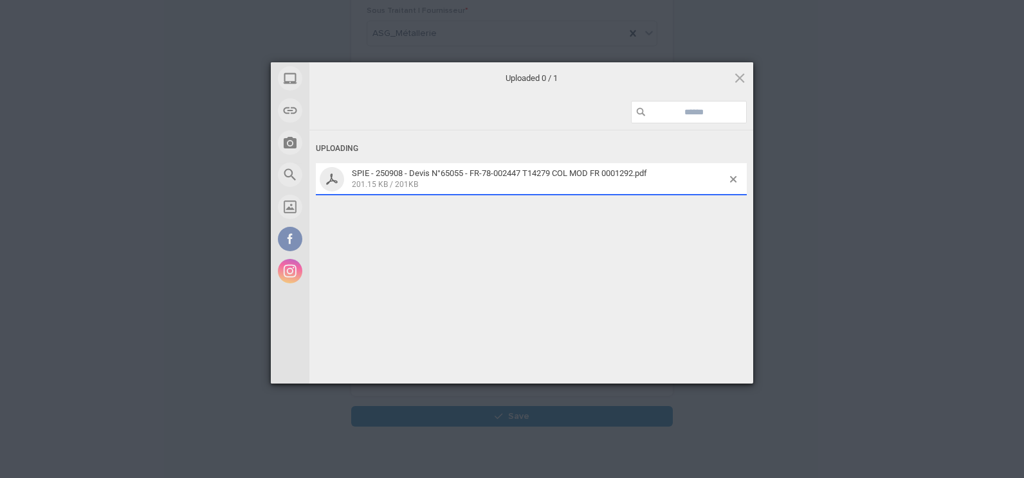
scroll to position [147, 0]
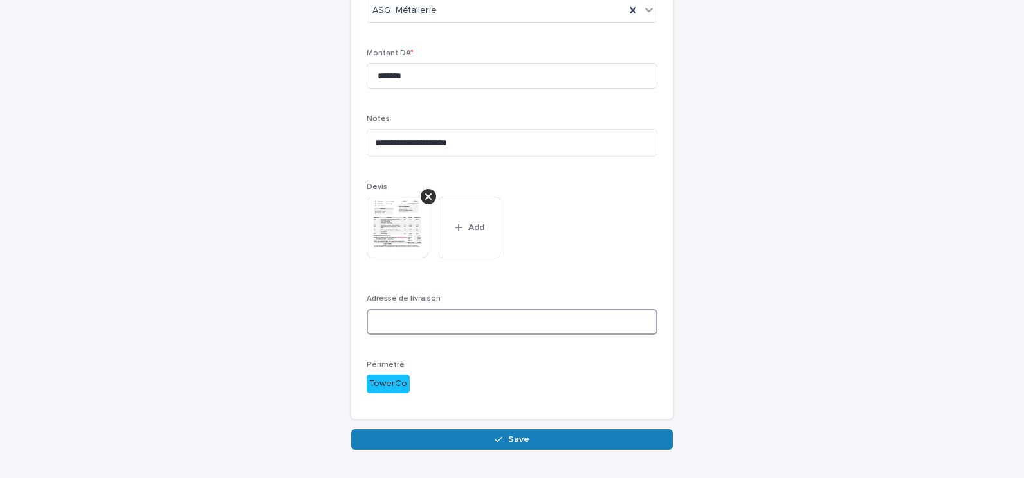
click at [478, 325] on input at bounding box center [512, 322] width 291 height 26
click at [532, 322] on input at bounding box center [512, 322] width 291 height 26
paste input "**********"
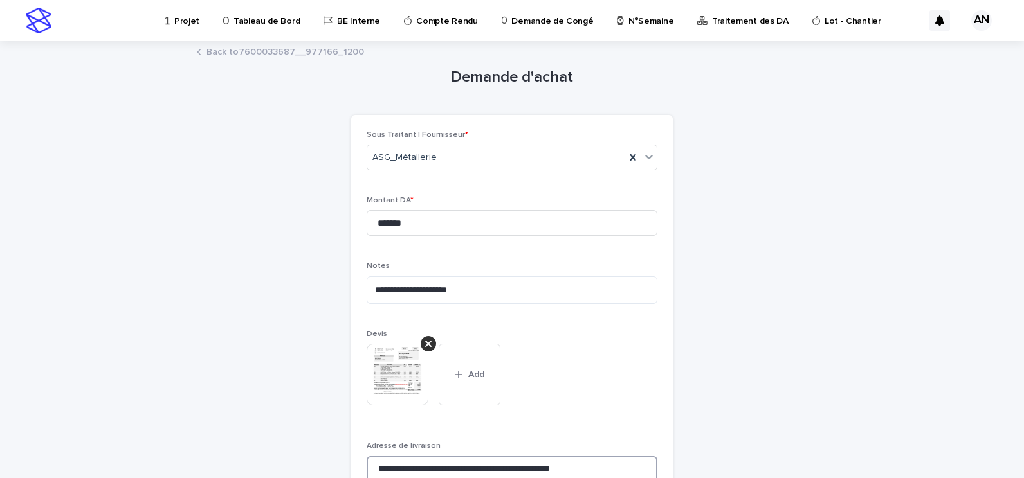
type input "**********"
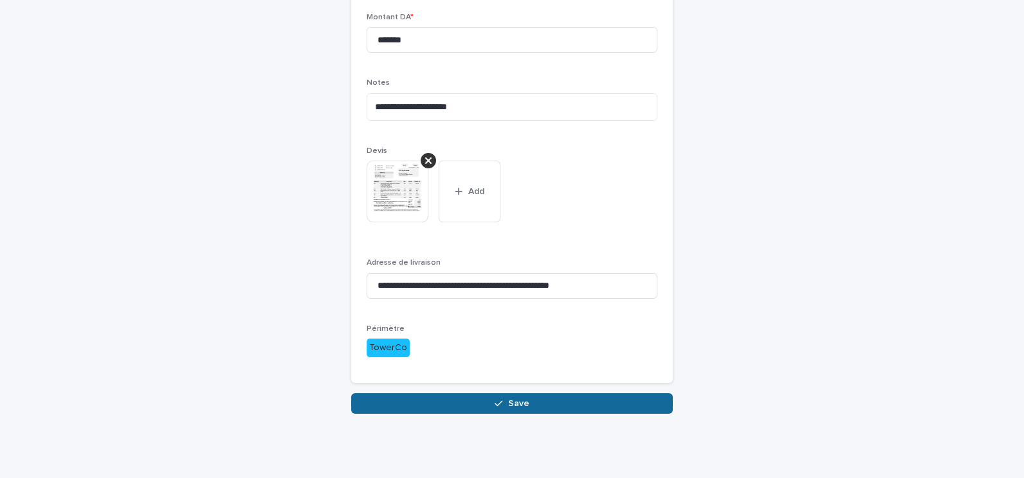
click at [515, 405] on span "Save" at bounding box center [518, 403] width 21 height 9
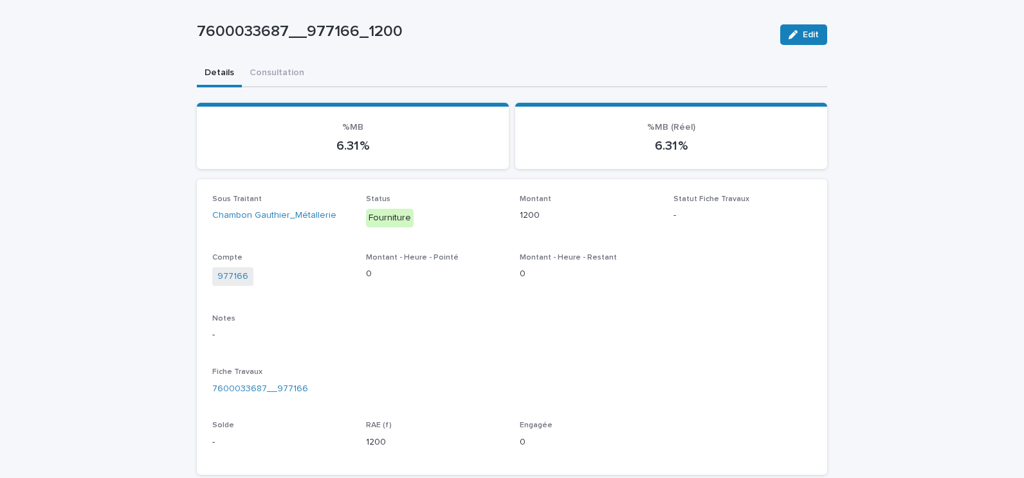
scroll to position [296, 0]
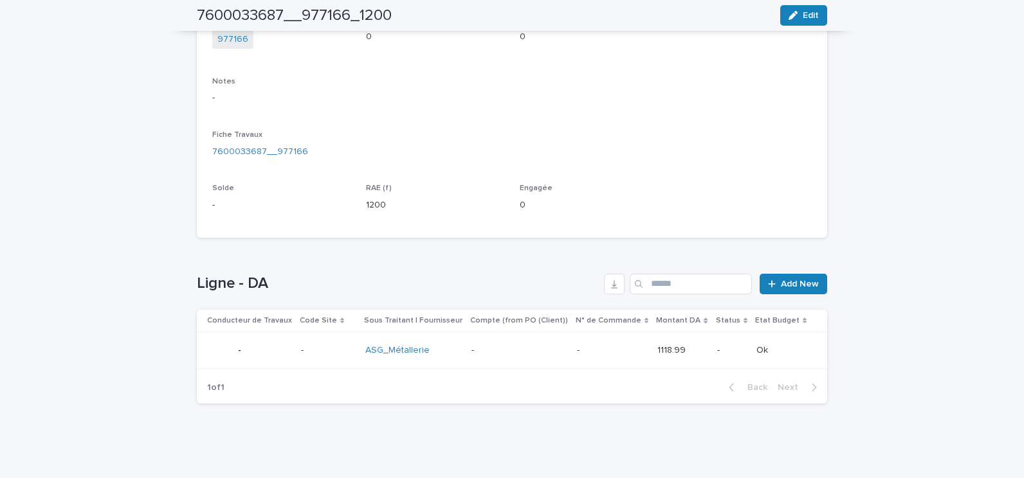
click at [482, 346] on p "-" at bounding box center [518, 350] width 95 height 11
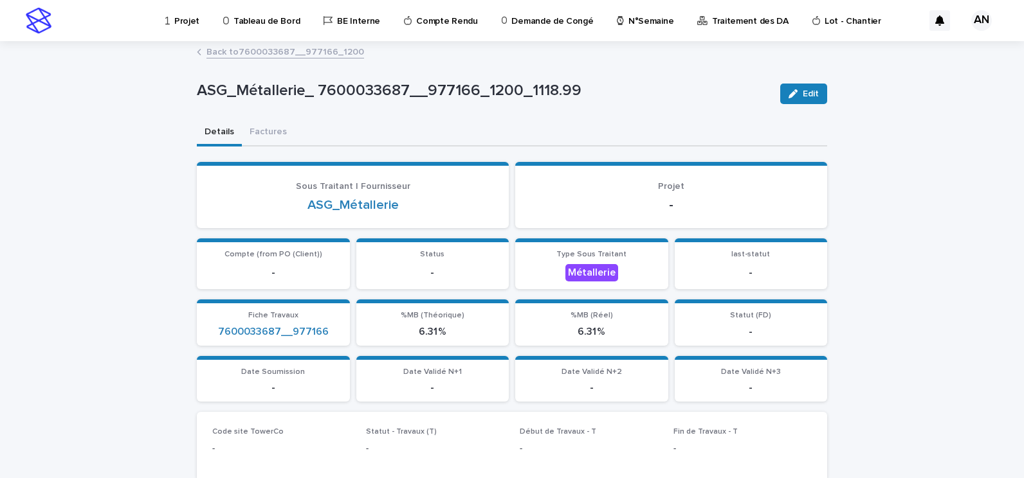
click at [296, 53] on link "Back to 7600033687__977166_1200" at bounding box center [285, 51] width 158 height 15
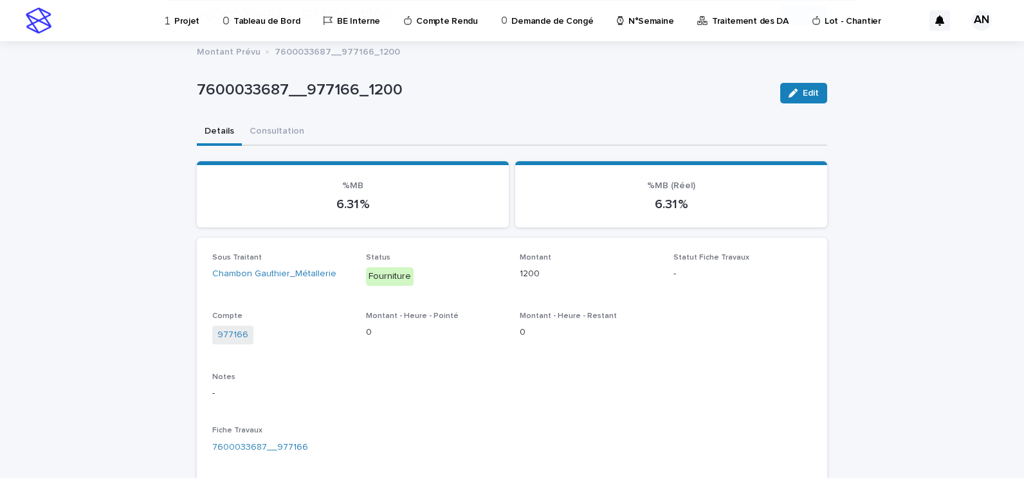
scroll to position [296, 0]
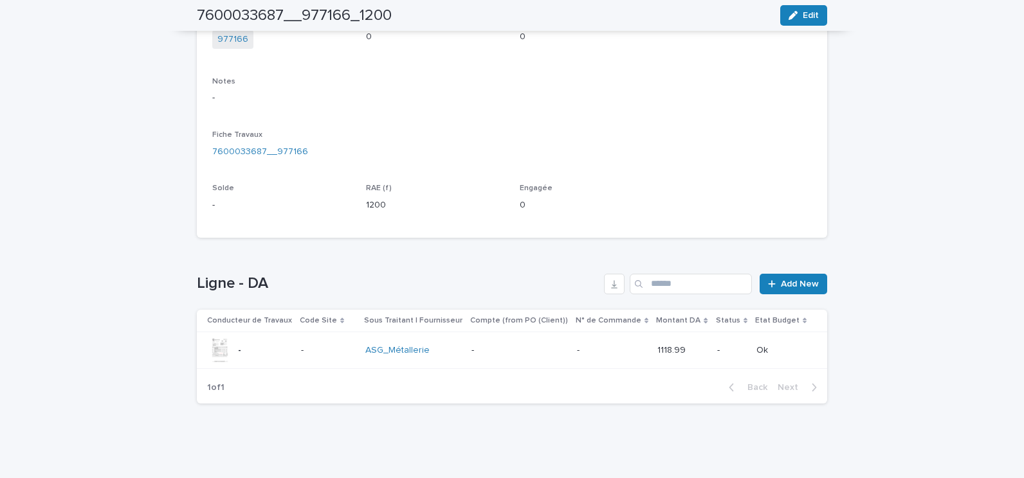
click at [329, 350] on p at bounding box center [328, 350] width 54 height 11
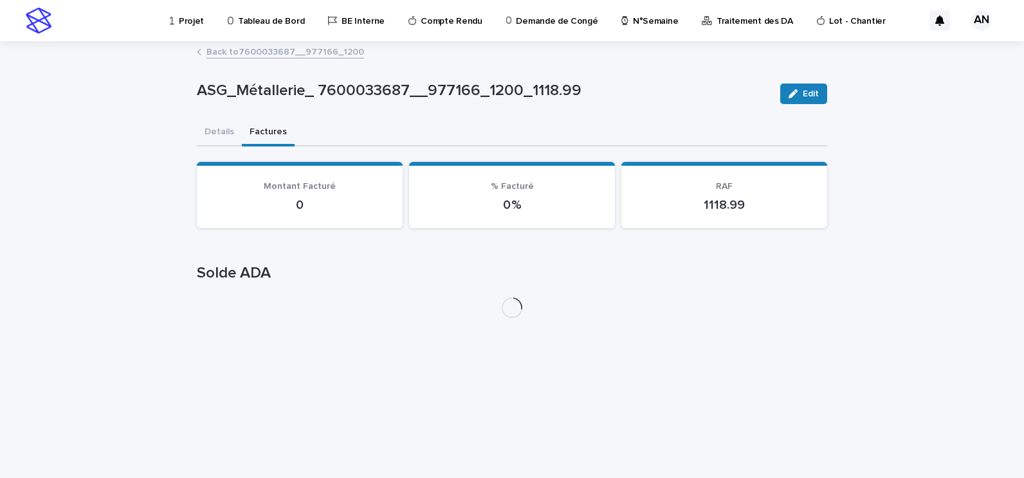
click at [258, 131] on button "Factures" at bounding box center [268, 133] width 53 height 27
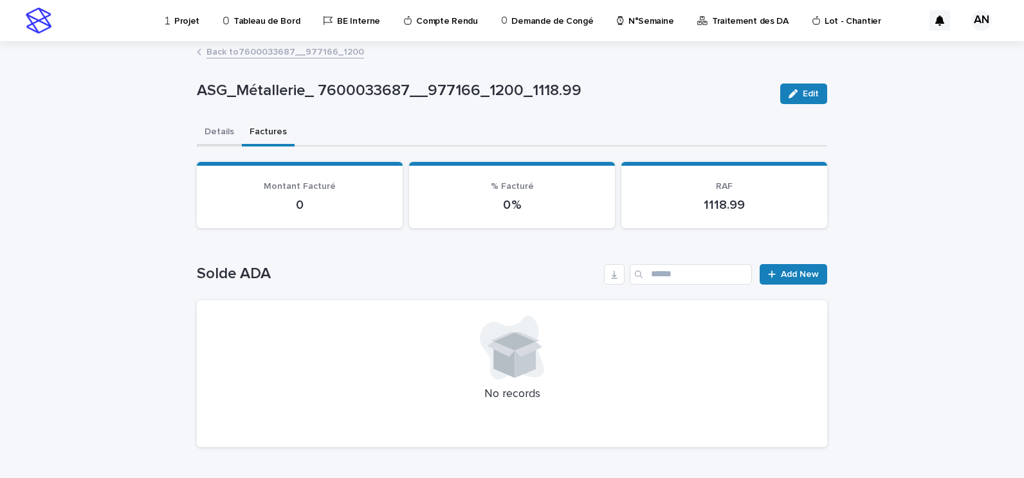
click at [221, 134] on button "Details" at bounding box center [219, 133] width 45 height 27
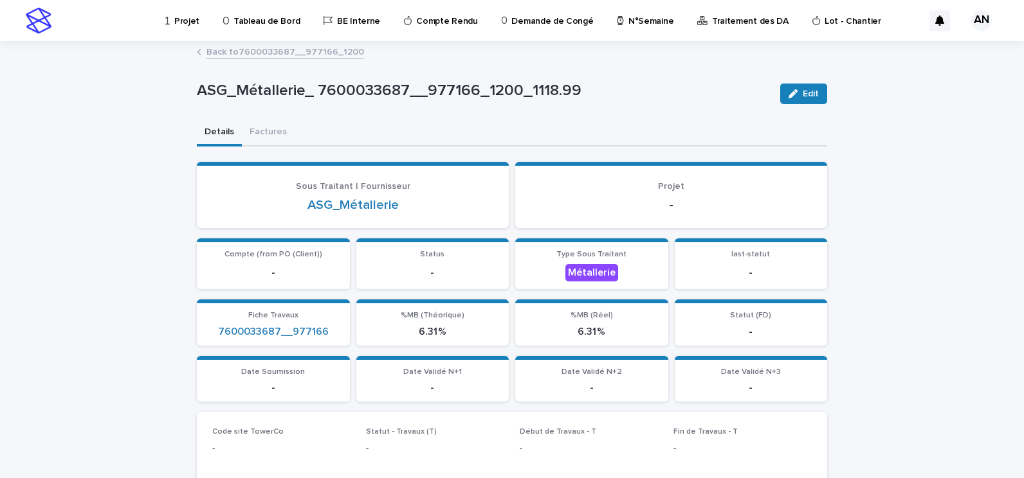
click at [251, 55] on link "Back to 7600033687__977166_1200" at bounding box center [285, 51] width 158 height 15
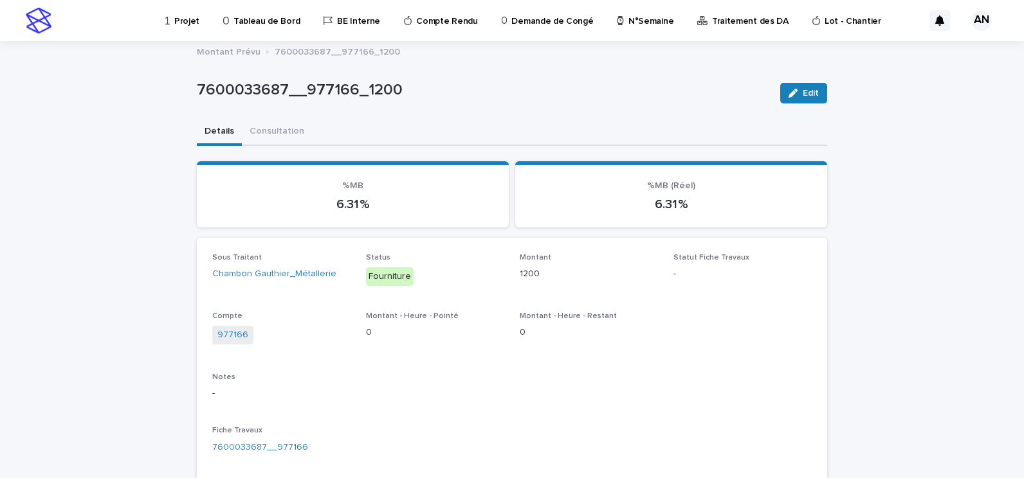
scroll to position [296, 0]
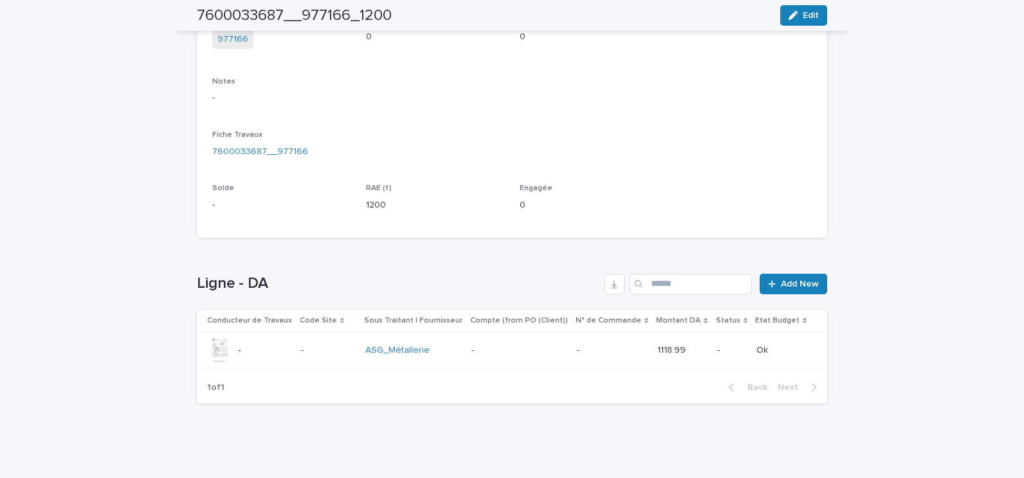
click at [310, 350] on p at bounding box center [328, 350] width 54 height 11
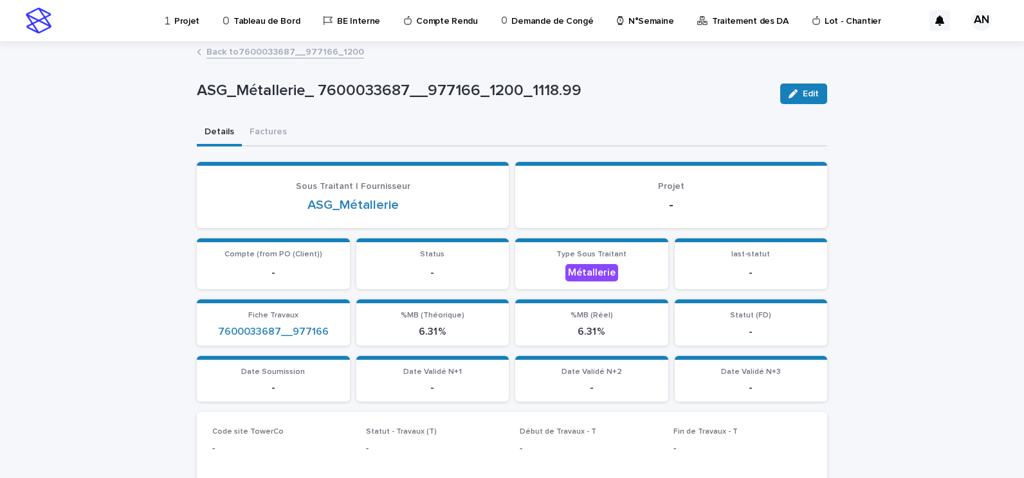
click at [280, 46] on link "Back to 7600033687__977166_1200" at bounding box center [285, 51] width 158 height 15
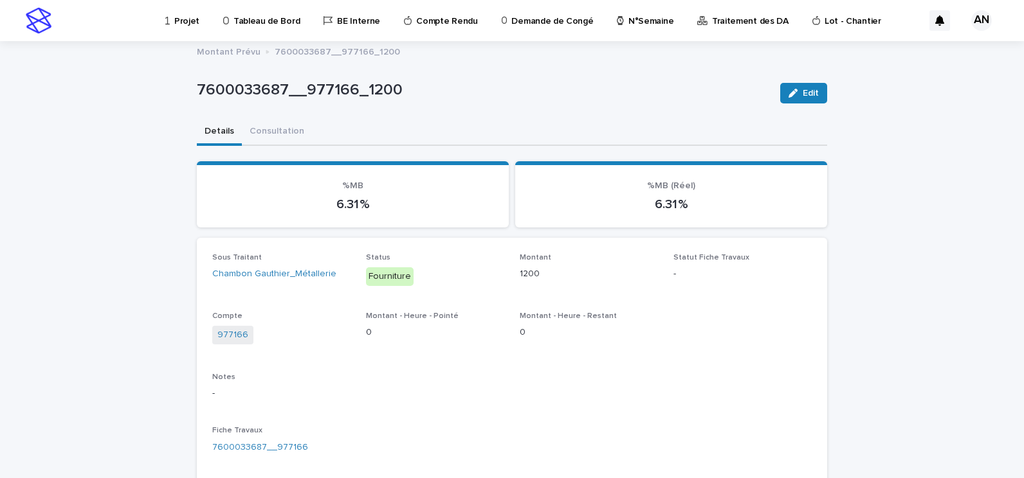
click at [186, 26] on p "Projet" at bounding box center [186, 13] width 25 height 27
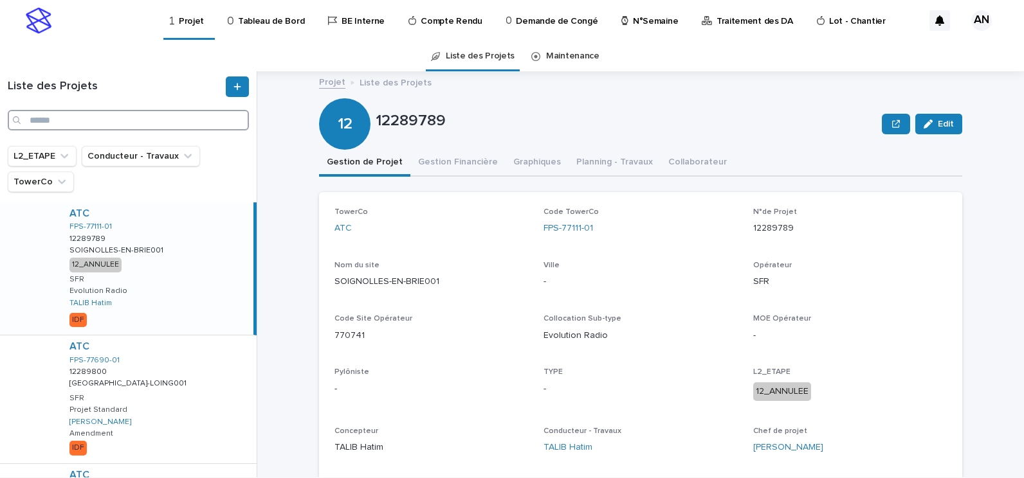
click at [110, 123] on input "Search" at bounding box center [128, 120] width 241 height 21
paste input "**********"
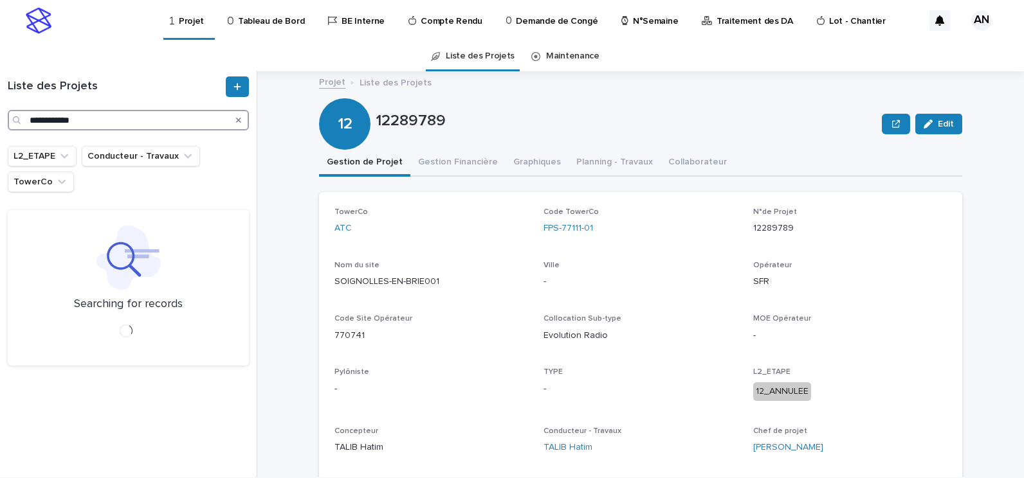
type input "**********"
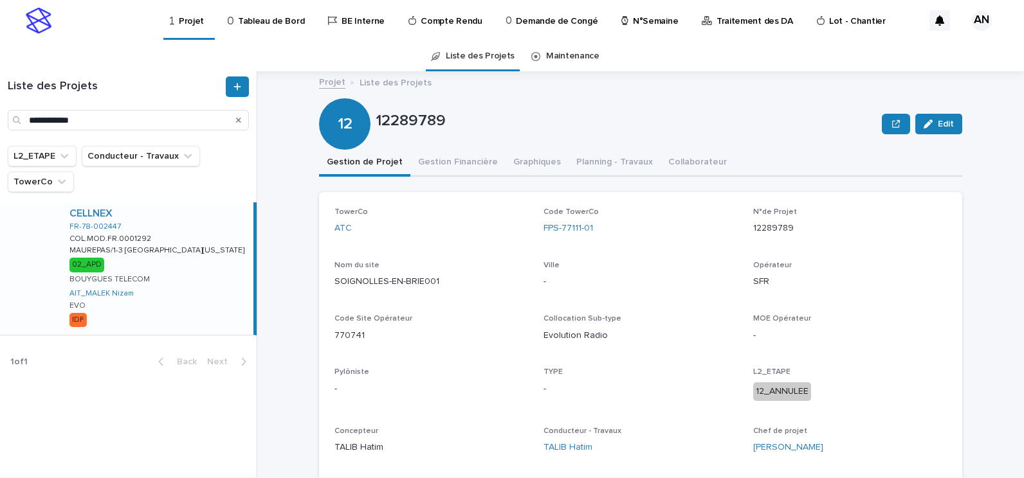
click at [219, 255] on div "CELLNEX FR-78-002447 COL.MOD.FR.0001292 COL.MOD.FR.0001292 MAUREPAS/1-3 [GEOGRA…" at bounding box center [156, 269] width 194 height 132
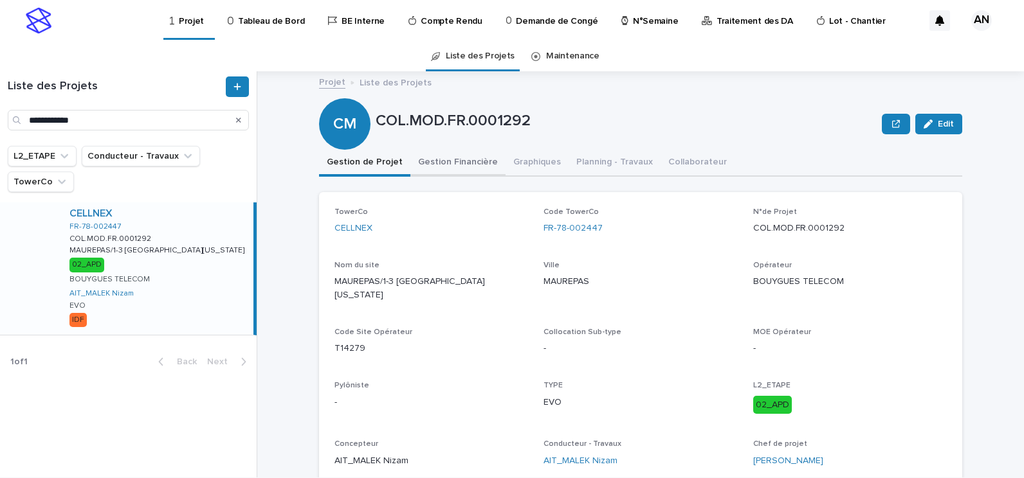
click at [467, 162] on button "Gestion Financière" at bounding box center [457, 163] width 95 height 27
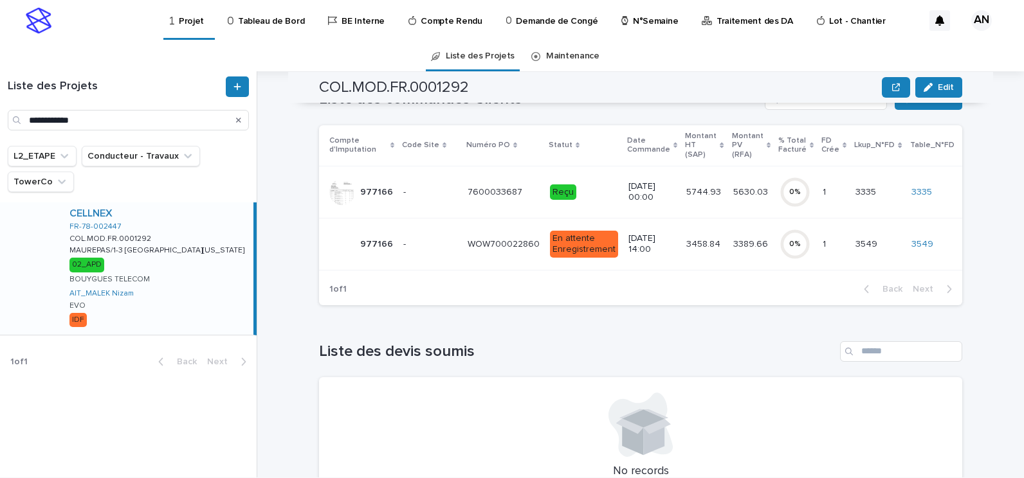
scroll to position [64, 0]
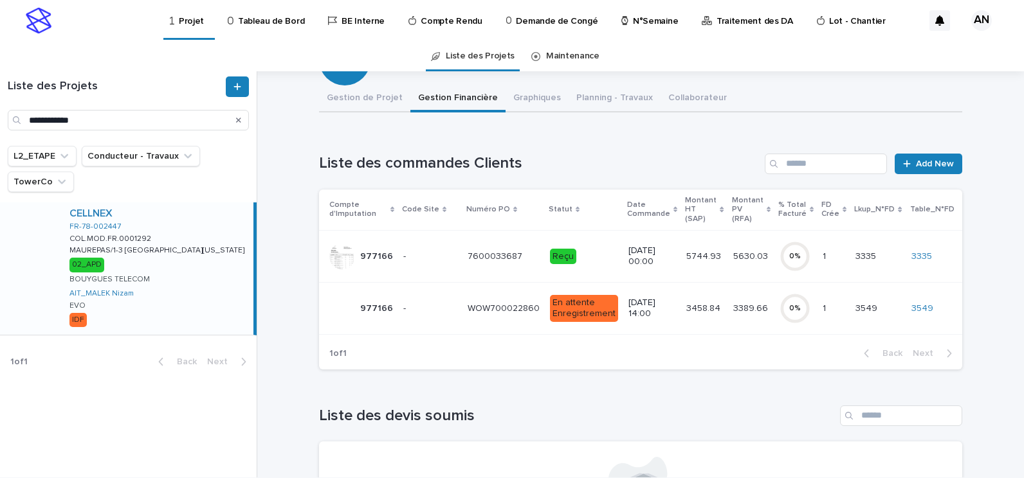
click at [520, 258] on p at bounding box center [503, 256] width 72 height 11
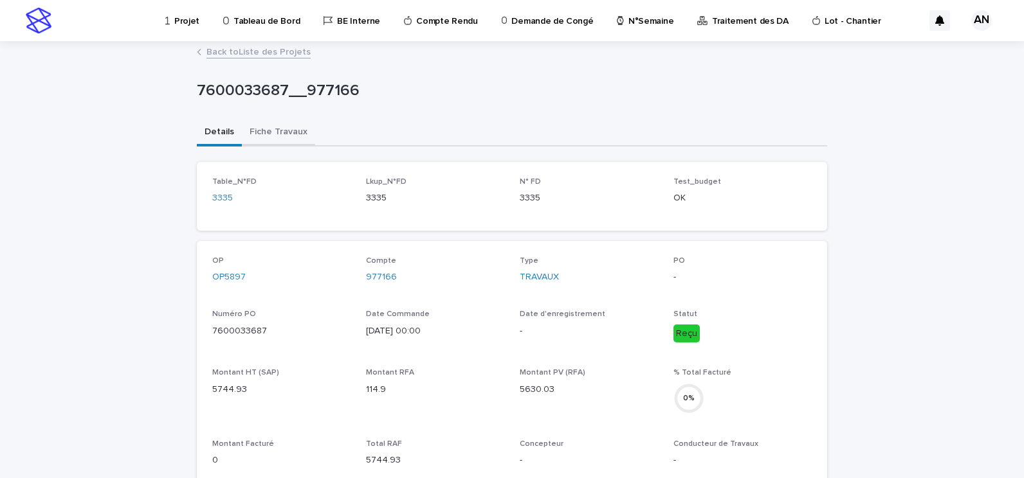
click at [251, 132] on button "Fiche Travaux" at bounding box center [278, 133] width 73 height 27
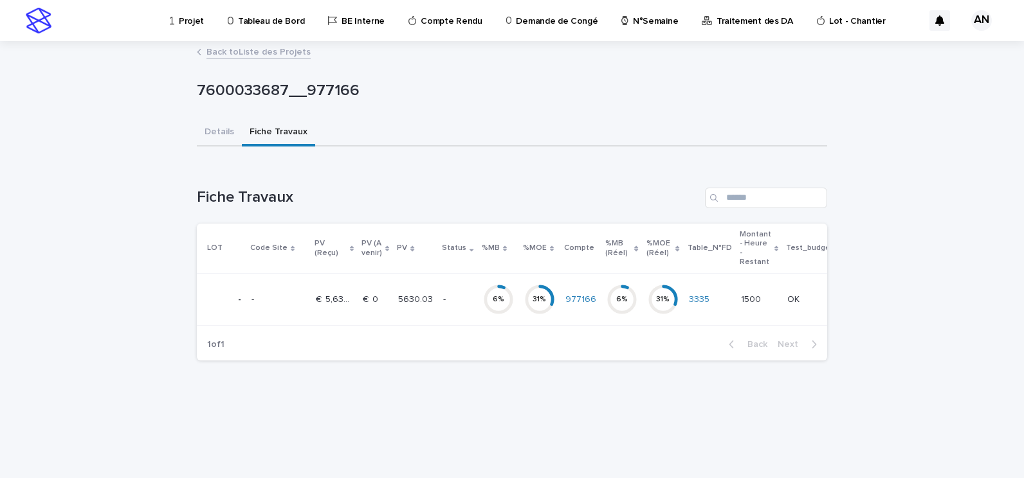
click at [430, 307] on td "5630.03 5630.03" at bounding box center [415, 300] width 45 height 52
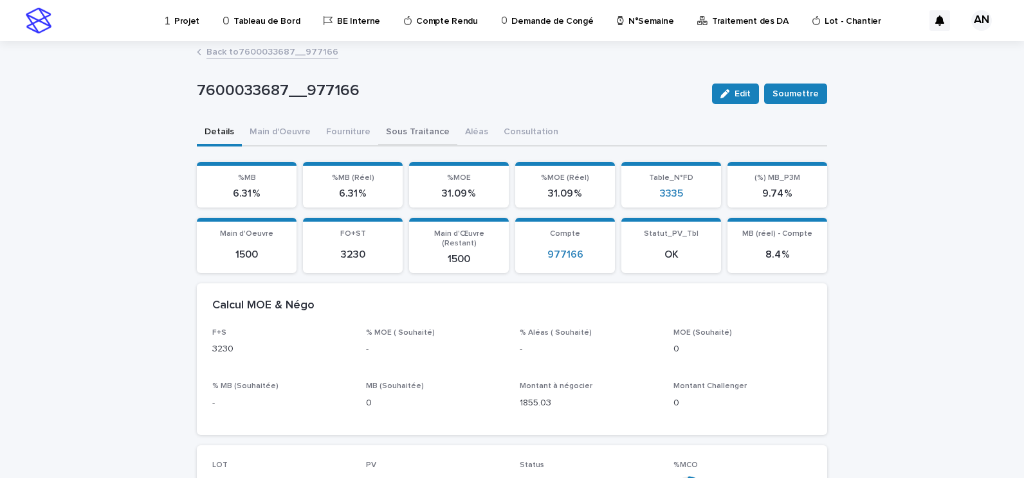
click at [412, 137] on button "Sous Traitance" at bounding box center [417, 133] width 79 height 27
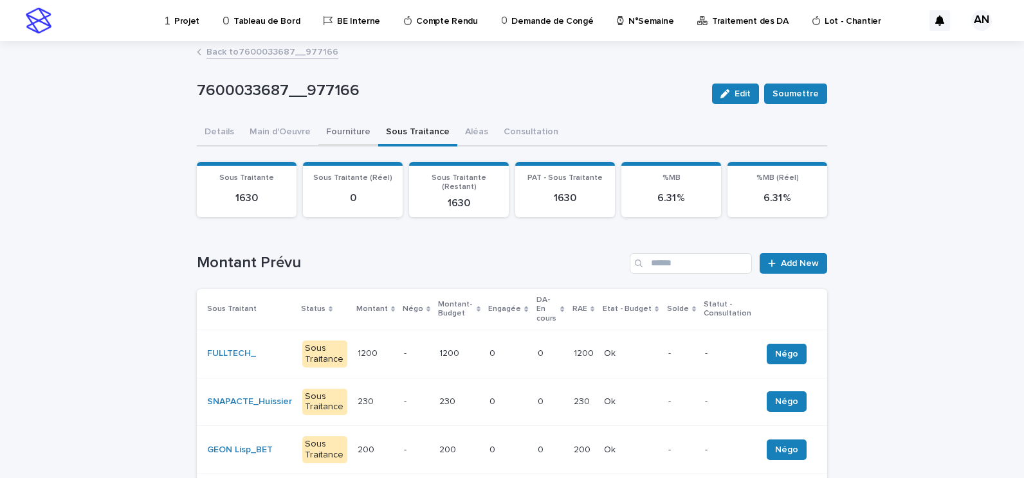
click at [347, 130] on button "Fourniture" at bounding box center [348, 133] width 60 height 27
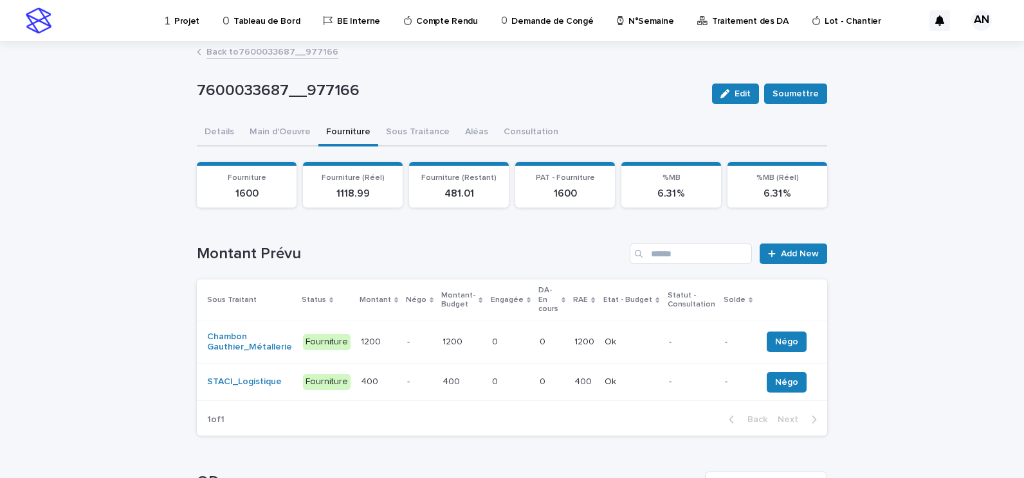
scroll to position [129, 0]
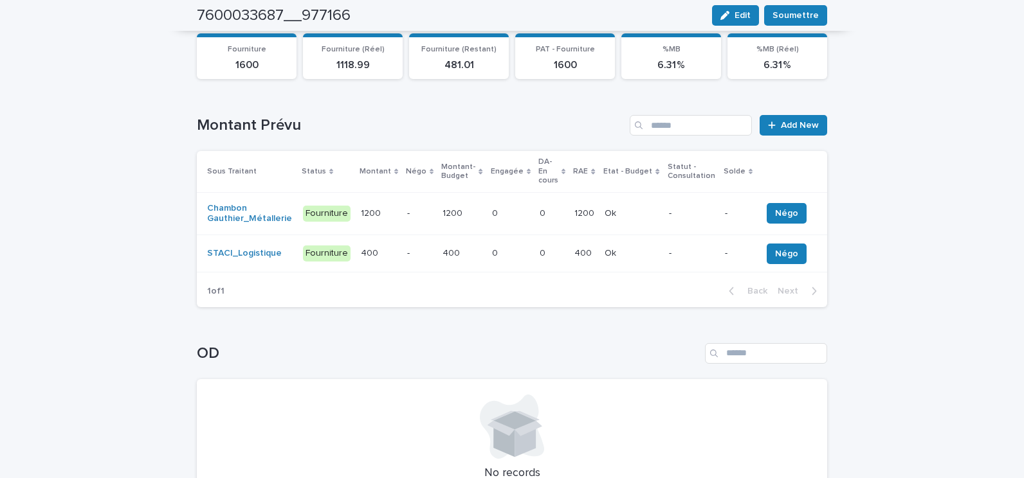
click at [456, 207] on p "1200" at bounding box center [453, 213] width 23 height 14
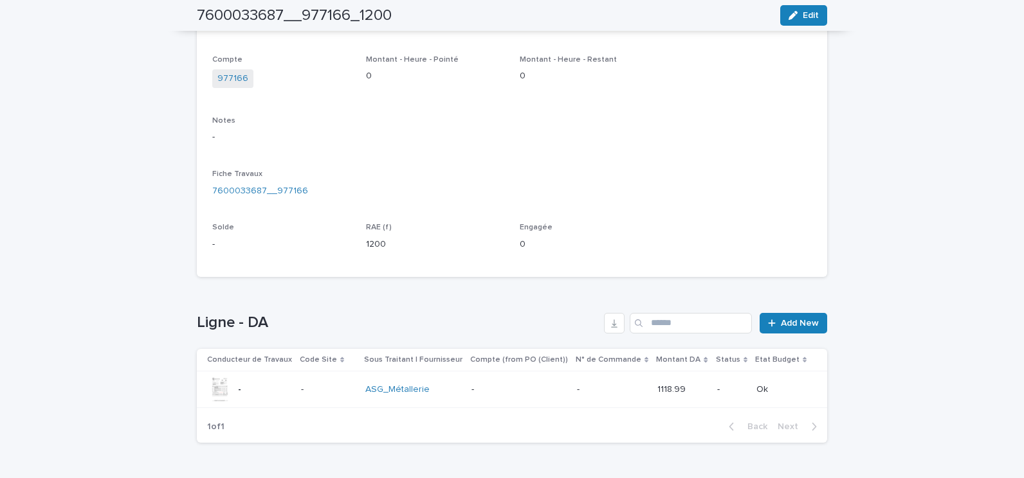
scroll to position [296, 0]
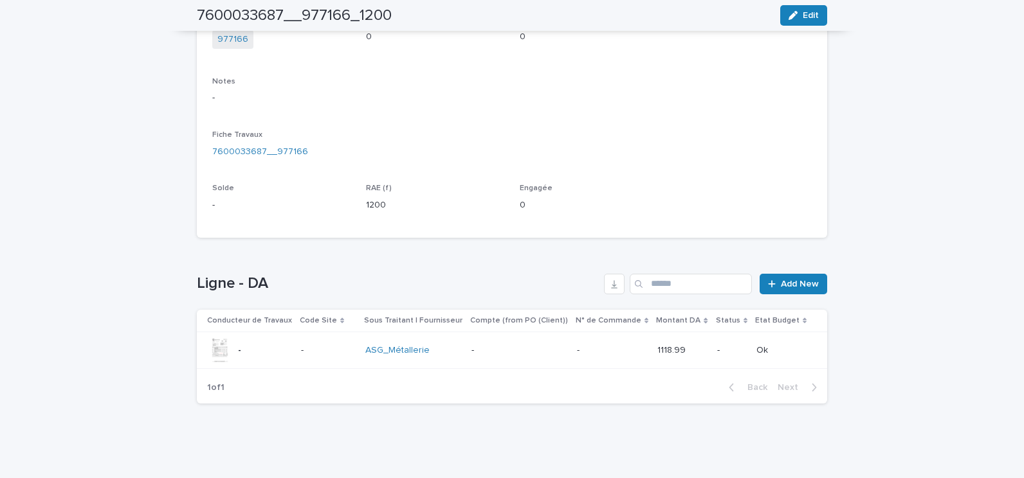
click at [447, 352] on div "ASG_Métallerie" at bounding box center [413, 350] width 96 height 11
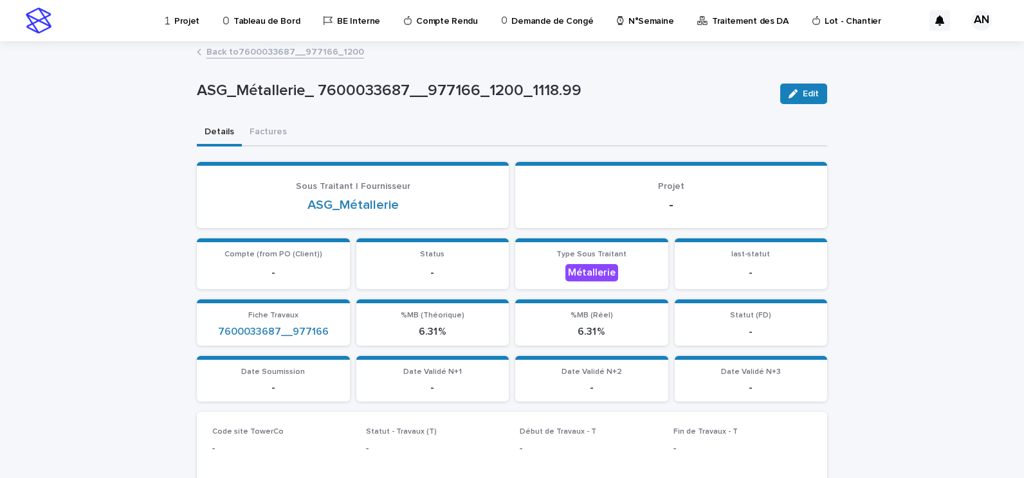
click at [302, 53] on link "Back to 7600033687__977166_1200" at bounding box center [285, 51] width 158 height 15
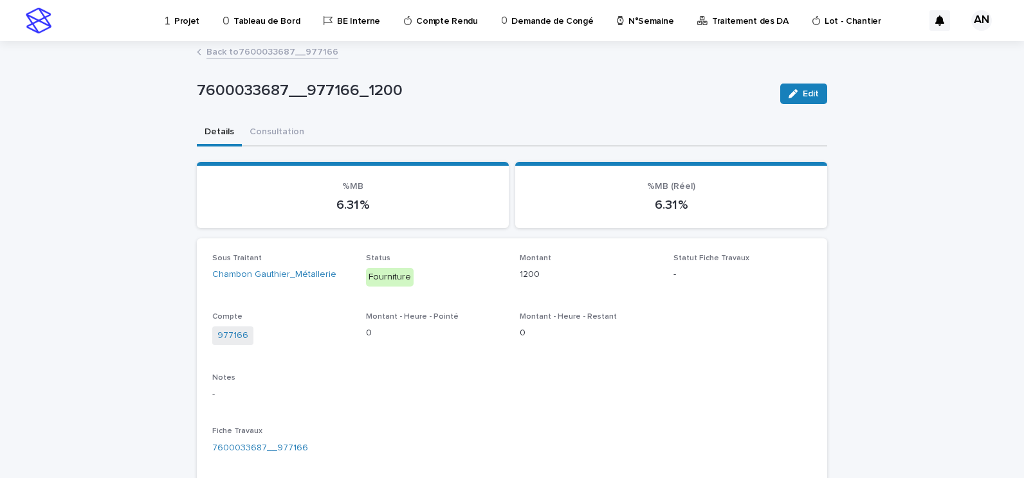
click at [241, 48] on link "Back to 7600033687__977166" at bounding box center [272, 51] width 132 height 15
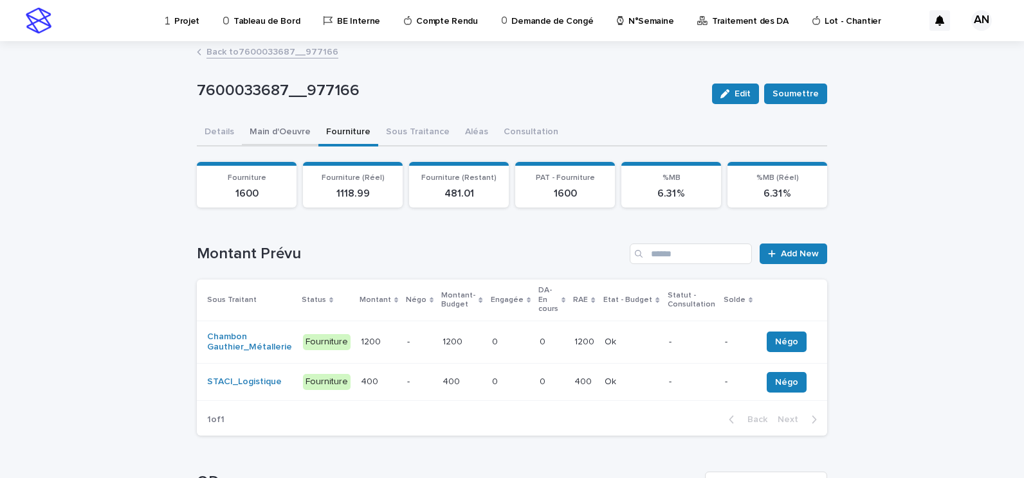
click at [253, 132] on button "Main d'Oeuvre" at bounding box center [280, 133] width 77 height 27
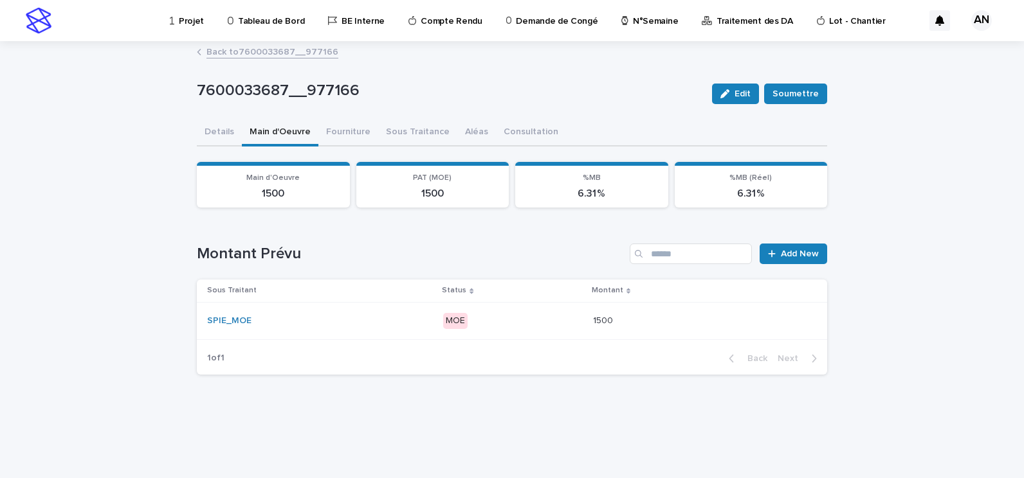
click at [390, 323] on div "SPIE_MOE" at bounding box center [319, 321] width 225 height 11
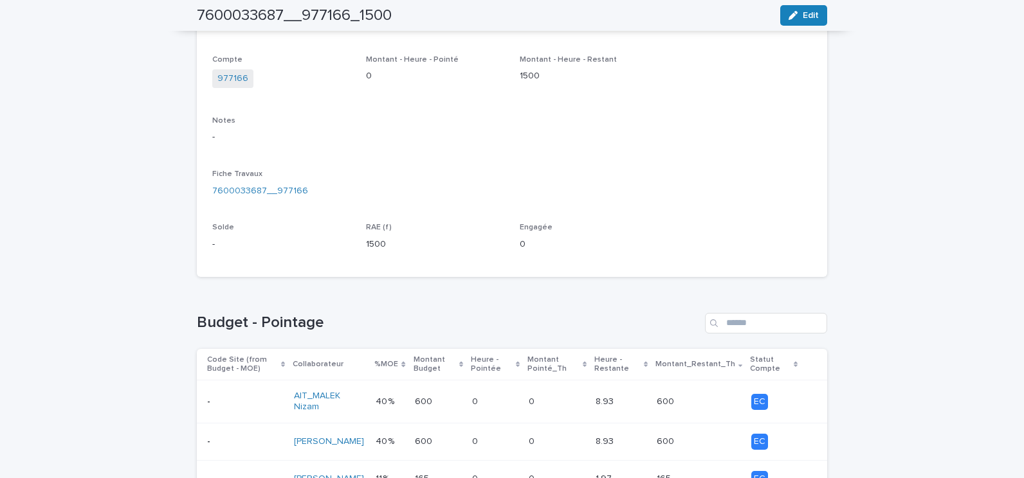
scroll to position [423, 0]
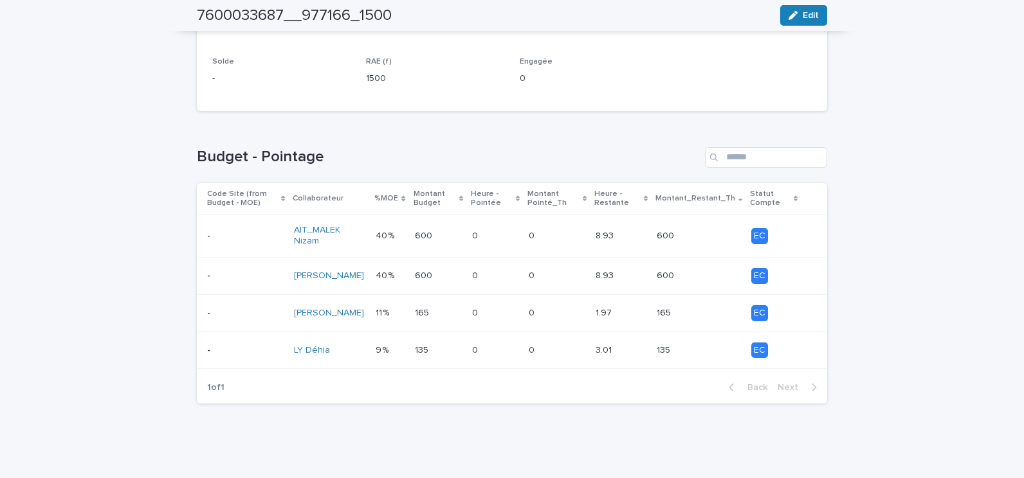
click at [410, 241] on td "600 600" at bounding box center [439, 236] width 58 height 43
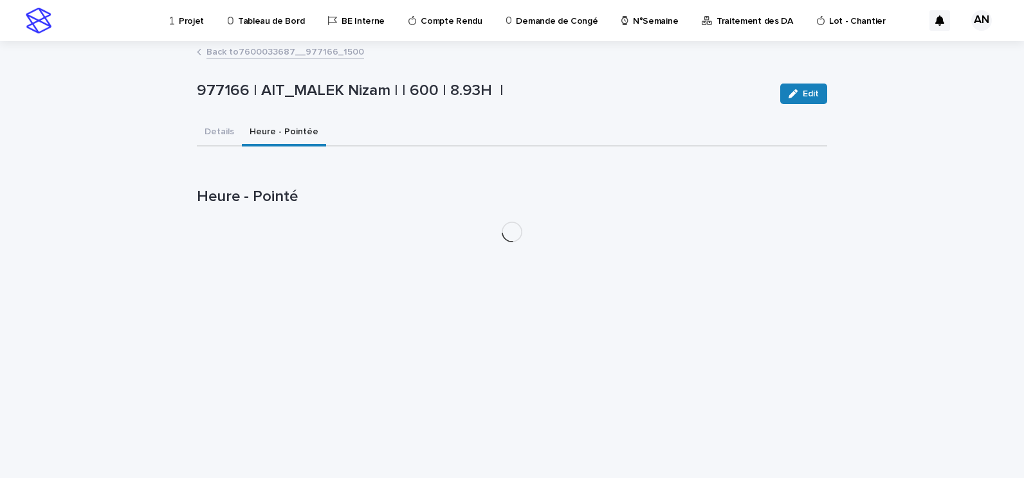
click at [267, 130] on button "Heure - Pointée" at bounding box center [284, 133] width 84 height 27
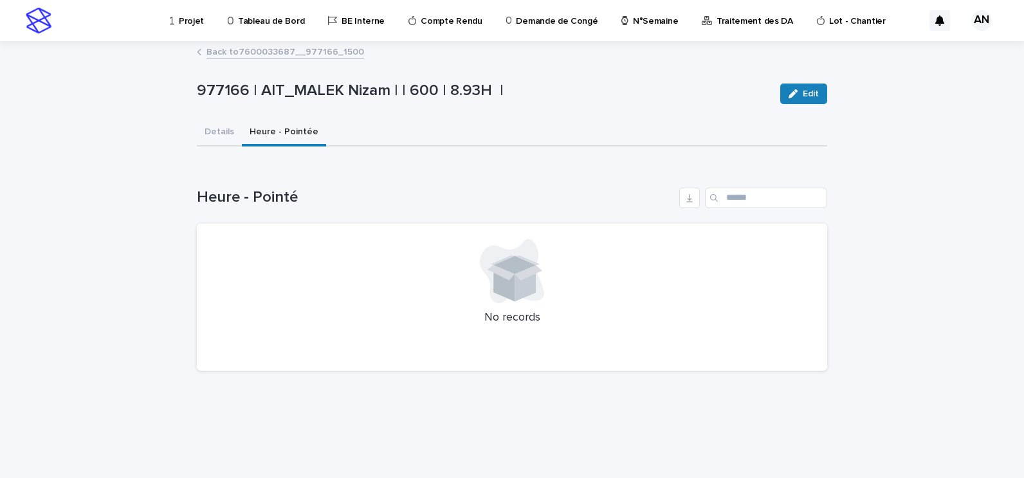
click at [237, 50] on link "Back to 7600033687__977166_1500" at bounding box center [285, 51] width 158 height 15
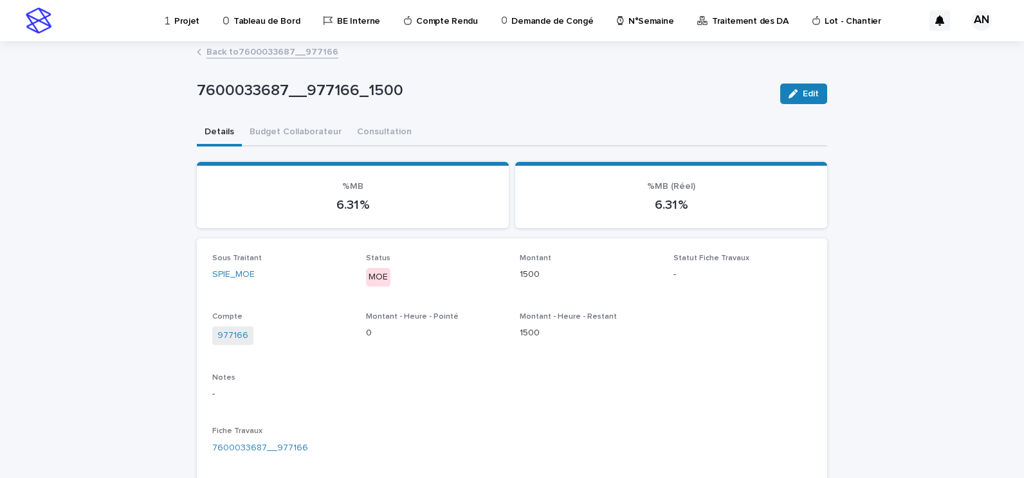
click at [232, 51] on link "Back to 7600033687__977166" at bounding box center [272, 51] width 132 height 15
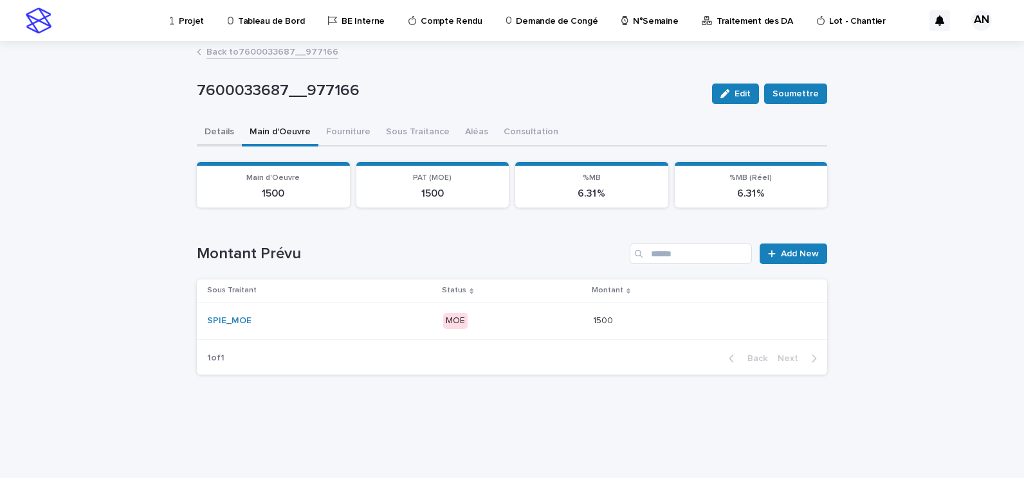
click at [217, 128] on button "Details" at bounding box center [219, 133] width 45 height 27
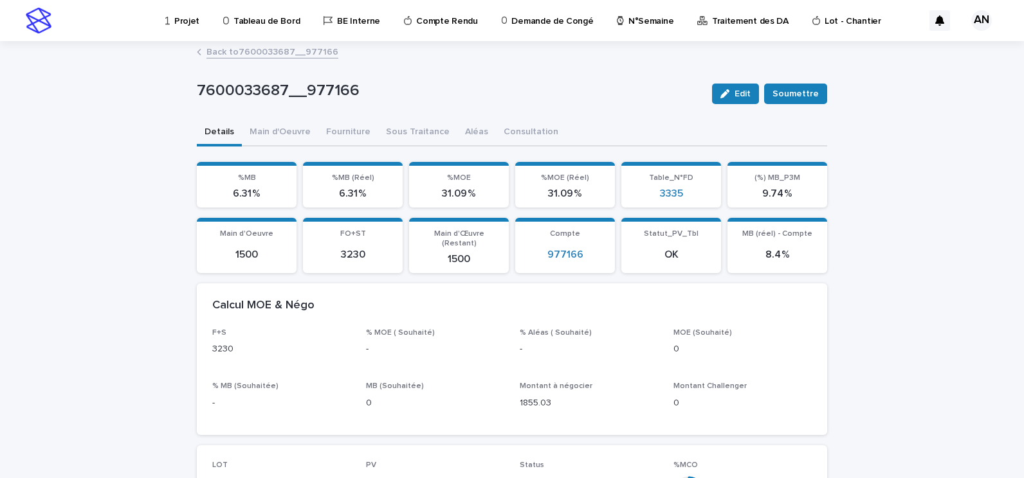
click at [279, 56] on link "Back to 7600033687__977166" at bounding box center [272, 51] width 132 height 15
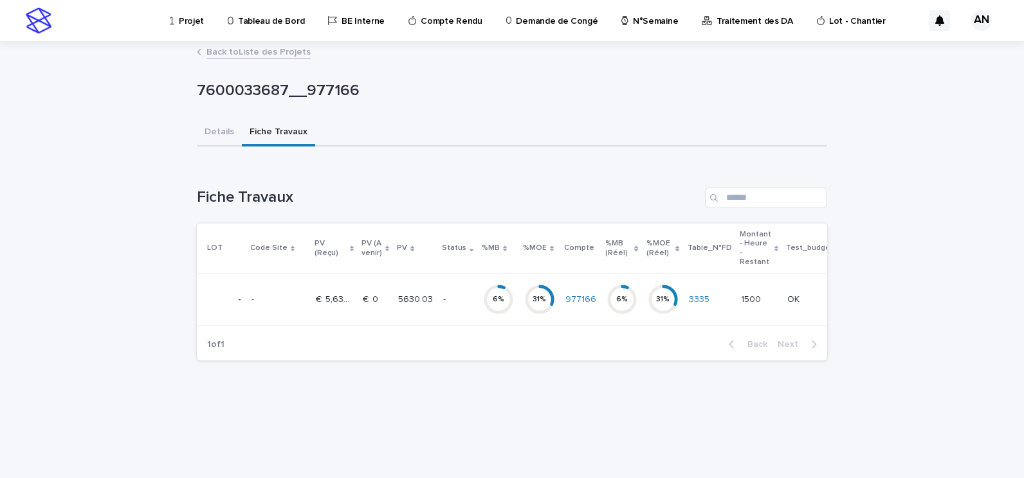
click at [248, 50] on link "Back to Liste des Projets" at bounding box center [258, 51] width 104 height 15
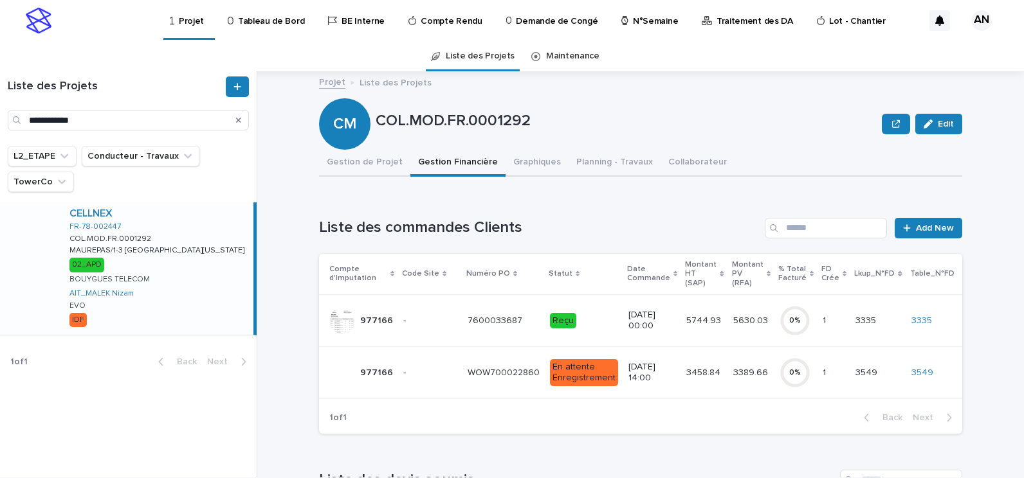
drag, startPoint x: 557, startPoint y: -67, endPoint x: 674, endPoint y: -67, distance: 117.0
drag, startPoint x: 674, startPoint y: -67, endPoint x: 577, endPoint y: 215, distance: 298.3
click at [577, 215] on div "Loading... Saving… Liste des commandes Clients Add New Compte d'Imputation Code…" at bounding box center [640, 318] width 643 height 252
click at [653, 374] on p "[DATE] 14:00" at bounding box center [652, 373] width 48 height 22
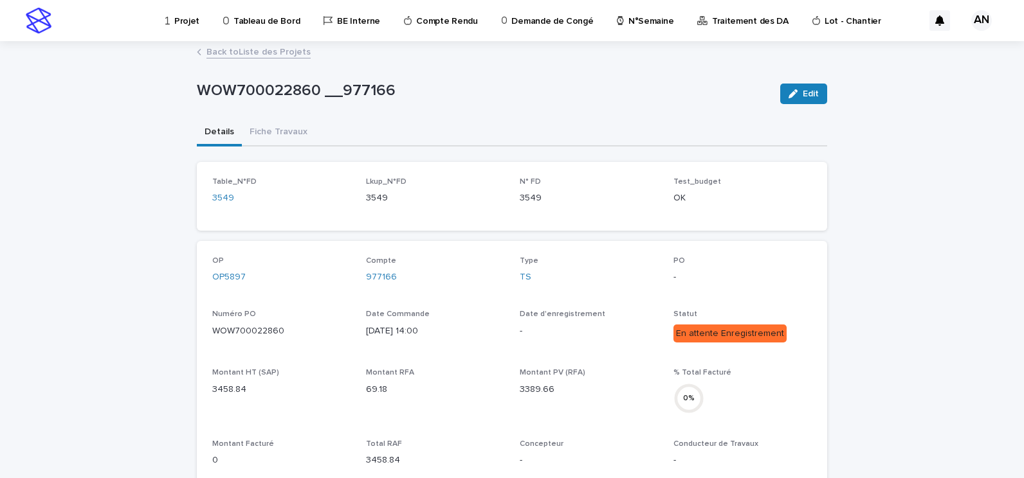
click at [273, 52] on link "Back to Liste des Projets" at bounding box center [258, 51] width 104 height 15
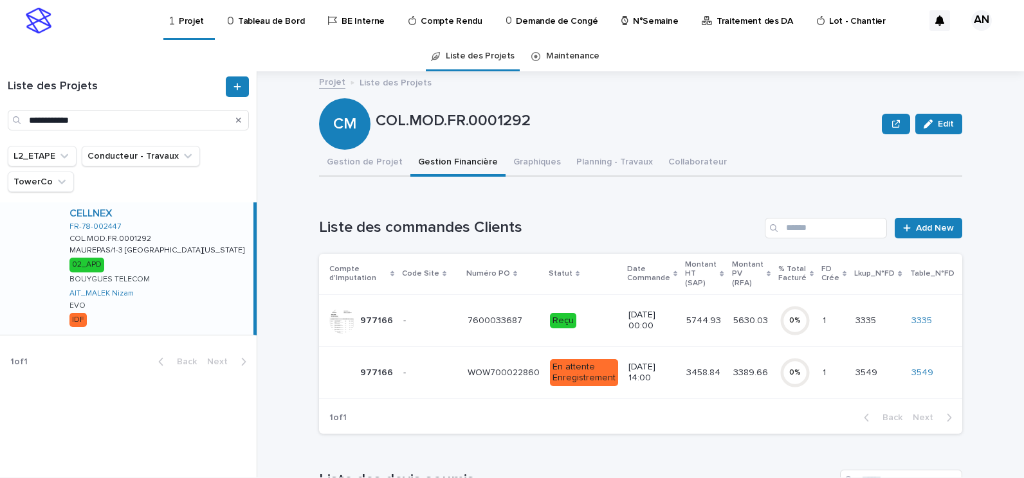
click at [701, 320] on p "5744.93" at bounding box center [704, 320] width 37 height 14
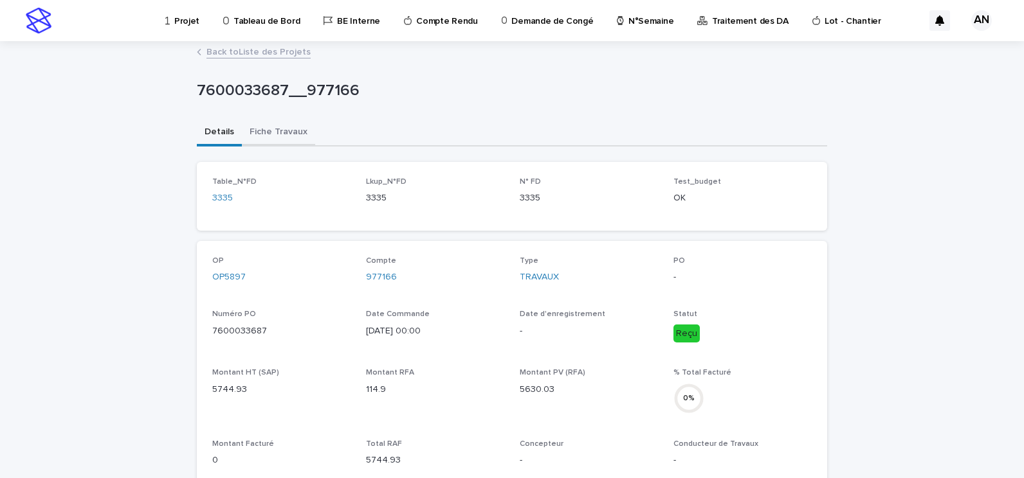
click at [275, 134] on button "Fiche Travaux" at bounding box center [278, 133] width 73 height 27
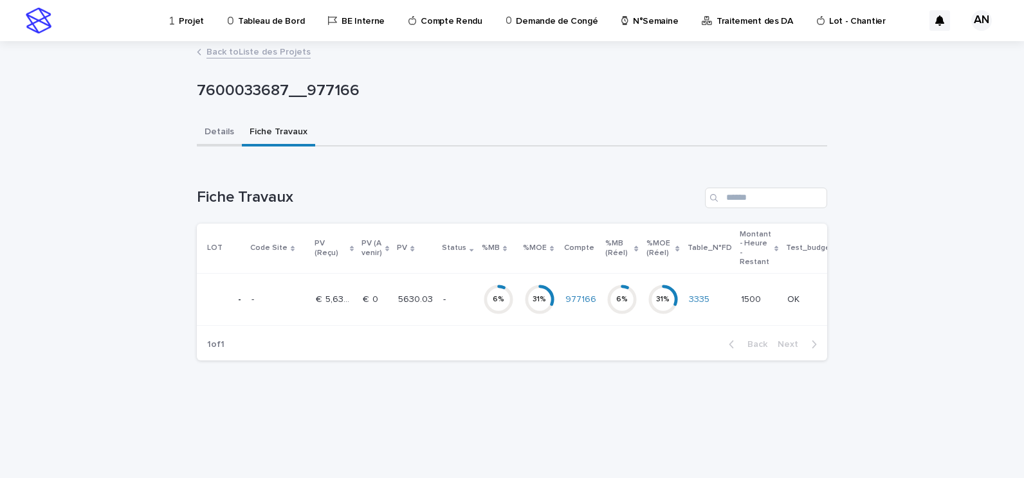
click at [228, 133] on button "Details" at bounding box center [219, 133] width 45 height 27
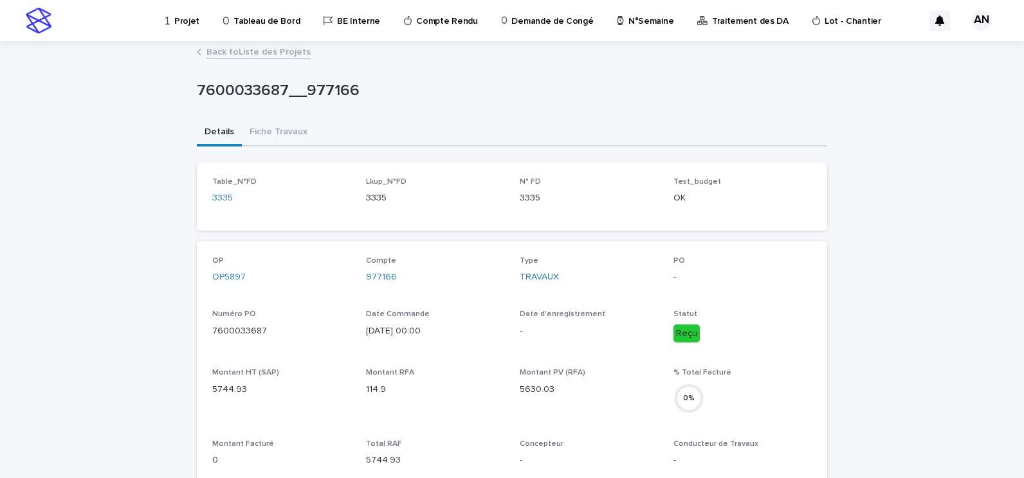
click at [261, 53] on link "Back to Liste des Projets" at bounding box center [258, 51] width 104 height 15
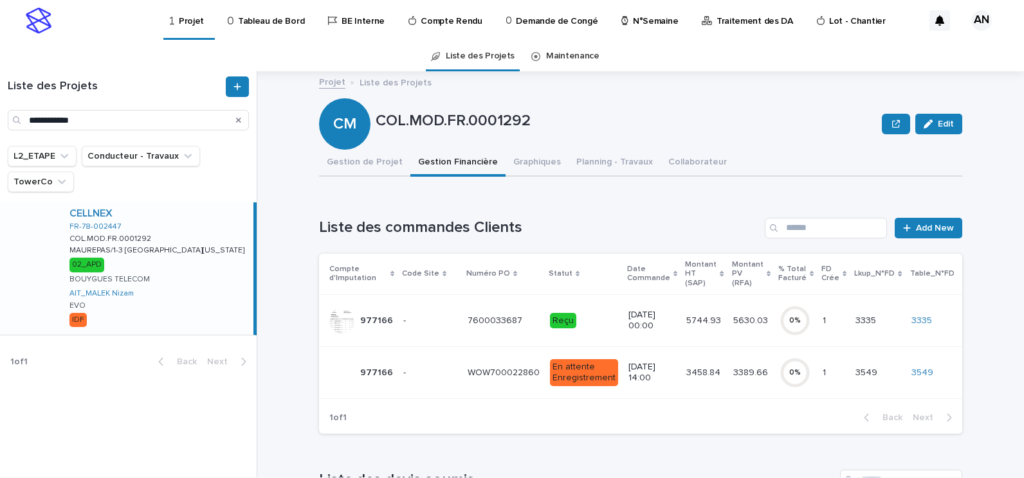
click at [493, 122] on p "COL.MOD.FR.0001292" at bounding box center [626, 121] width 501 height 19
click at [493, 120] on p "COL.MOD.FR.0001292" at bounding box center [626, 121] width 501 height 19
copy div "COL.MOD.FR.0001292 Edit Sorry, there was an error saving your record. Please tr…"
click at [572, 311] on div "Reçu" at bounding box center [584, 320] width 68 height 19
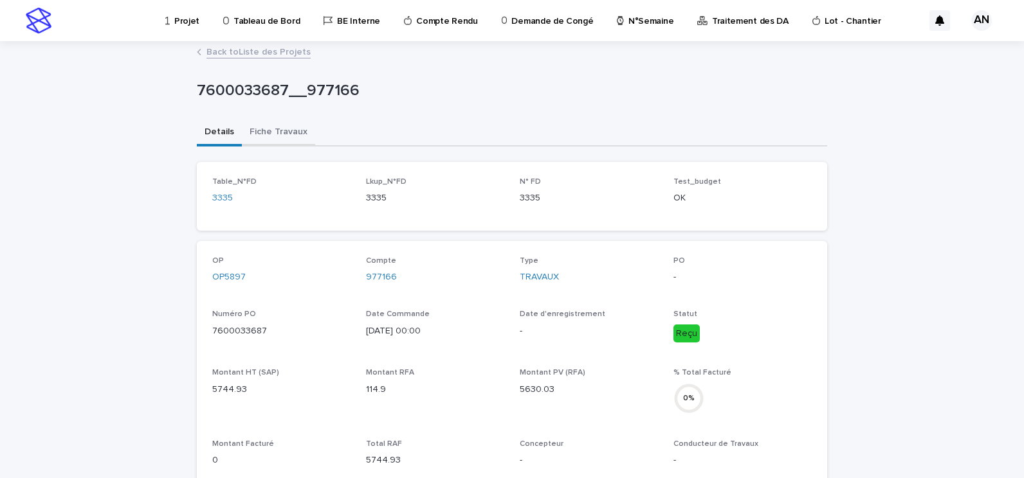
click at [249, 129] on button "Fiche Travaux" at bounding box center [278, 133] width 73 height 27
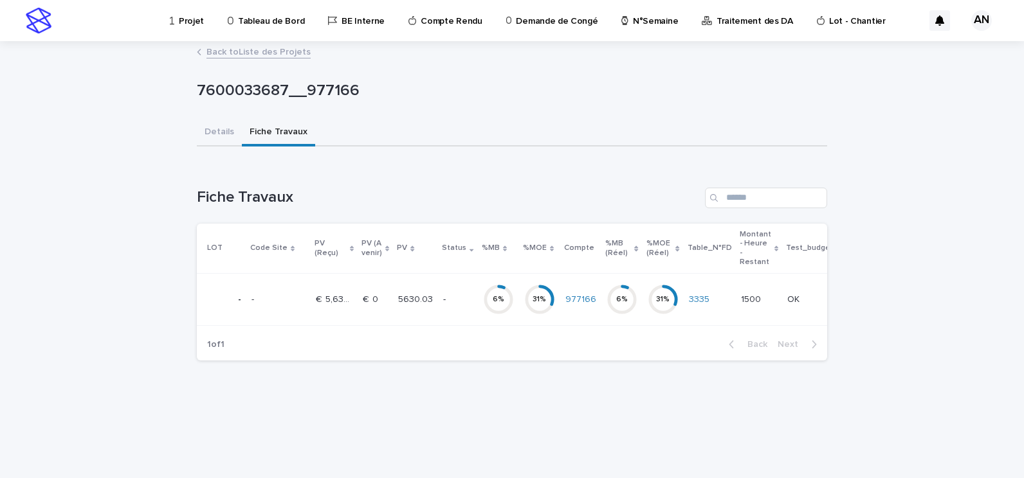
click at [399, 293] on p "5630.03" at bounding box center [416, 299] width 37 height 14
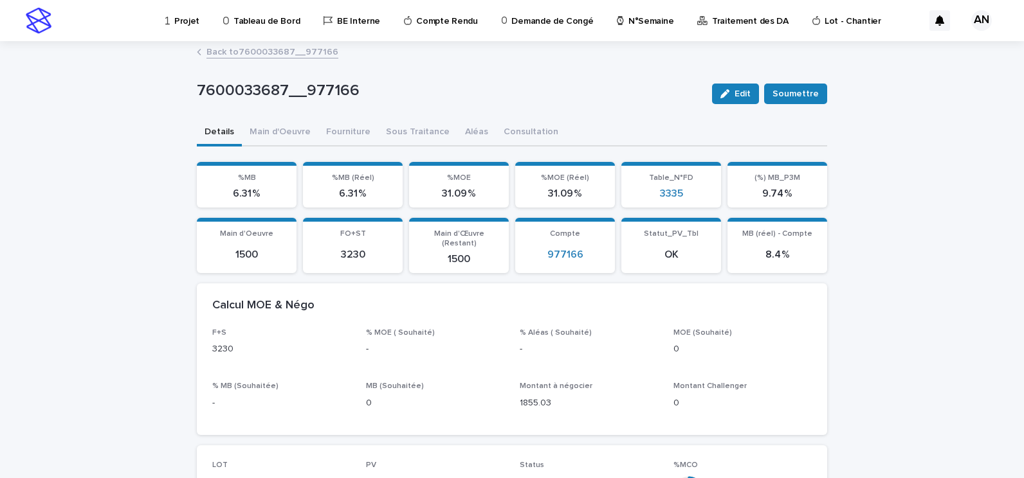
scroll to position [64, 0]
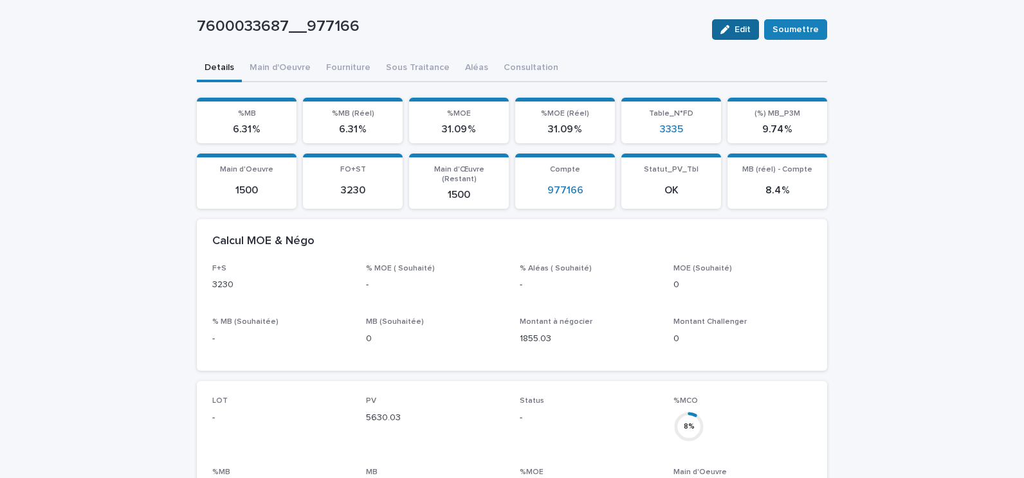
click at [727, 33] on icon "button" at bounding box center [724, 29] width 9 height 9
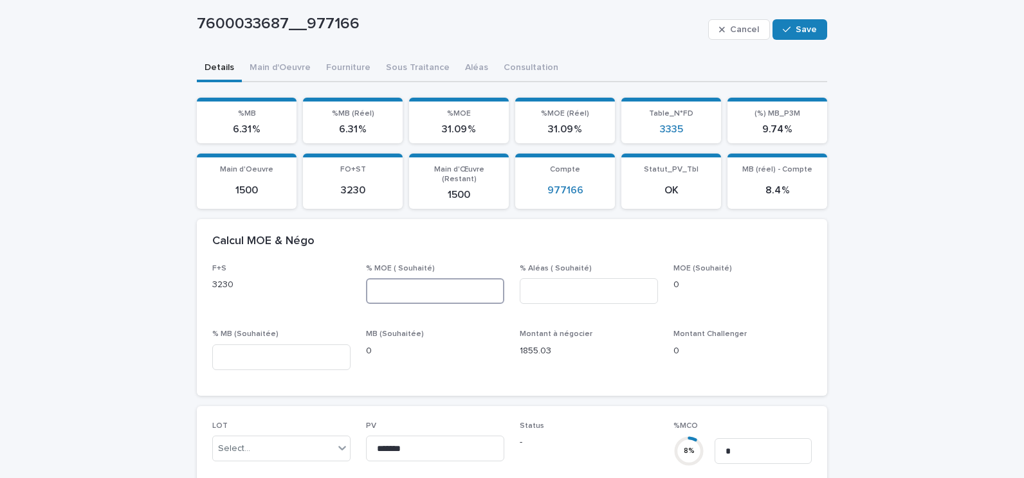
drag, startPoint x: 447, startPoint y: 280, endPoint x: 761, endPoint y: 235, distance: 317.6
click at [449, 280] on input at bounding box center [435, 291] width 138 height 26
type input "**"
click at [552, 278] on input at bounding box center [589, 291] width 138 height 26
type input "*"
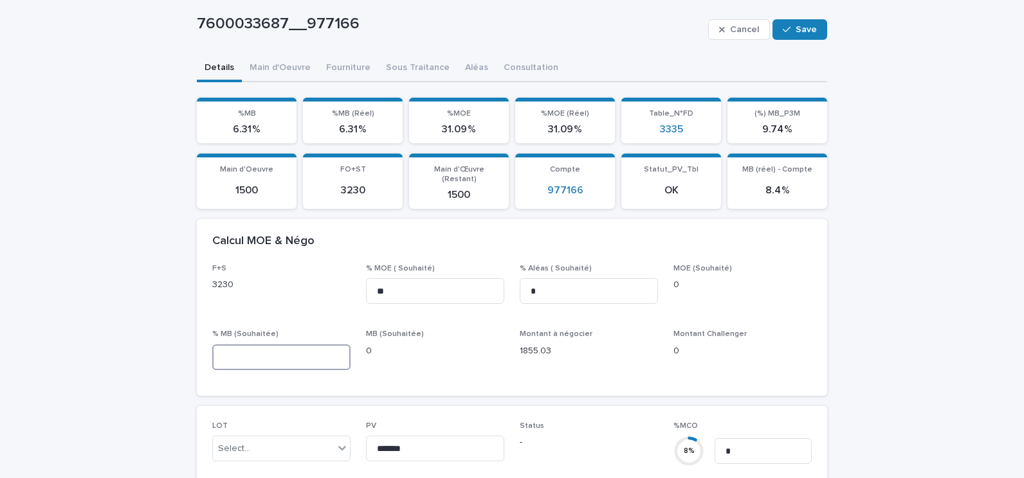
click at [276, 347] on input at bounding box center [281, 358] width 138 height 26
type input "**"
click at [795, 33] on span "Save" at bounding box center [805, 29] width 21 height 9
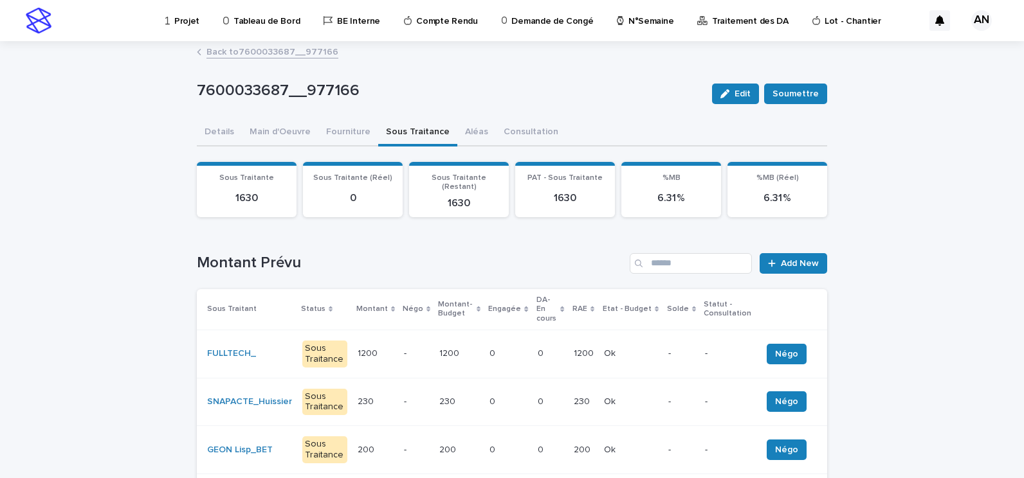
scroll to position [64, 0]
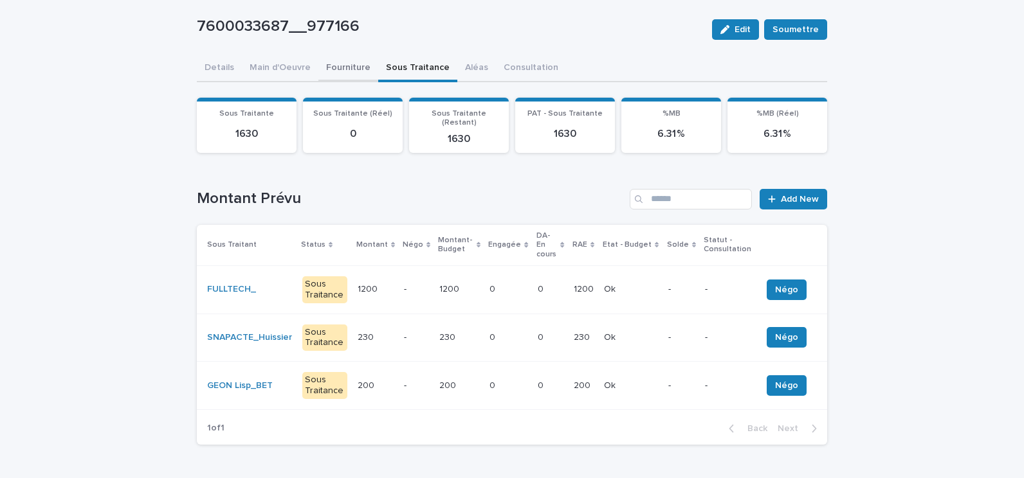
click at [343, 71] on div "7600033687__977166 Edit Soumettre 7600033687__977166 Edit [PERSON_NAME] Sorry, …" at bounding box center [512, 326] width 630 height 697
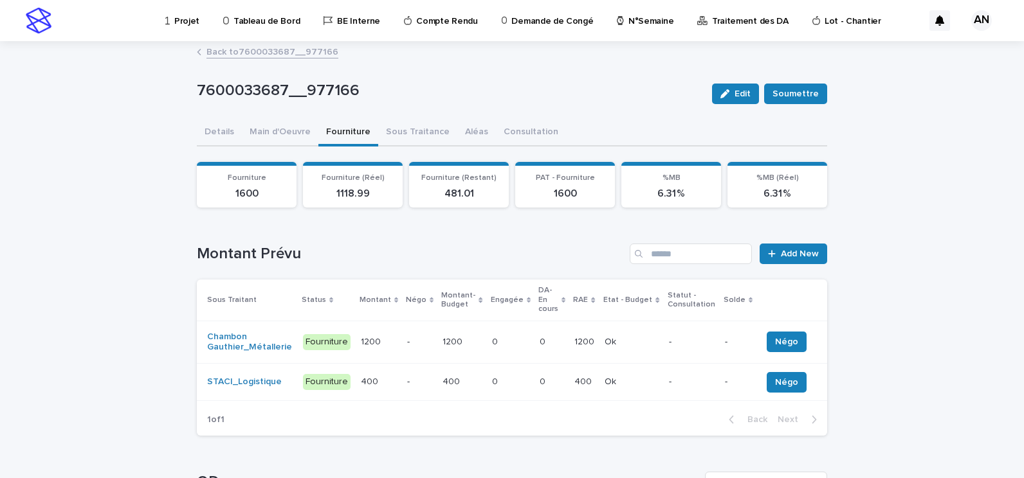
click at [300, 57] on link "Back to 7600033687__977166" at bounding box center [272, 51] width 132 height 15
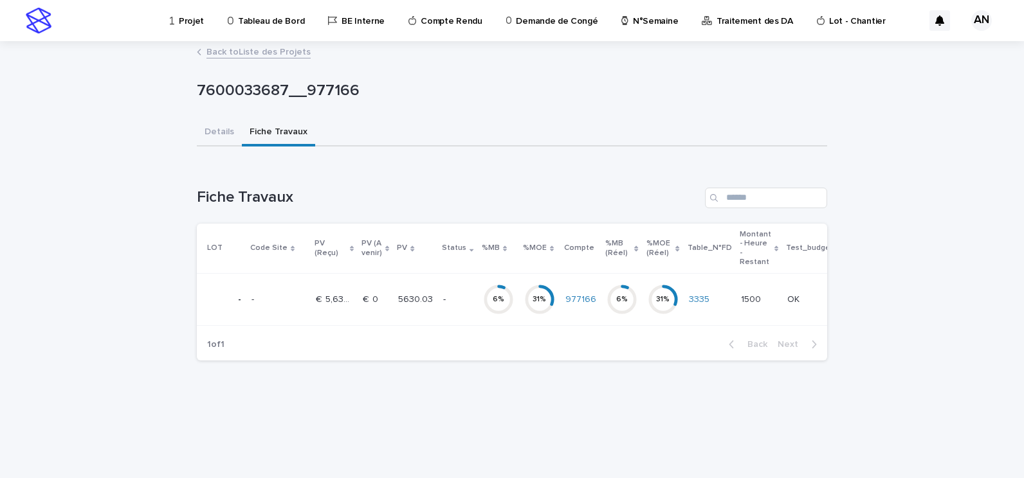
click at [291, 51] on link "Back to Liste des Projets" at bounding box center [258, 51] width 104 height 15
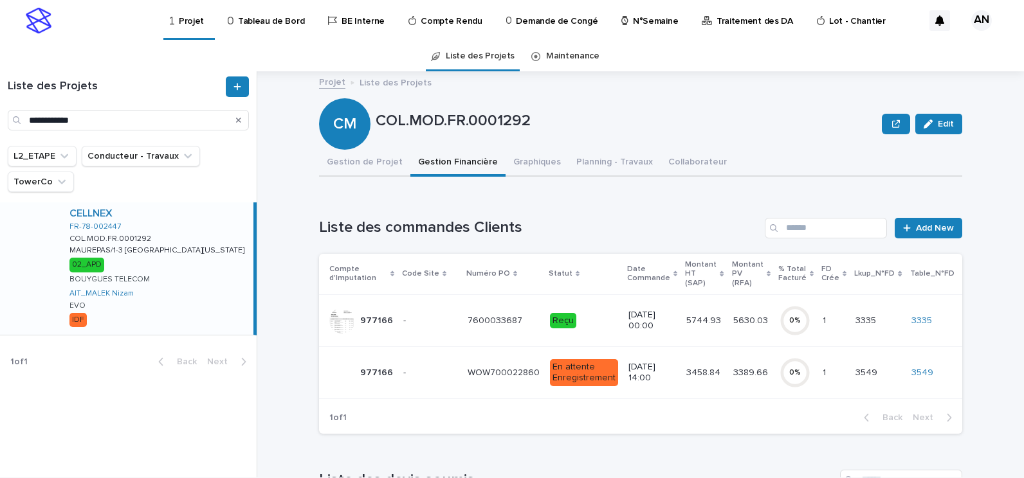
click at [512, 363] on div "WOW700022860 WOW700022860" at bounding box center [503, 373] width 72 height 21
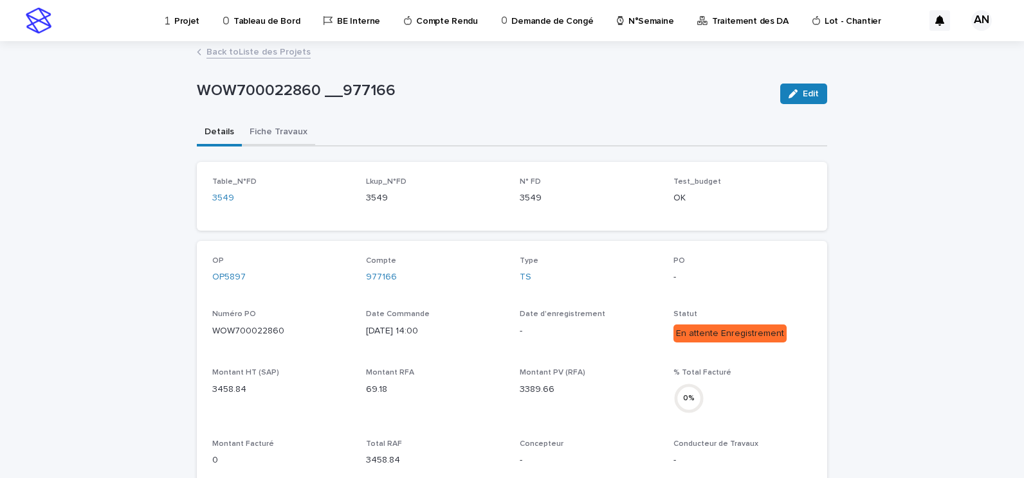
click at [274, 140] on button "Fiche Travaux" at bounding box center [278, 133] width 73 height 27
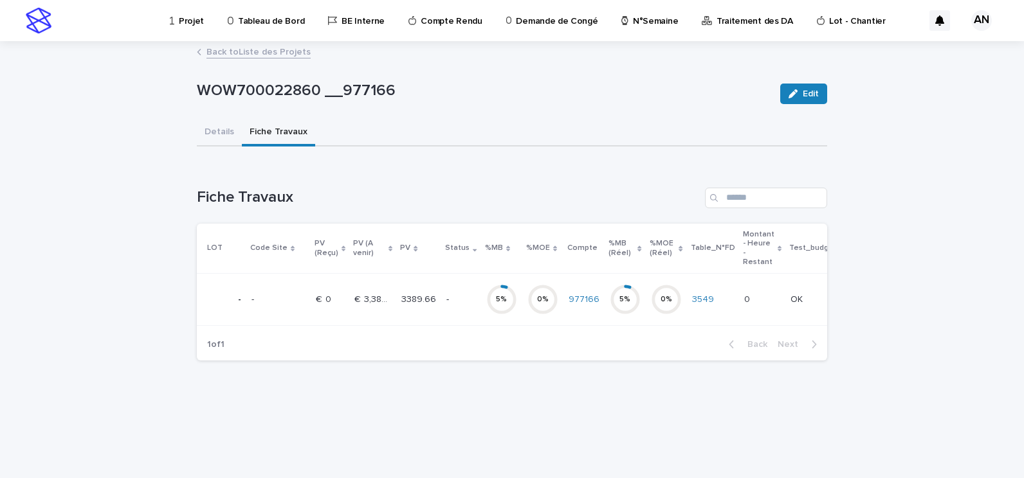
click at [421, 300] on p "3389.66" at bounding box center [419, 299] width 37 height 14
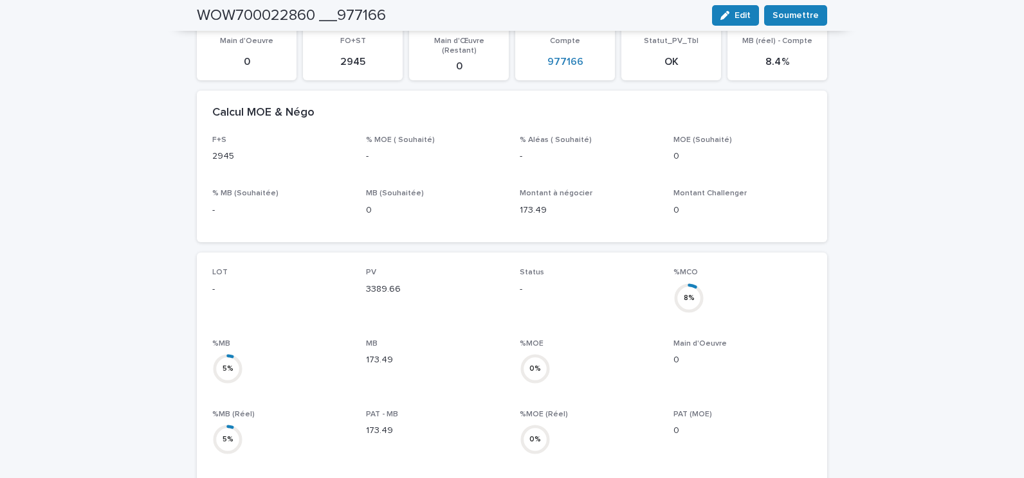
scroll to position [64, 0]
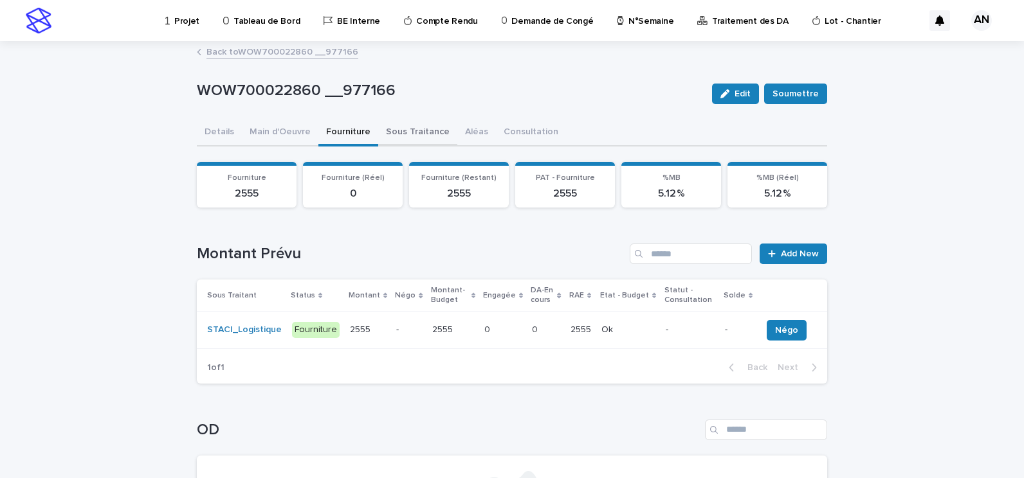
click at [410, 137] on button "Sous Traitance" at bounding box center [417, 133] width 79 height 27
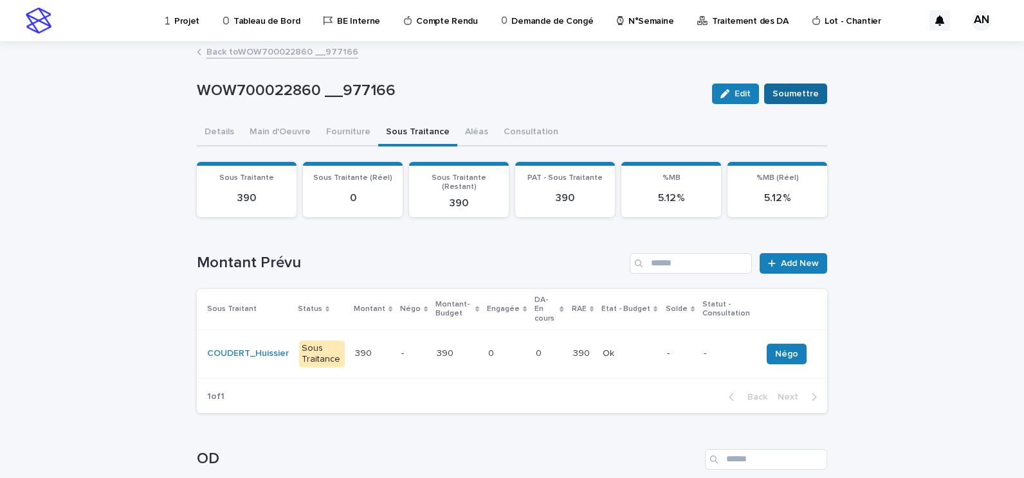
click at [797, 96] on span "Soumettre" at bounding box center [795, 93] width 46 height 13
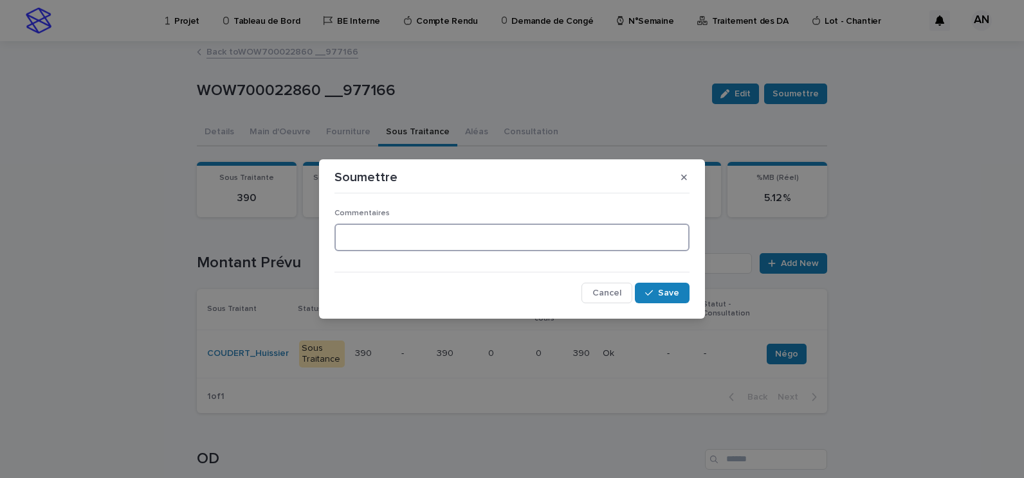
click at [560, 225] on textarea at bounding box center [511, 238] width 355 height 28
type textarea "******"
click at [662, 294] on span "Save" at bounding box center [668, 293] width 21 height 9
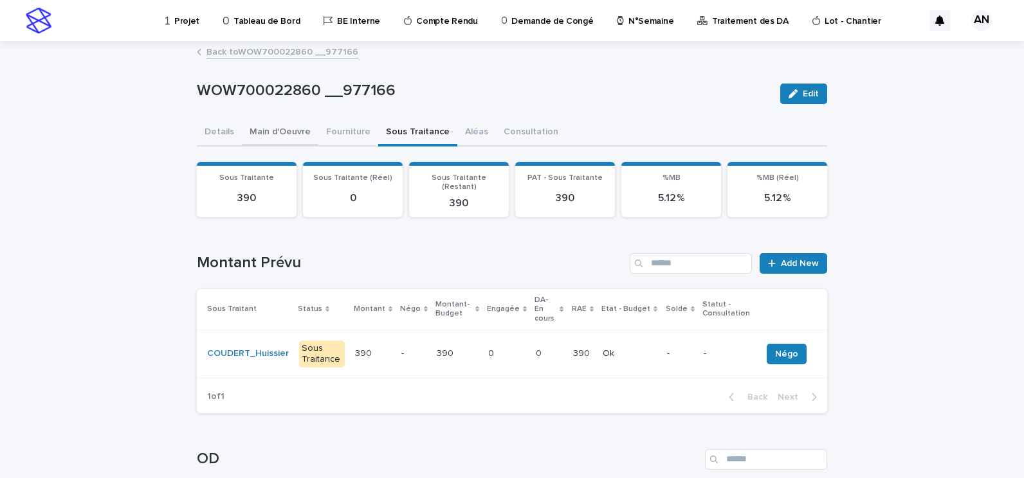
click at [273, 135] on button "Main d'Oeuvre" at bounding box center [280, 133] width 77 height 27
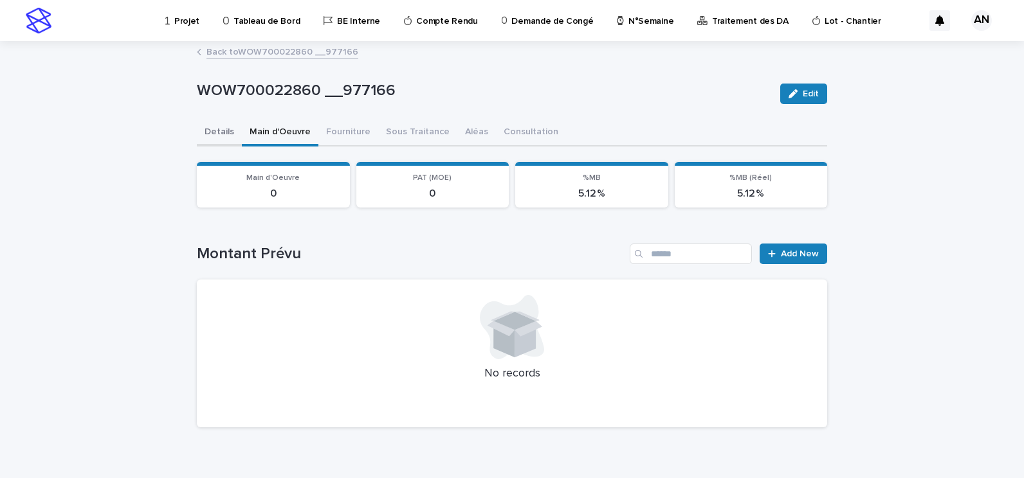
click at [221, 139] on button "Details" at bounding box center [219, 133] width 45 height 27
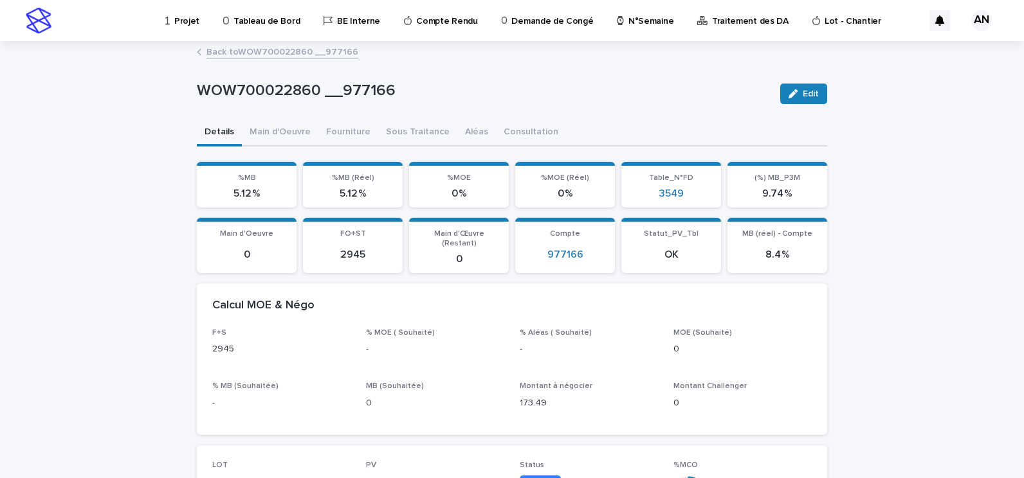
click at [327, 50] on link "Back to WOW700022860 __977166" at bounding box center [282, 51] width 152 height 15
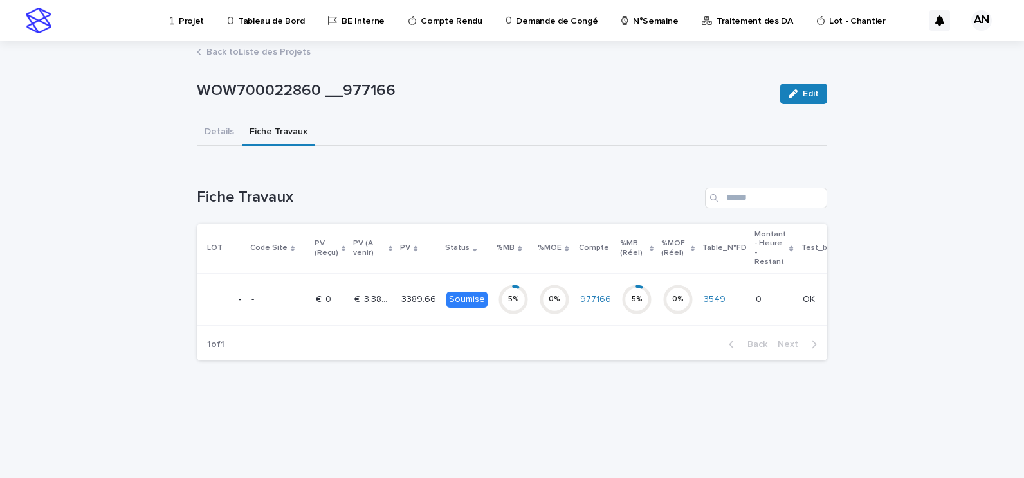
click at [271, 53] on link "Back to Liste des Projets" at bounding box center [258, 51] width 104 height 15
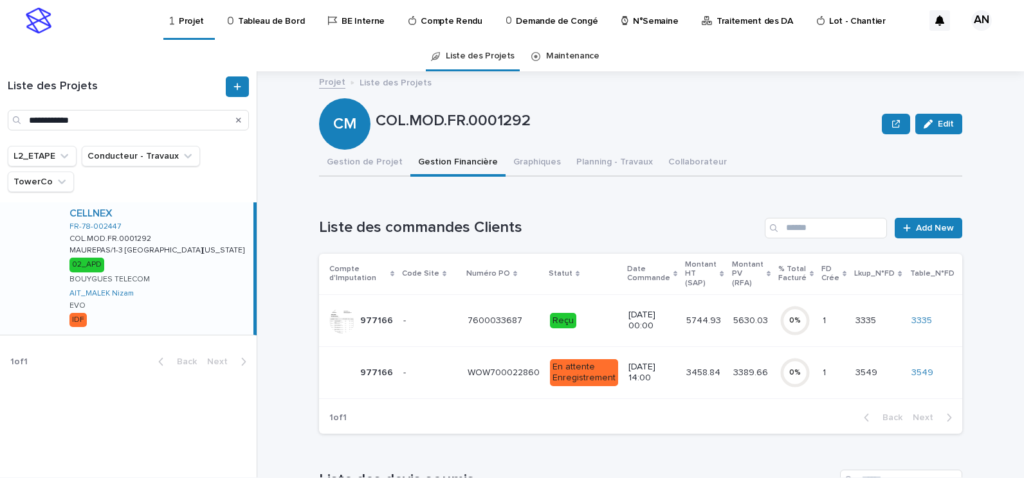
click at [609, 314] on td "Reçu" at bounding box center [584, 320] width 78 height 52
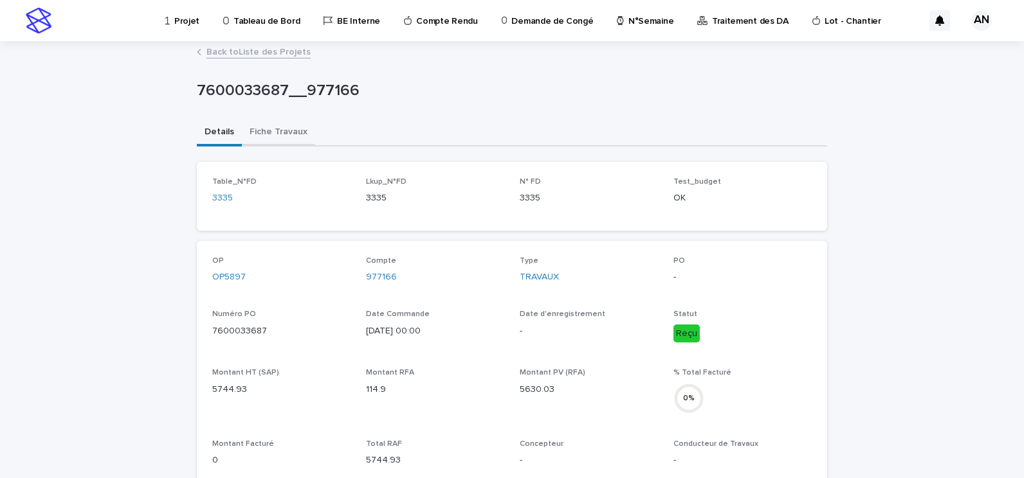
click at [292, 133] on button "Fiche Travaux" at bounding box center [278, 133] width 73 height 27
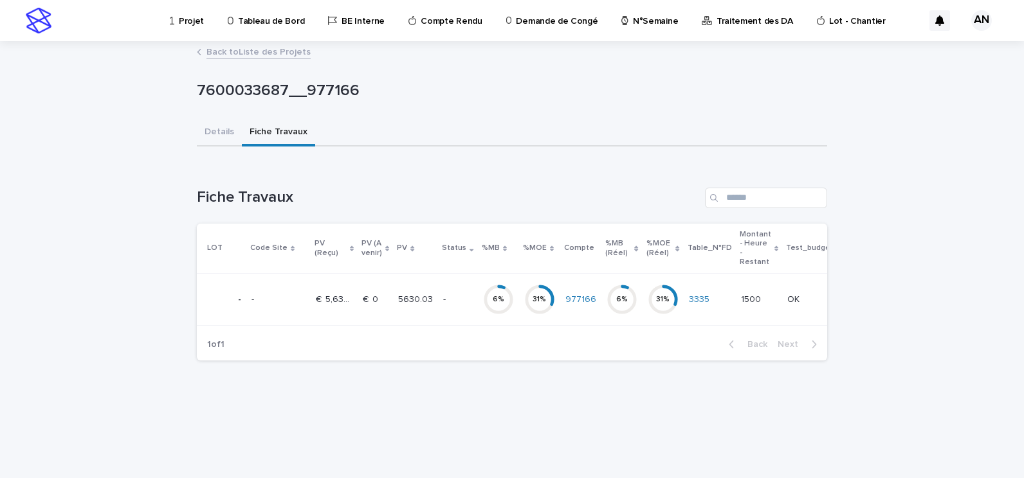
click at [403, 295] on p "5630.03" at bounding box center [416, 299] width 37 height 14
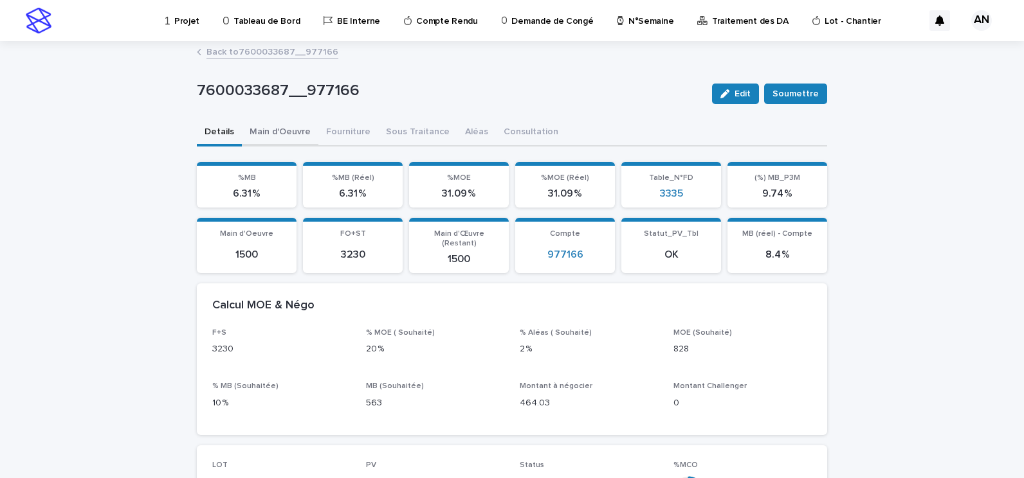
click at [269, 131] on button "Main d'Oeuvre" at bounding box center [280, 133] width 77 height 27
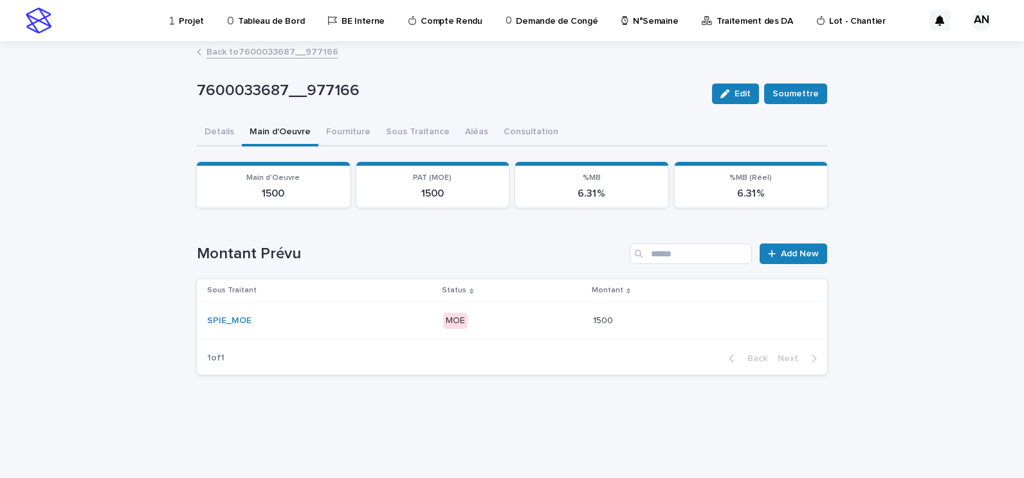
click at [494, 316] on p "MOE" at bounding box center [512, 321] width 139 height 16
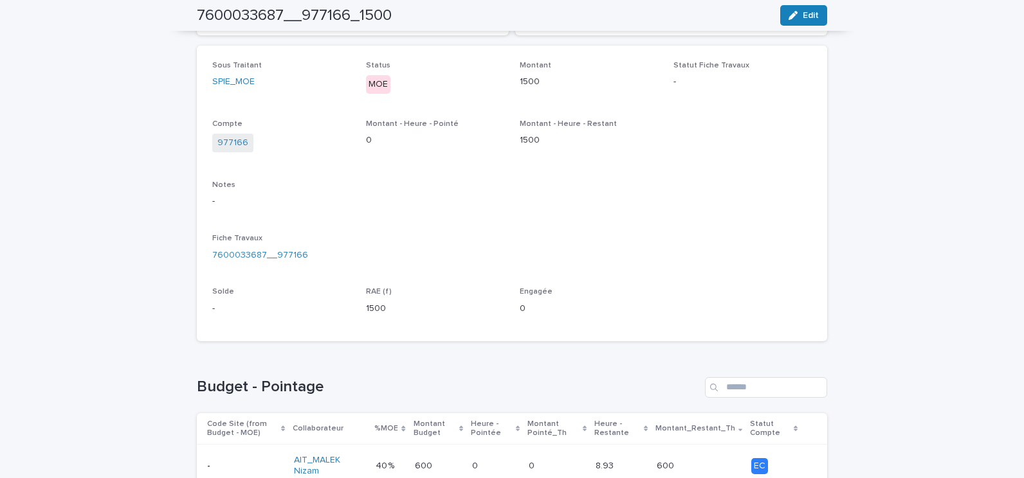
scroll to position [129, 0]
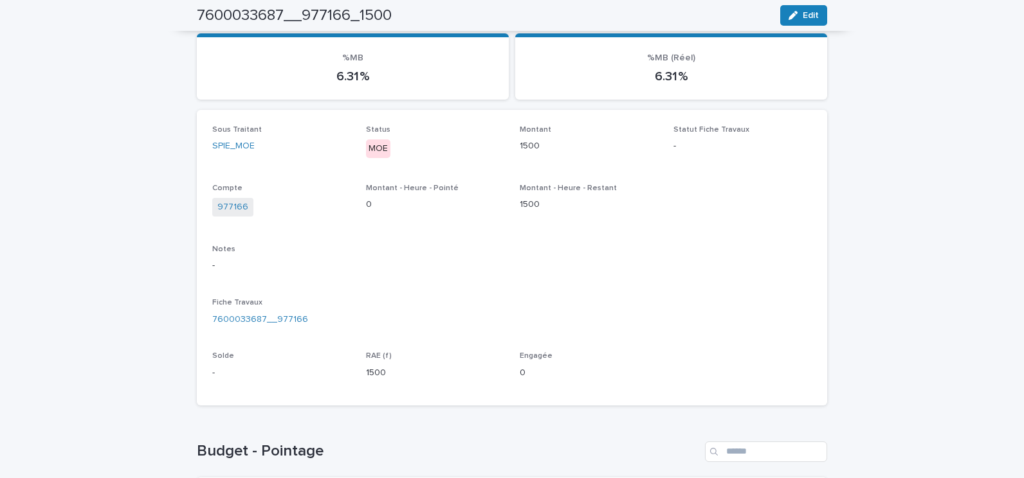
drag, startPoint x: 795, startPoint y: 15, endPoint x: 779, endPoint y: 32, distance: 23.7
click at [795, 15] on button "Edit" at bounding box center [803, 15] width 47 height 21
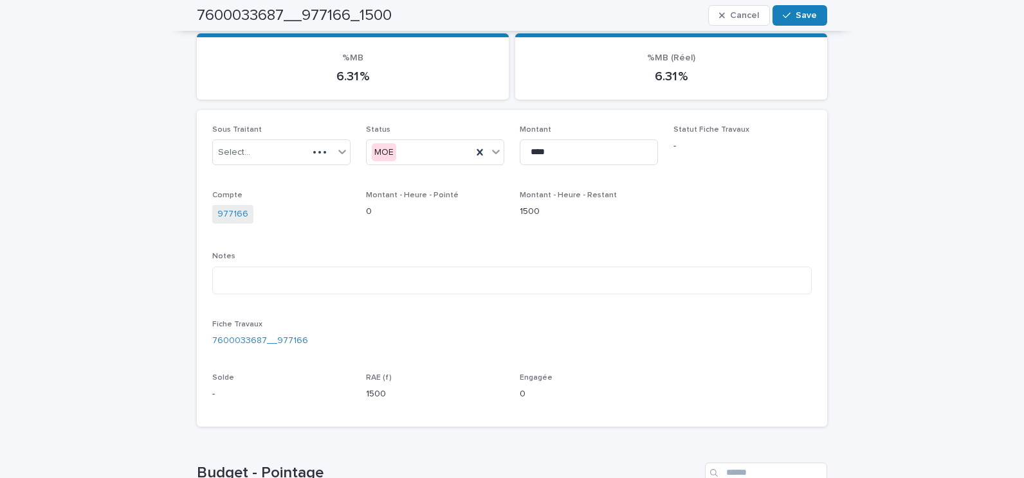
scroll to position [139, 0]
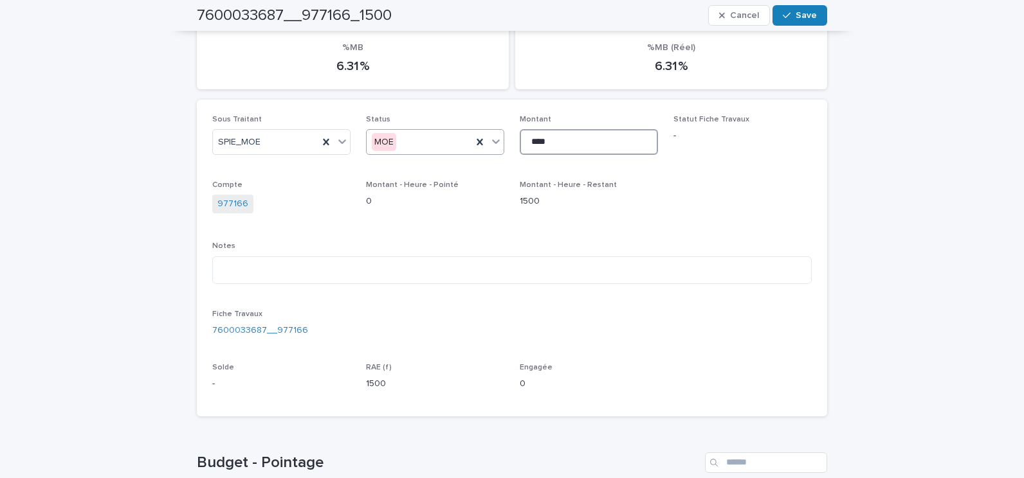
drag, startPoint x: 565, startPoint y: 147, endPoint x: 453, endPoint y: 138, distance: 111.6
click at [445, 138] on div "Sous Traitant SPIE_MOE Status MOE Montant **** Statut Fiche Travaux - Compte 97…" at bounding box center [511, 258] width 599 height 286
type input "****"
click at [791, 16] on div "button" at bounding box center [789, 15] width 13 height 9
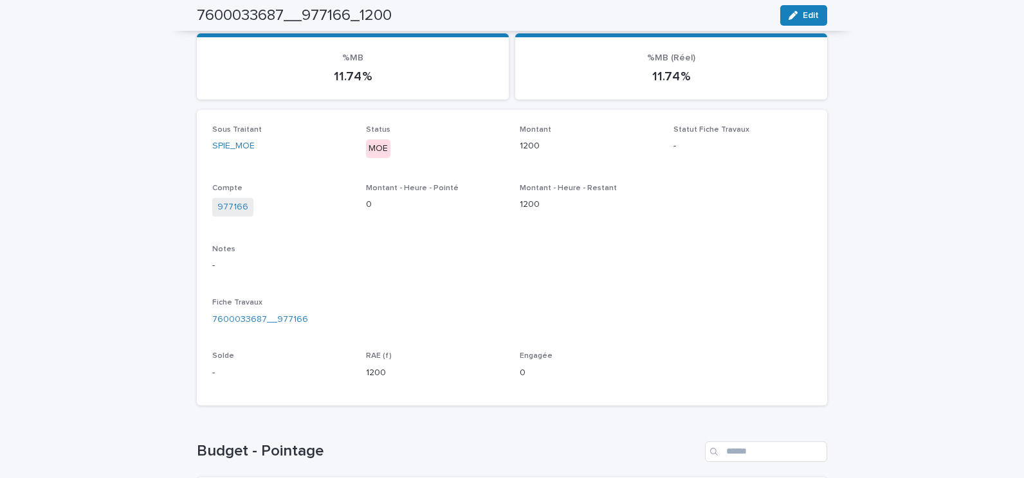
scroll to position [0, 0]
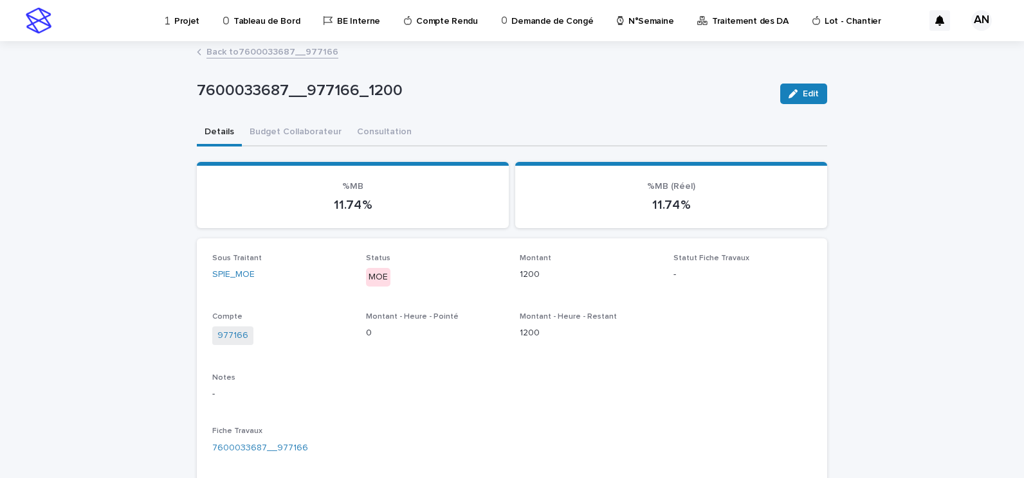
click at [259, 51] on link "Back to 7600033687__977166" at bounding box center [272, 51] width 132 height 15
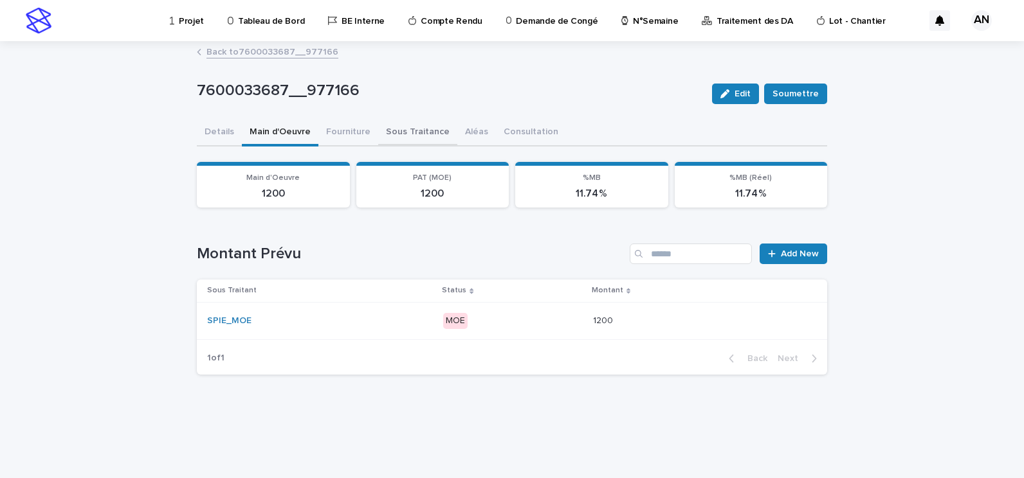
click at [407, 131] on button "Sous Traitance" at bounding box center [417, 133] width 79 height 27
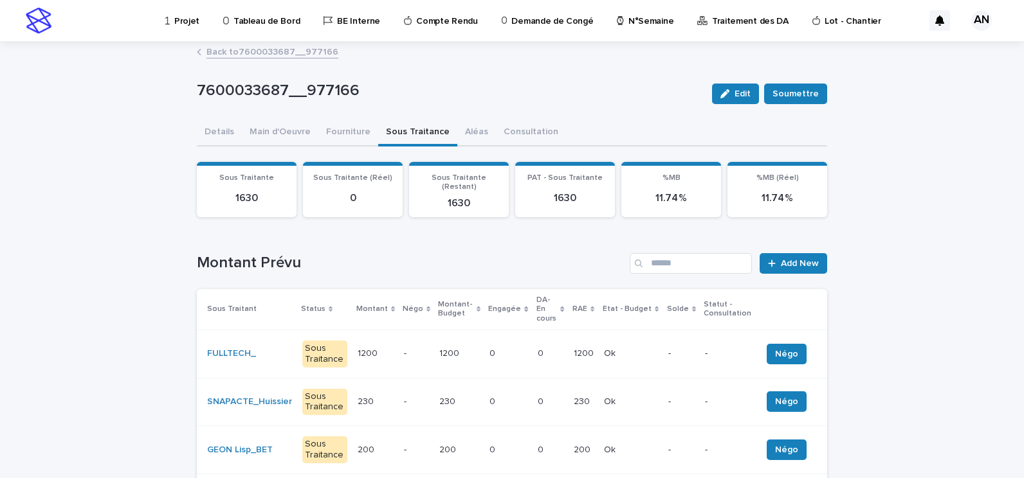
click at [518, 349] on p at bounding box center [507, 354] width 37 height 11
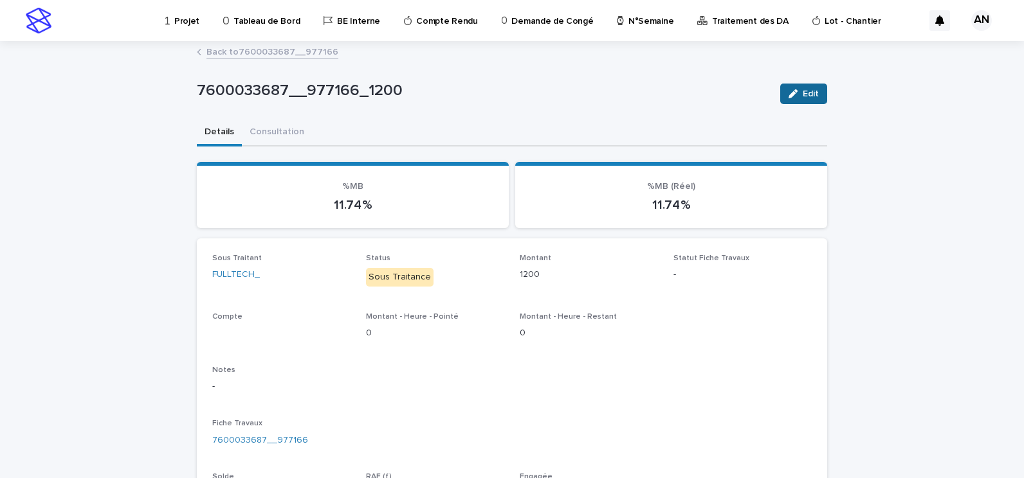
click at [809, 93] on span "Edit" at bounding box center [810, 93] width 16 height 9
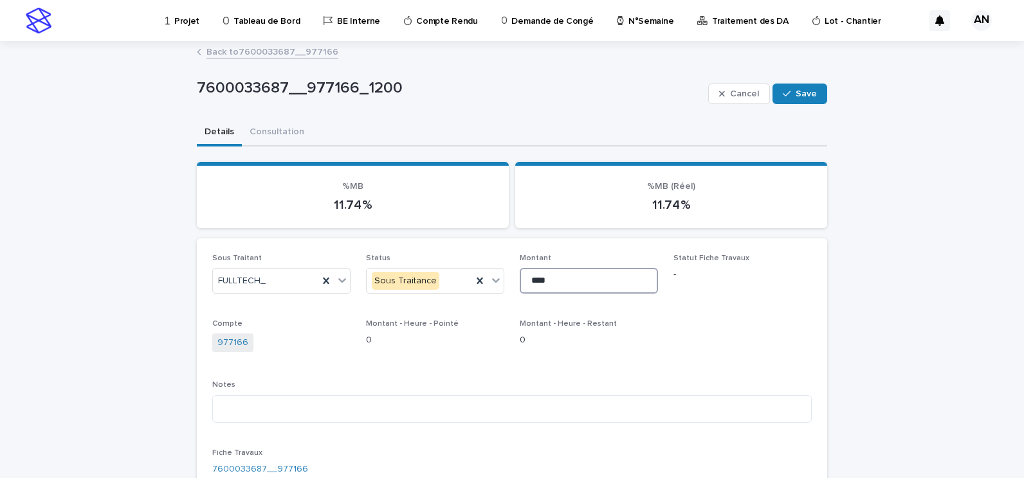
drag, startPoint x: 584, startPoint y: 292, endPoint x: 545, endPoint y: 284, distance: 39.5
click at [523, 282] on input "****" at bounding box center [589, 281] width 138 height 26
type input "****"
drag, startPoint x: 800, startPoint y: 90, endPoint x: 797, endPoint y: 100, distance: 10.2
click at [800, 91] on span "Save" at bounding box center [805, 93] width 21 height 9
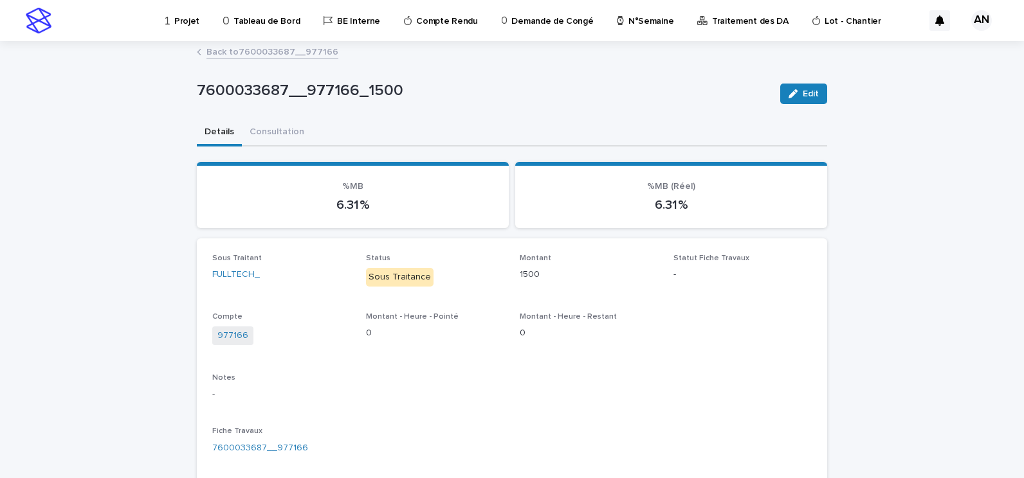
click at [299, 48] on link "Back to 7600033687__977166" at bounding box center [272, 51] width 132 height 15
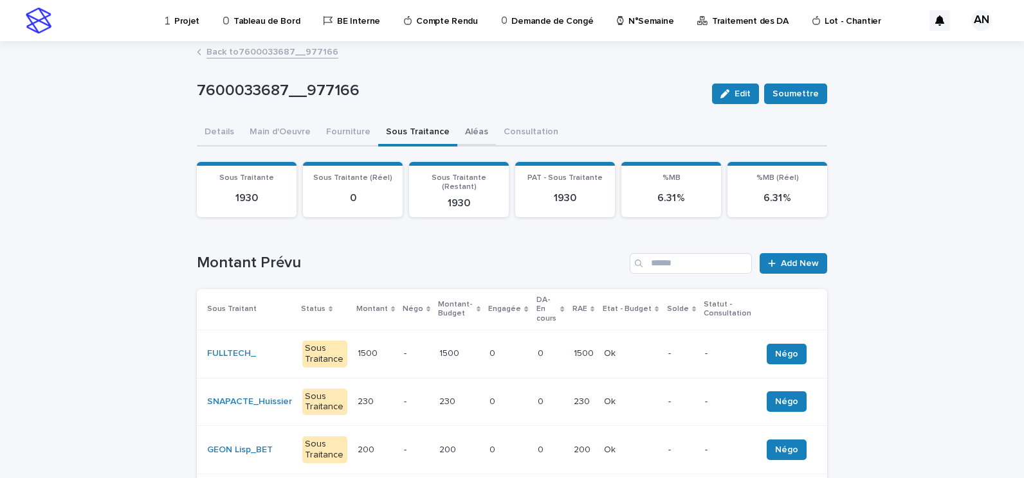
click at [457, 133] on button "Aléas" at bounding box center [476, 133] width 39 height 27
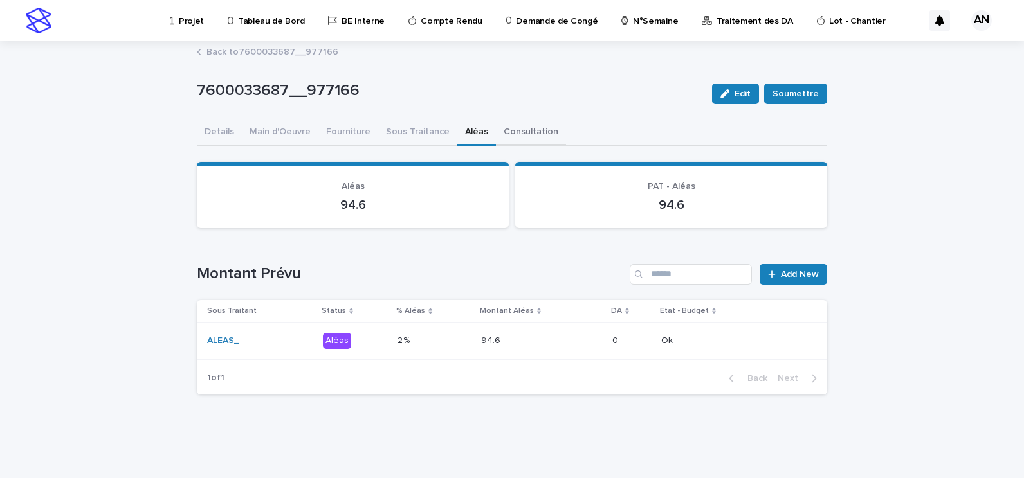
click at [229, 131] on button "Details" at bounding box center [219, 133] width 45 height 27
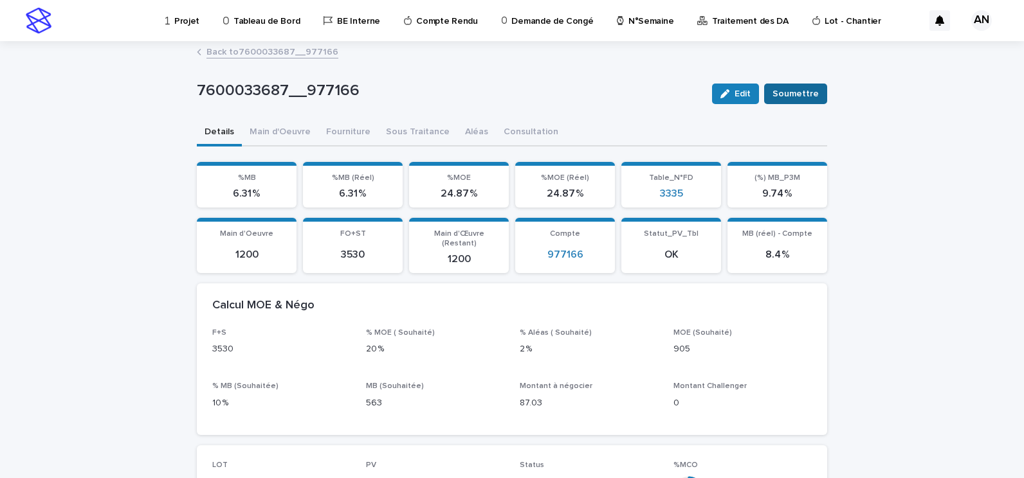
click at [790, 91] on span "Soumettre" at bounding box center [795, 93] width 46 height 13
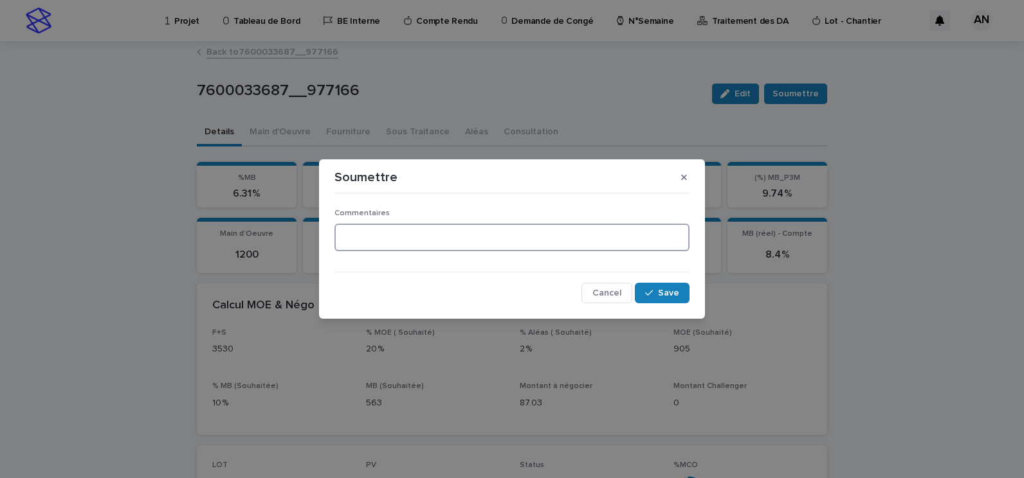
click at [547, 227] on textarea at bounding box center [511, 238] width 355 height 28
type textarea "**********"
click at [676, 289] on span "Save" at bounding box center [668, 293] width 21 height 9
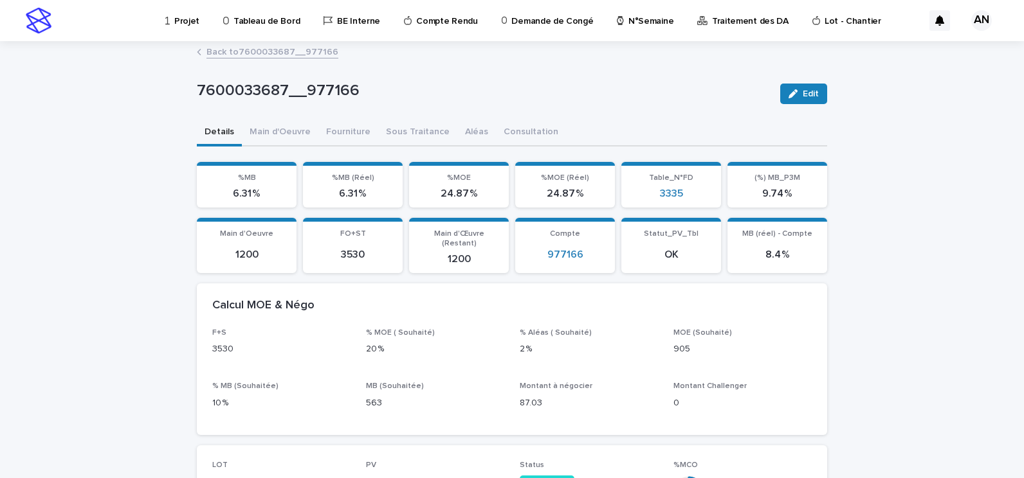
click at [263, 54] on link "Back to 7600033687__977166" at bounding box center [272, 51] width 132 height 15
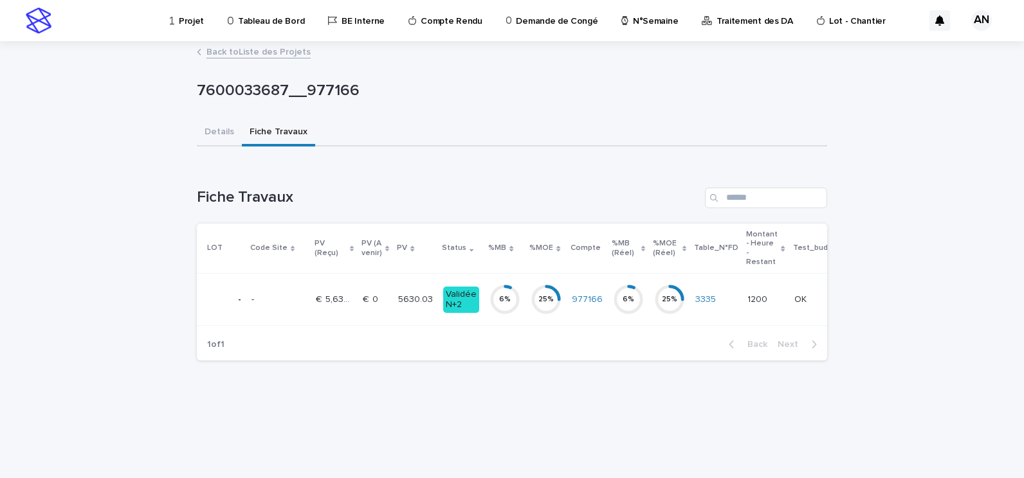
click at [264, 50] on link "Back to Liste des Projets" at bounding box center [258, 51] width 104 height 15
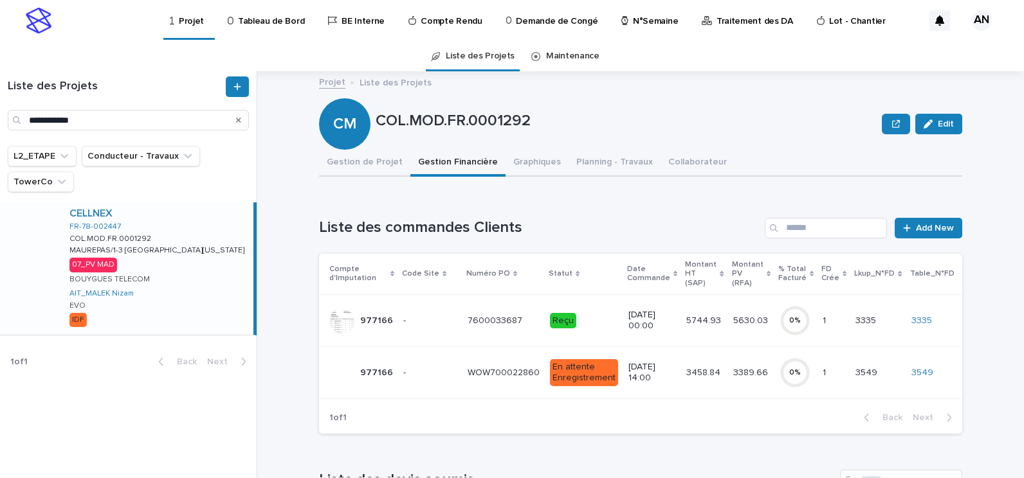
click at [237, 122] on icon "Search" at bounding box center [238, 120] width 5 height 5
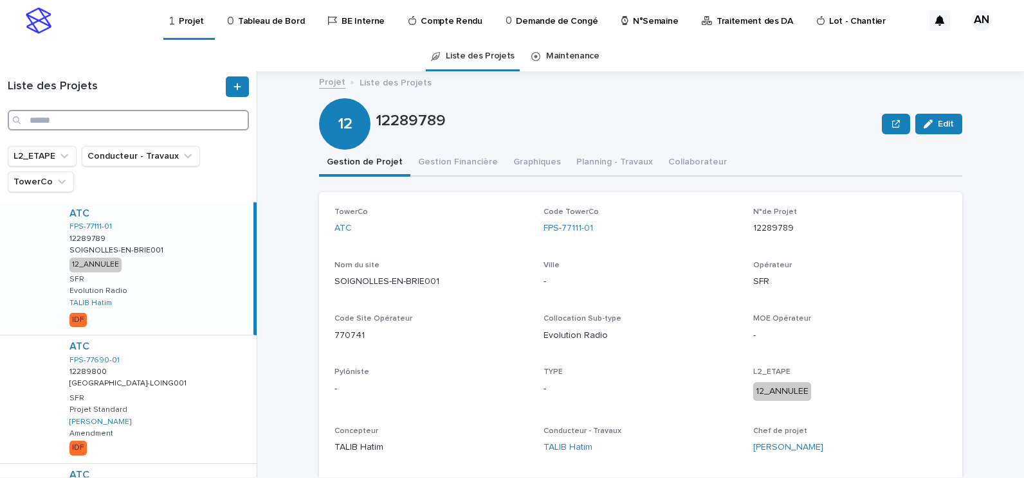
click at [78, 121] on input "Search" at bounding box center [128, 120] width 241 height 21
paste input "**********"
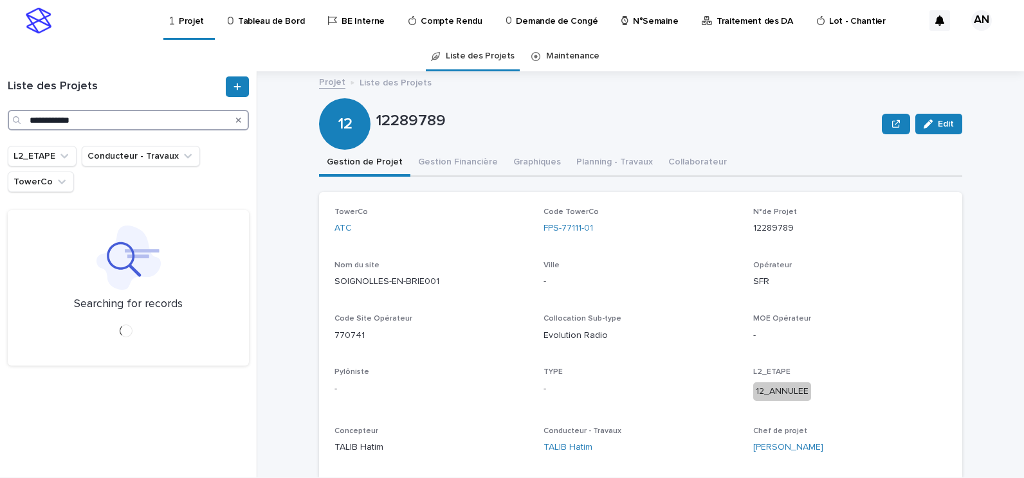
type input "**********"
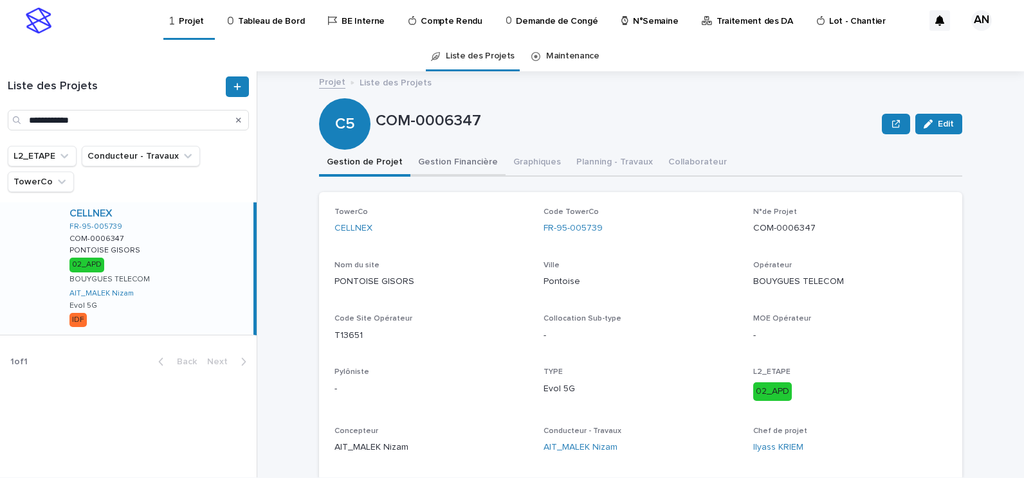
click at [439, 168] on button "Gestion Financière" at bounding box center [457, 163] width 95 height 27
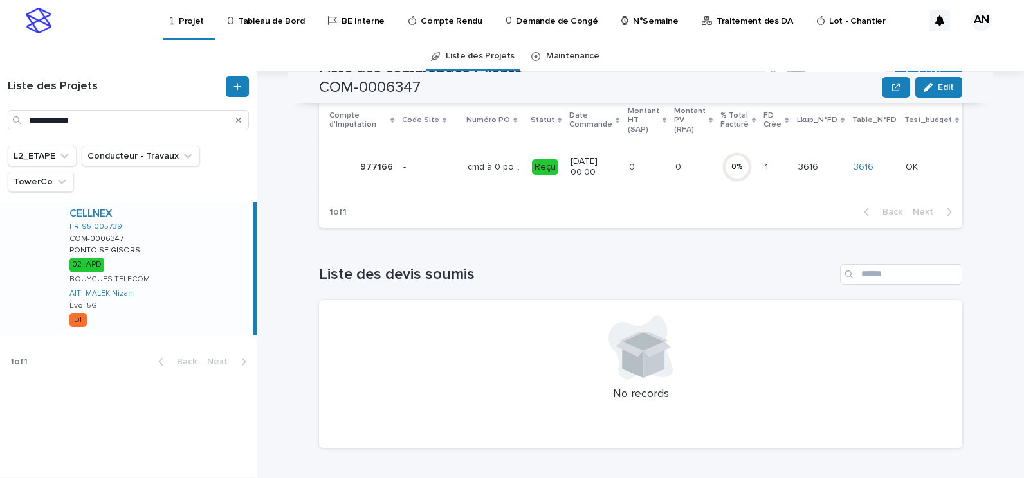
scroll to position [99, 0]
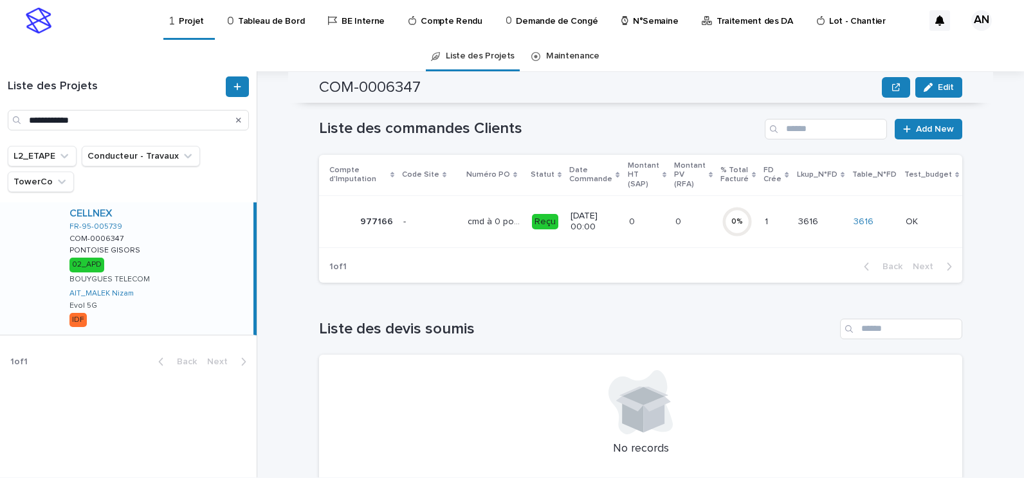
click at [449, 231] on td "- -" at bounding box center [430, 221] width 64 height 52
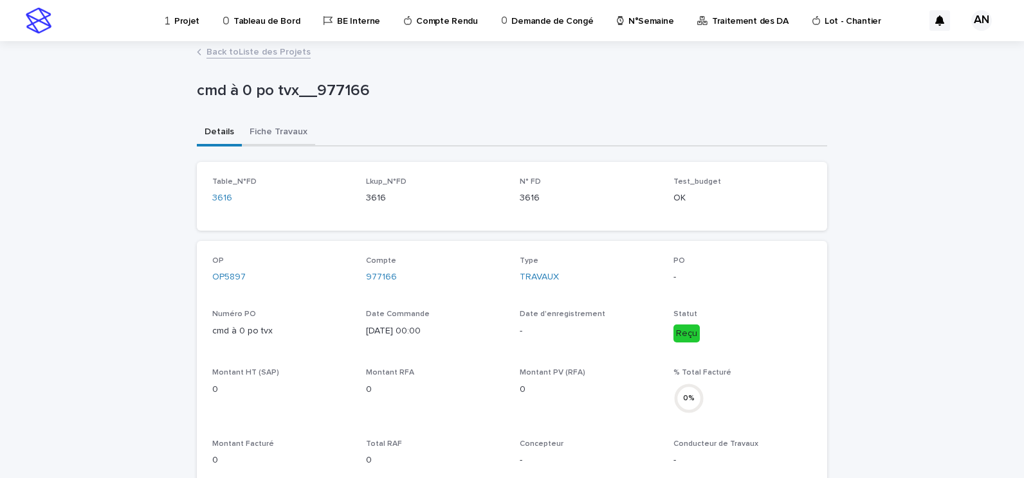
click at [280, 129] on button "Fiche Travaux" at bounding box center [278, 133] width 73 height 27
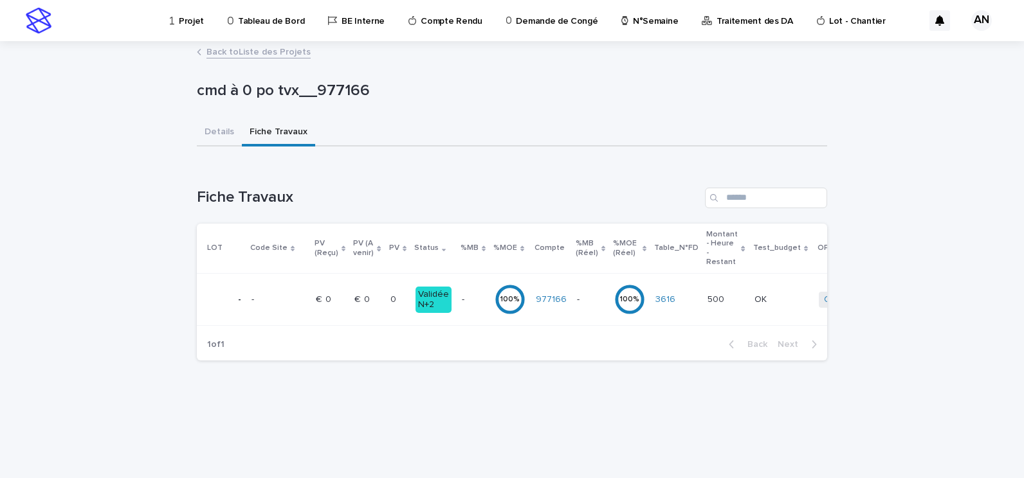
click at [339, 300] on p at bounding box center [330, 299] width 28 height 11
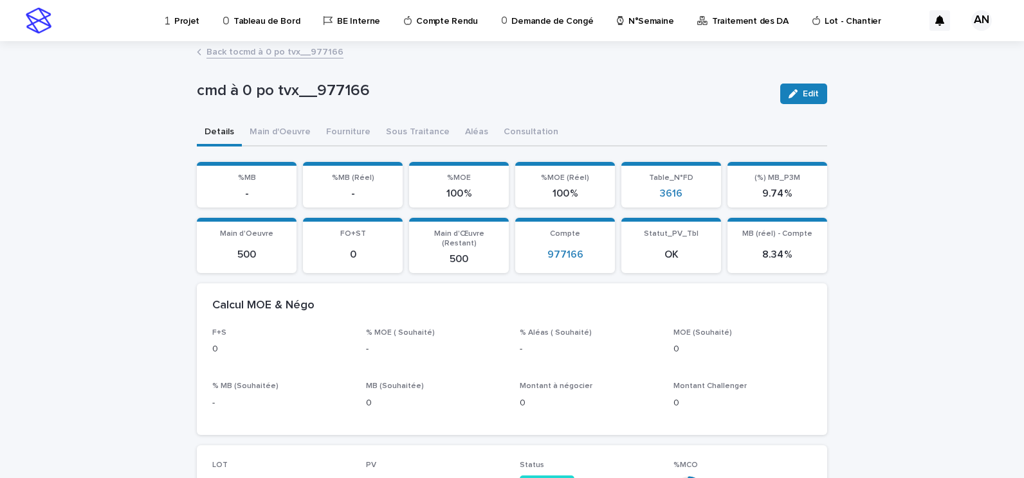
click at [245, 46] on link "Back to cmd à 0 po tvx__977166" at bounding box center [274, 51] width 137 height 15
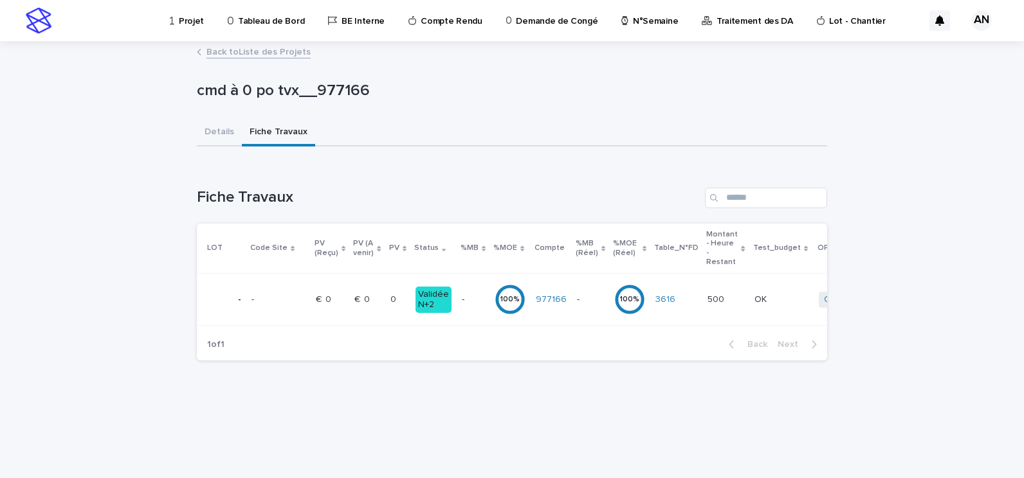
click at [245, 49] on link "Back to Liste des Projets" at bounding box center [258, 51] width 104 height 15
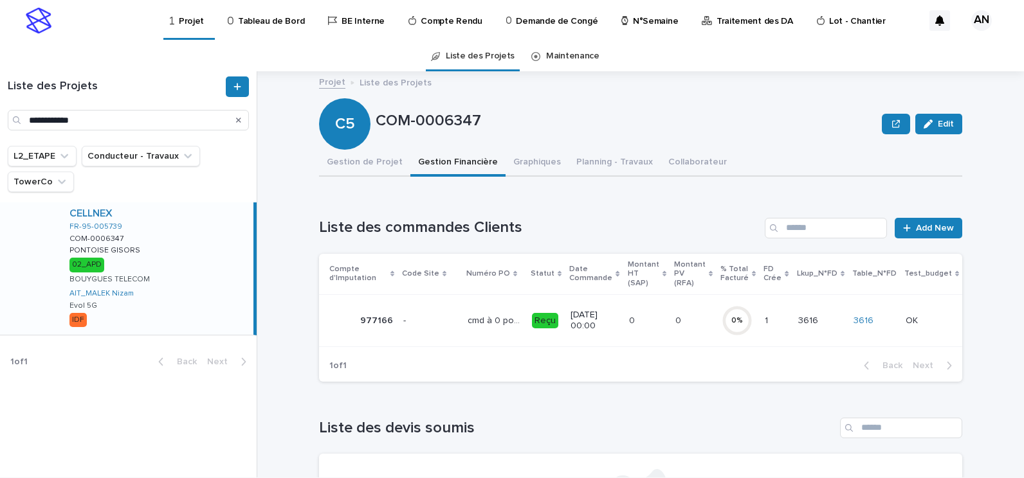
click at [449, 320] on td "- -" at bounding box center [430, 320] width 64 height 52
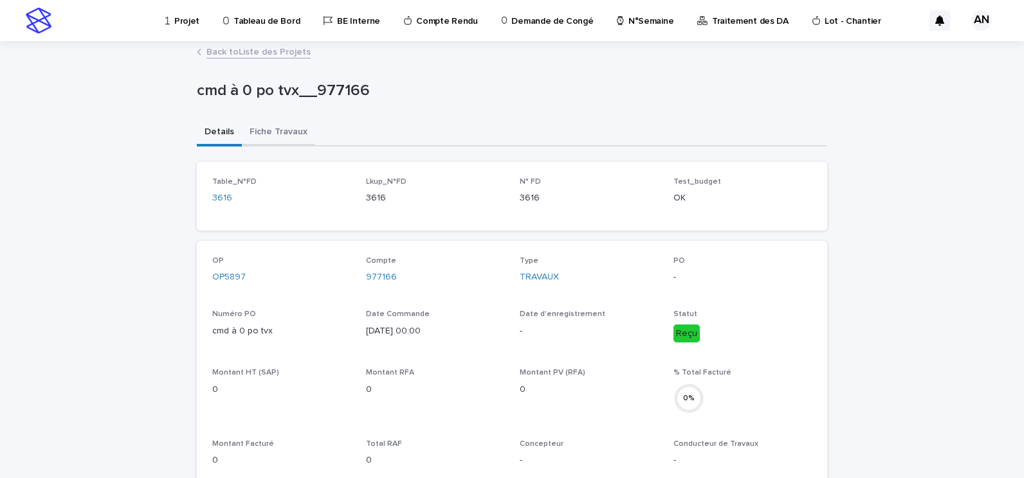
click at [273, 132] on button "Fiche Travaux" at bounding box center [278, 133] width 73 height 27
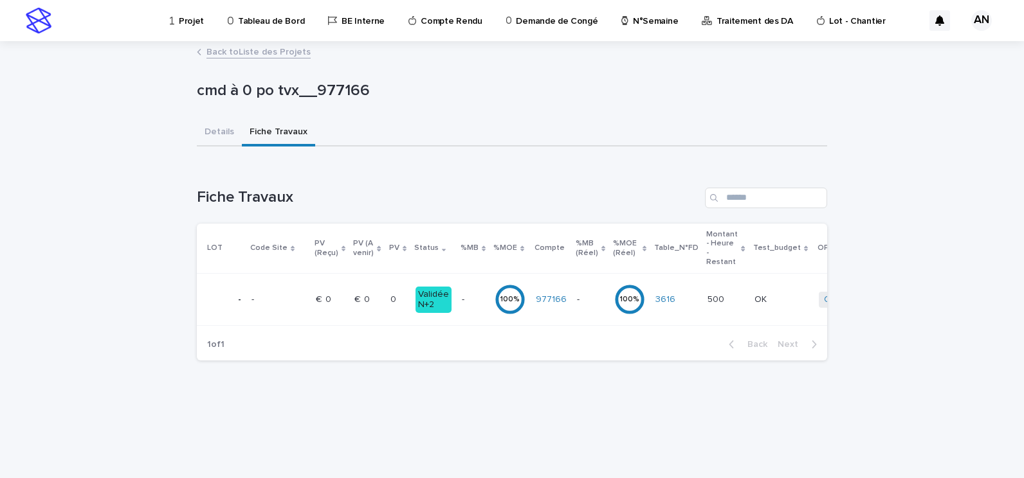
click at [373, 303] on p at bounding box center [366, 299] width 25 height 11
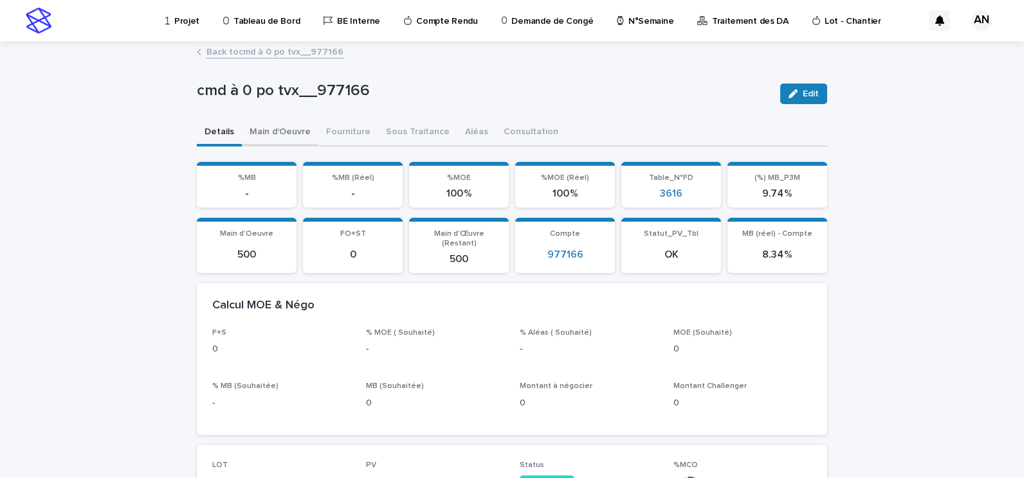
click at [280, 131] on button "Main d'Oeuvre" at bounding box center [280, 133] width 77 height 27
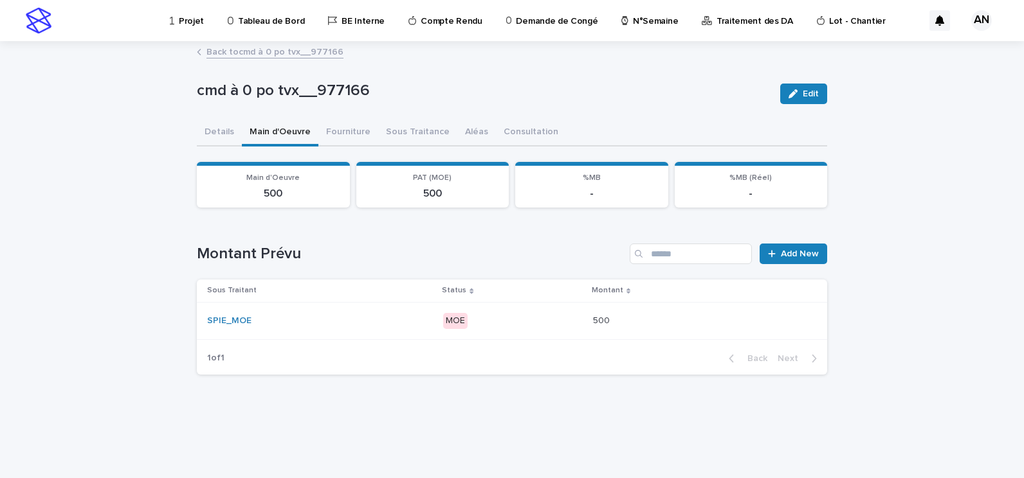
click at [377, 320] on div "SPIE_MOE" at bounding box center [319, 321] width 225 height 11
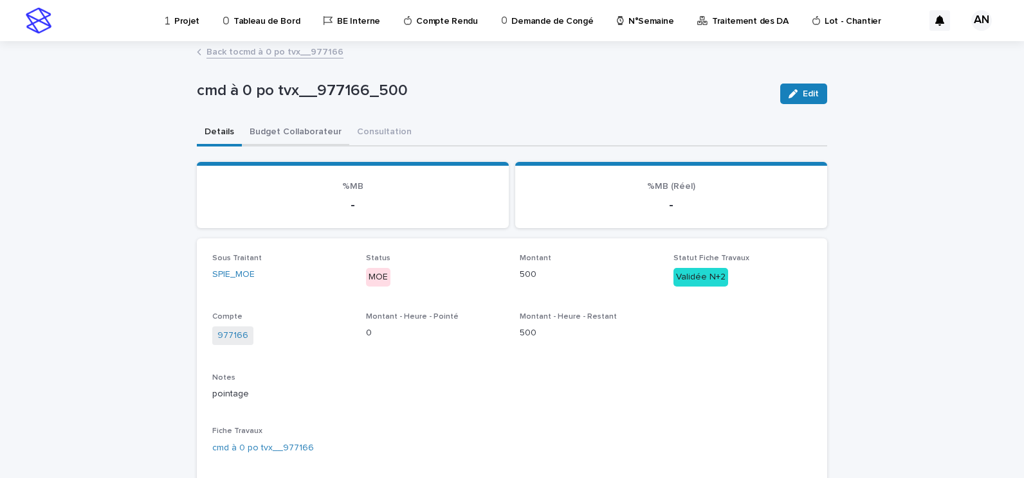
click at [292, 138] on button "Budget Collaborateur" at bounding box center [295, 133] width 107 height 27
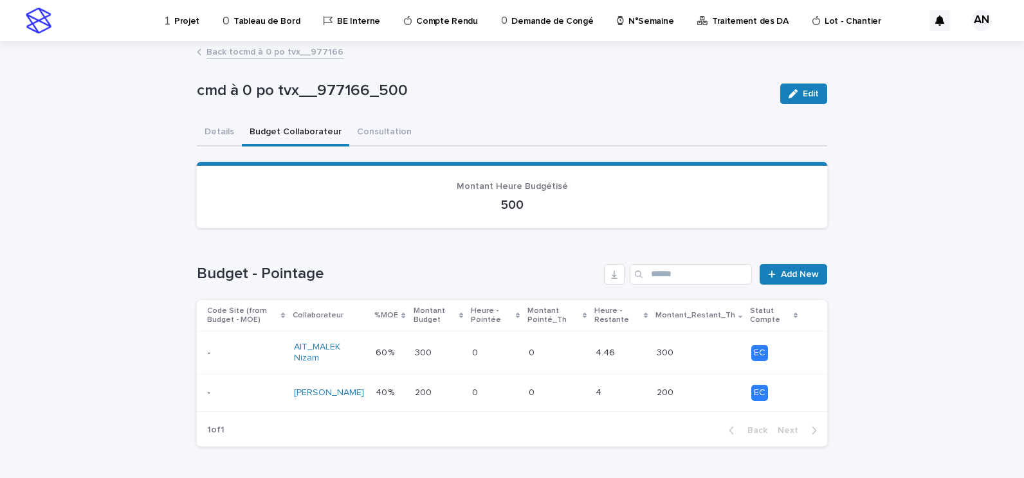
click at [396, 359] on div "60 % 60 %" at bounding box center [390, 353] width 28 height 21
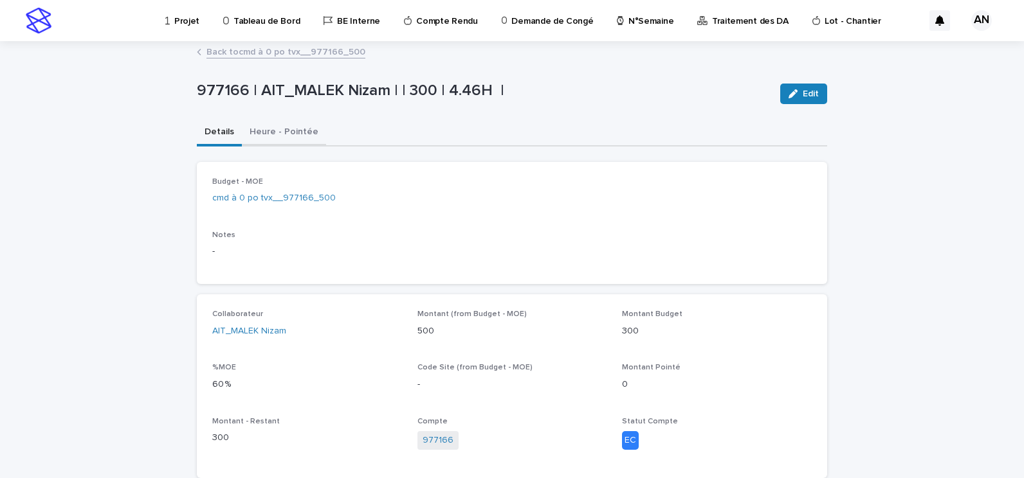
click at [276, 142] on button "Heure - Pointée" at bounding box center [284, 133] width 84 height 27
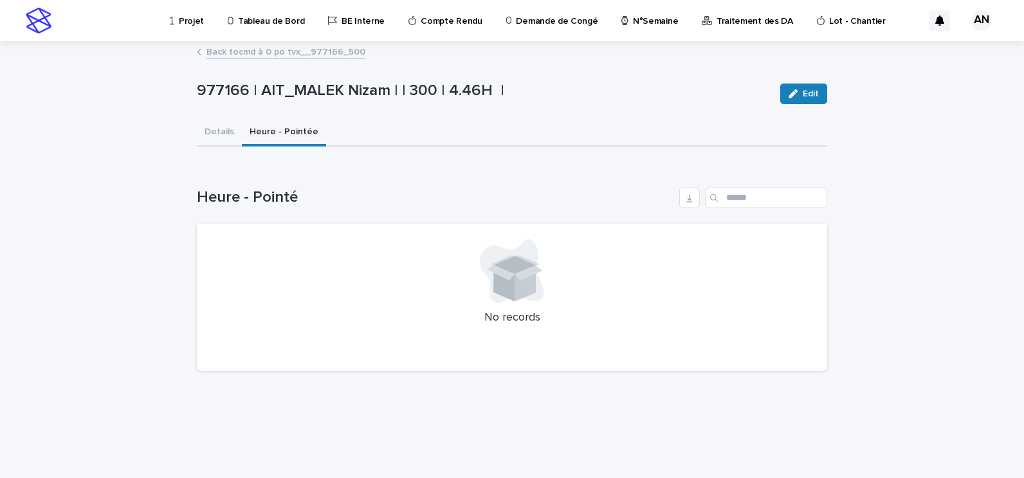
click at [267, 55] on link "Back to cmd à 0 po tvx__977166_500" at bounding box center [285, 51] width 159 height 15
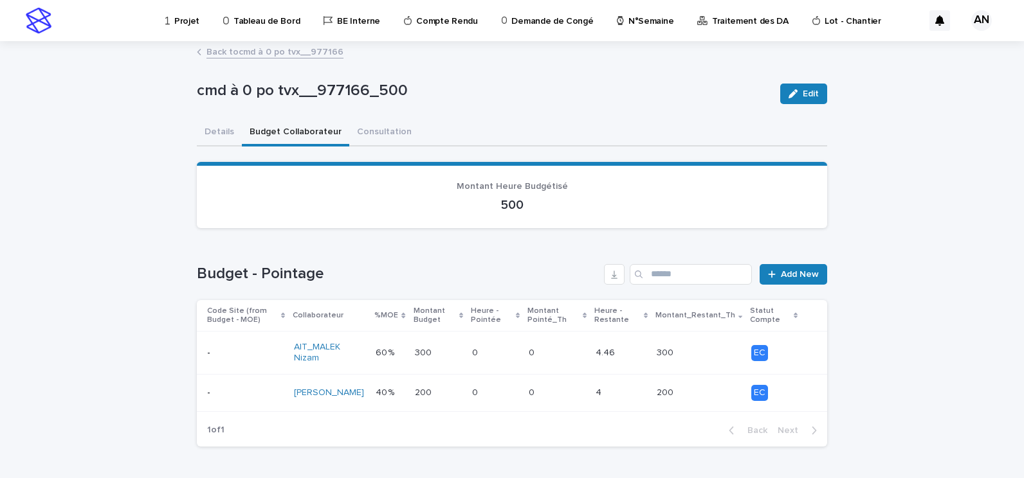
click at [267, 54] on link "Back to cmd à 0 po tvx__977166" at bounding box center [274, 51] width 137 height 15
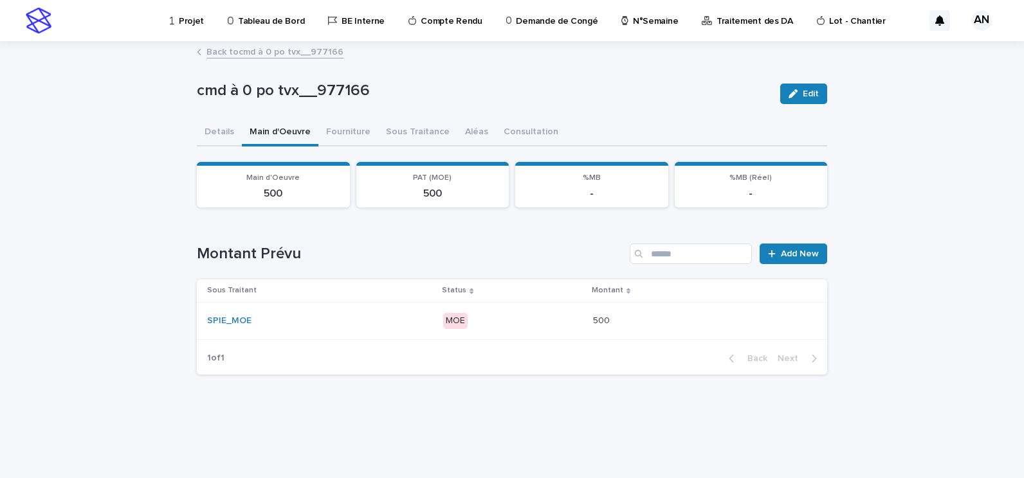
click at [267, 54] on link "Back to cmd à 0 po tvx__977166" at bounding box center [274, 51] width 137 height 15
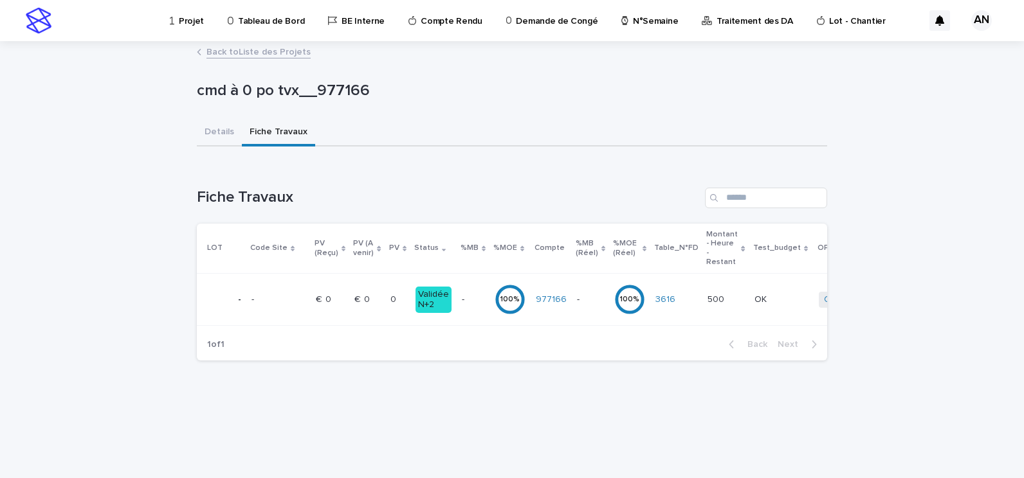
click at [267, 53] on link "Back to Liste des Projets" at bounding box center [258, 51] width 104 height 15
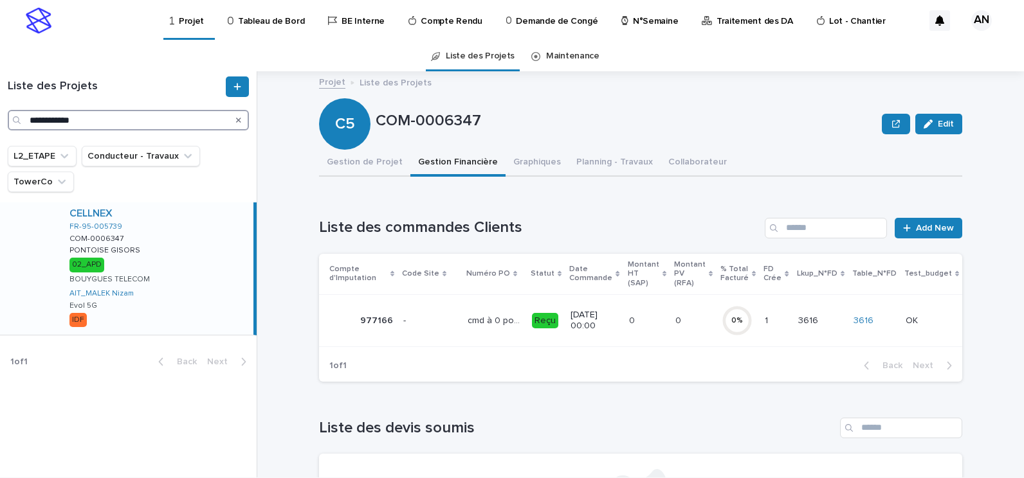
drag, startPoint x: 103, startPoint y: 120, endPoint x: 12, endPoint y: 120, distance: 90.7
click at [12, 120] on div "**********" at bounding box center [128, 120] width 241 height 21
click at [236, 121] on icon "Search" at bounding box center [238, 120] width 5 height 8
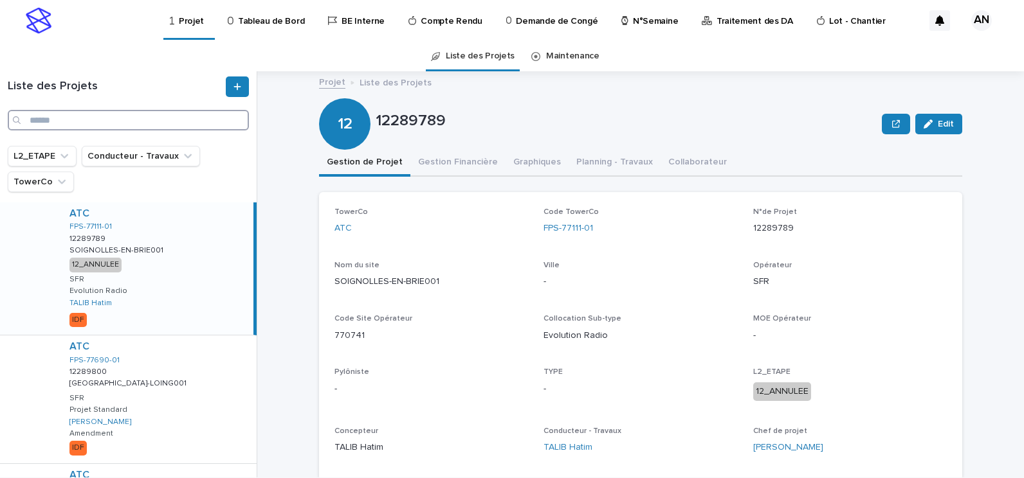
click at [177, 122] on input "Search" at bounding box center [128, 120] width 241 height 21
paste input "**********"
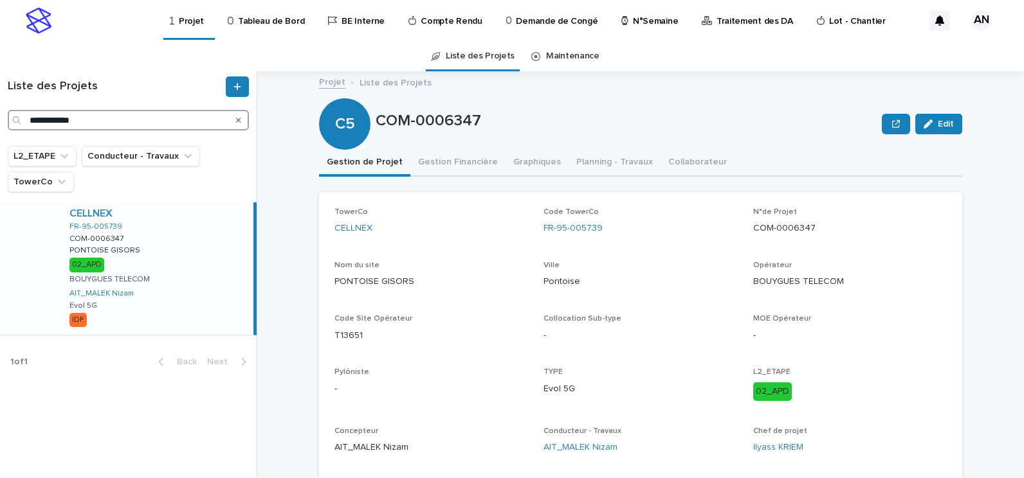
type input "**********"
drag, startPoint x: 604, startPoint y: 228, endPoint x: 538, endPoint y: 231, distance: 66.9
click at [538, 231] on div "TowerCo CELLNEX Code TowerCo FR-95-005739 N°de Projet COM-0006347 Nom du site P…" at bounding box center [640, 336] width 612 height 257
copy link "FR-95-005739"
drag, startPoint x: 625, startPoint y: 244, endPoint x: 605, endPoint y: 233, distance: 22.7
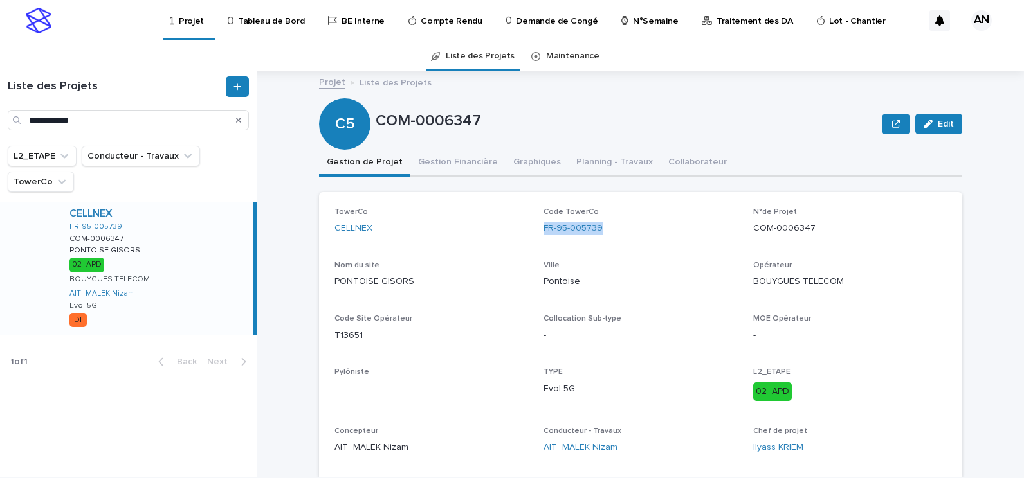
click at [625, 244] on div "Code TowerCo FR-95-005739" at bounding box center [640, 227] width 194 height 38
drag, startPoint x: 563, startPoint y: 226, endPoint x: 536, endPoint y: 224, distance: 27.1
click at [536, 224] on div "TowerCo CELLNEX Code TowerCo FR-95-005739 N°de Projet COM-0006347 Nom du site P…" at bounding box center [640, 336] width 612 height 257
copy link "FR-95-005739"
drag, startPoint x: 822, startPoint y: 224, endPoint x: 749, endPoint y: 235, distance: 73.4
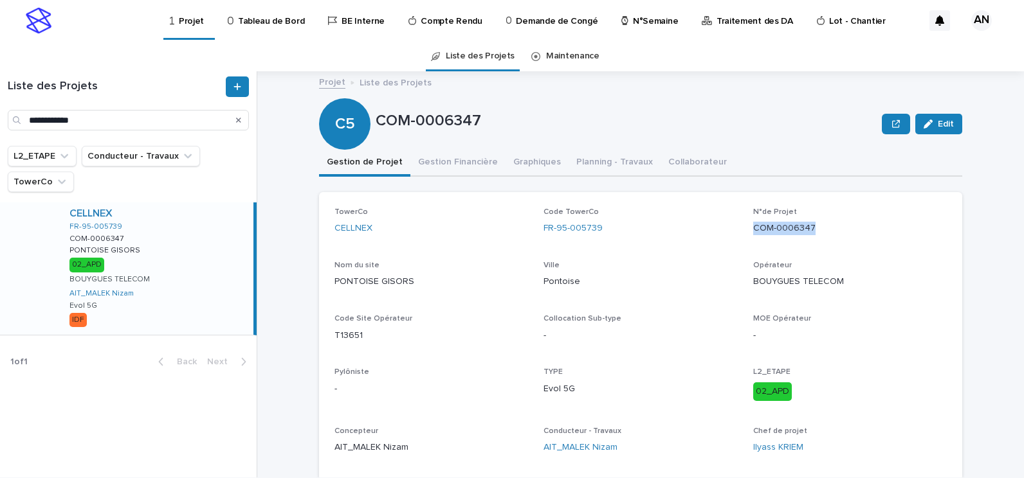
click at [753, 235] on p "COM-0006347" at bounding box center [850, 229] width 194 height 14
drag, startPoint x: 368, startPoint y: 338, endPoint x: 326, endPoint y: 335, distance: 41.9
click at [326, 335] on div "TowerCo CELLNEX Code TowerCo FR-95-005739 N°de Projet COM-0006347 Nom du site P…" at bounding box center [640, 336] width 643 height 288
drag, startPoint x: 597, startPoint y: 233, endPoint x: 536, endPoint y: 235, distance: 60.5
click at [536, 235] on div "TowerCo CELLNEX Code TowerCo FR-95-005739 N°de Projet COM-0006347 Nom du site P…" at bounding box center [640, 336] width 612 height 257
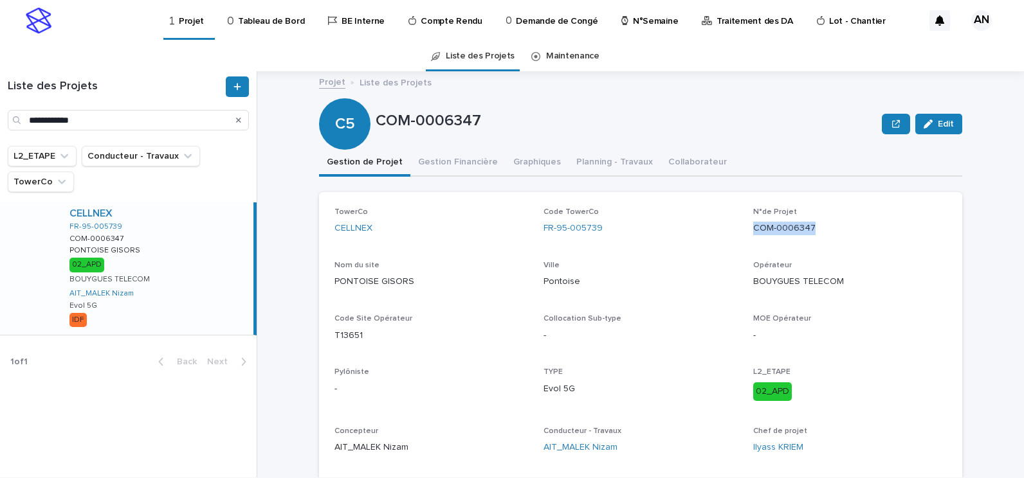
drag, startPoint x: 819, startPoint y: 229, endPoint x: 749, endPoint y: 234, distance: 70.3
click at [753, 234] on p "COM-0006347" at bounding box center [850, 229] width 194 height 14
drag, startPoint x: 361, startPoint y: 335, endPoint x: 329, endPoint y: 334, distance: 32.8
click at [329, 334] on div "TowerCo CELLNEX Code TowerCo FR-95-005739 N°de Projet COM-0006347 Nom du site P…" at bounding box center [640, 336] width 643 height 288
